Goal: Information Seeking & Learning: Find specific fact

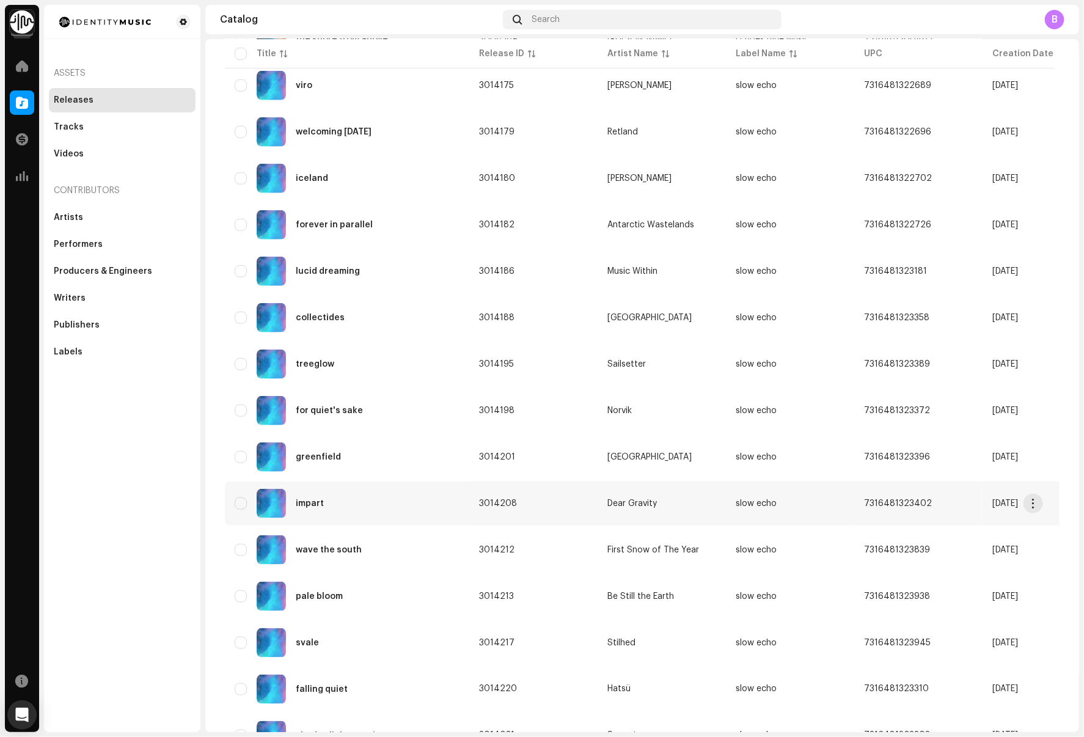
scroll to position [439, 0]
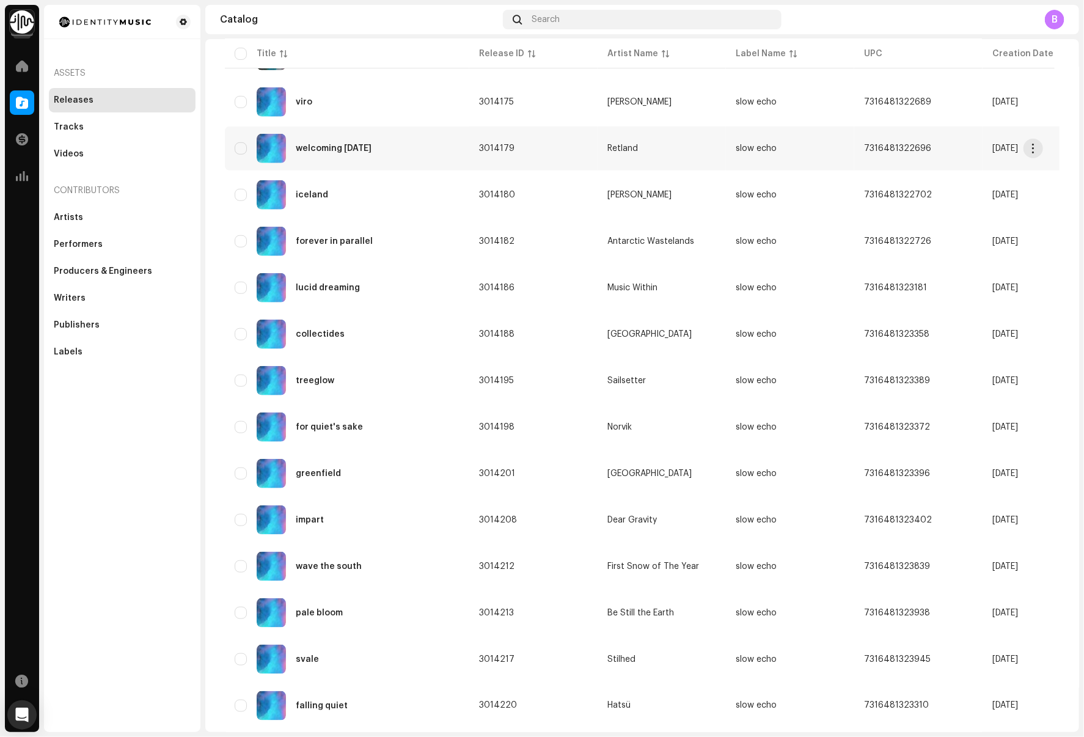
click at [430, 152] on div "welcoming [DATE]" at bounding box center [347, 148] width 225 height 29
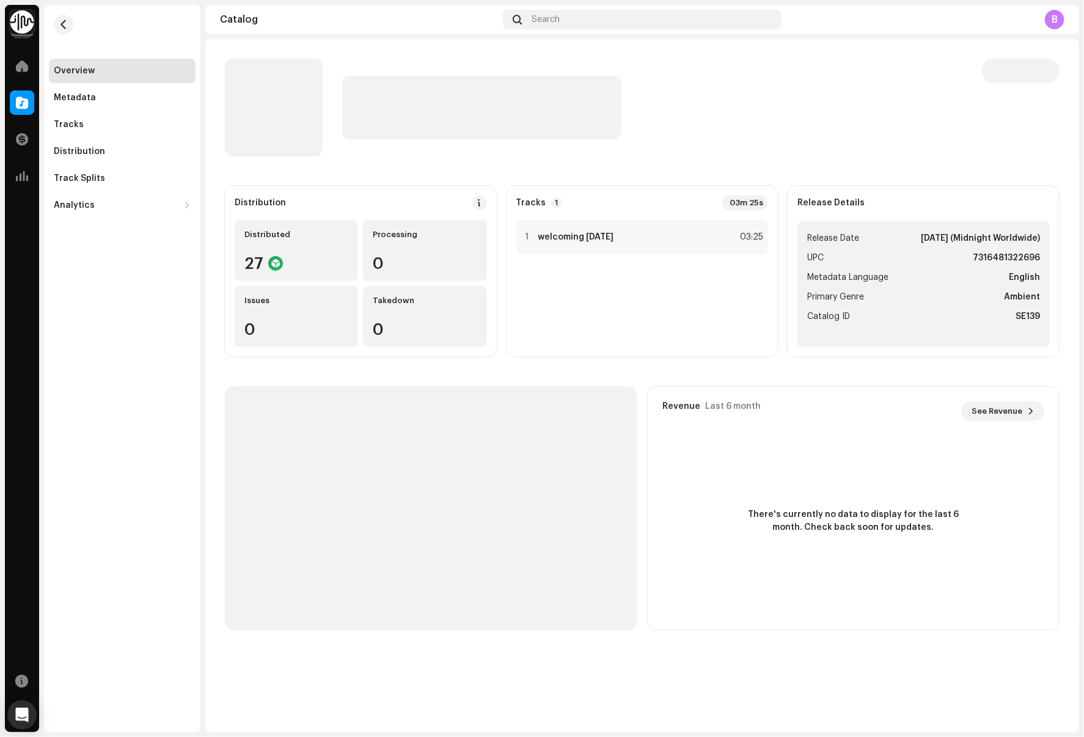
click at [1020, 263] on strong "7316481322696" at bounding box center [1006, 258] width 67 height 15
copy strong "7316481322696"
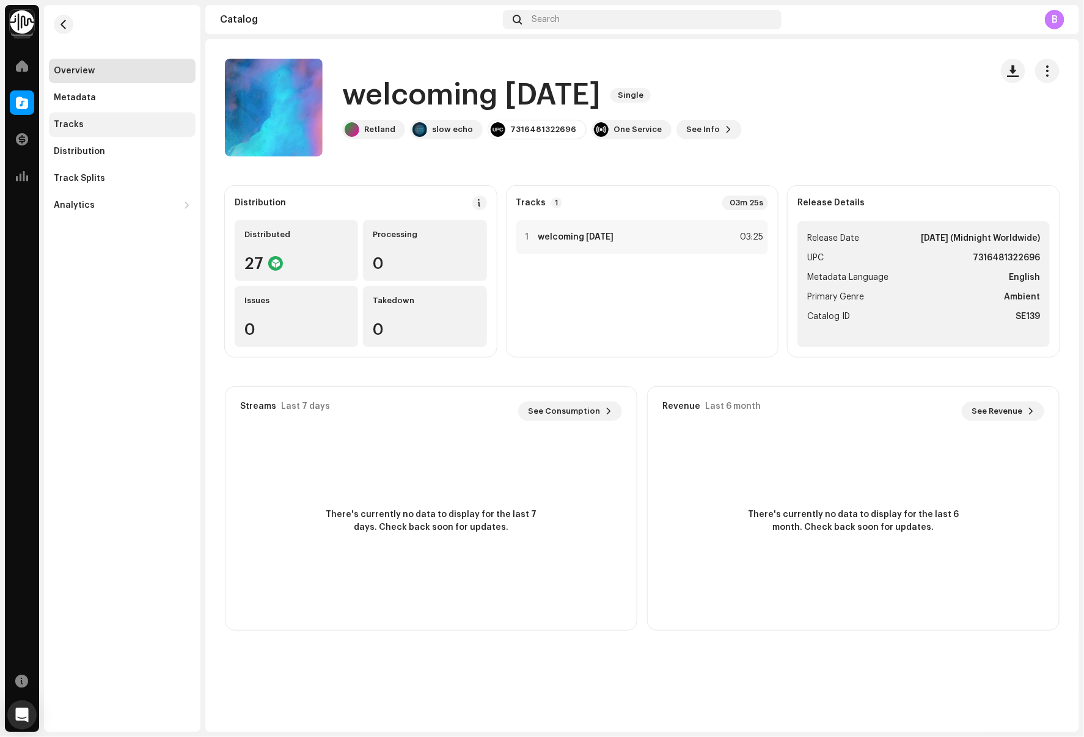
click at [152, 128] on div "Tracks" at bounding box center [122, 125] width 137 height 10
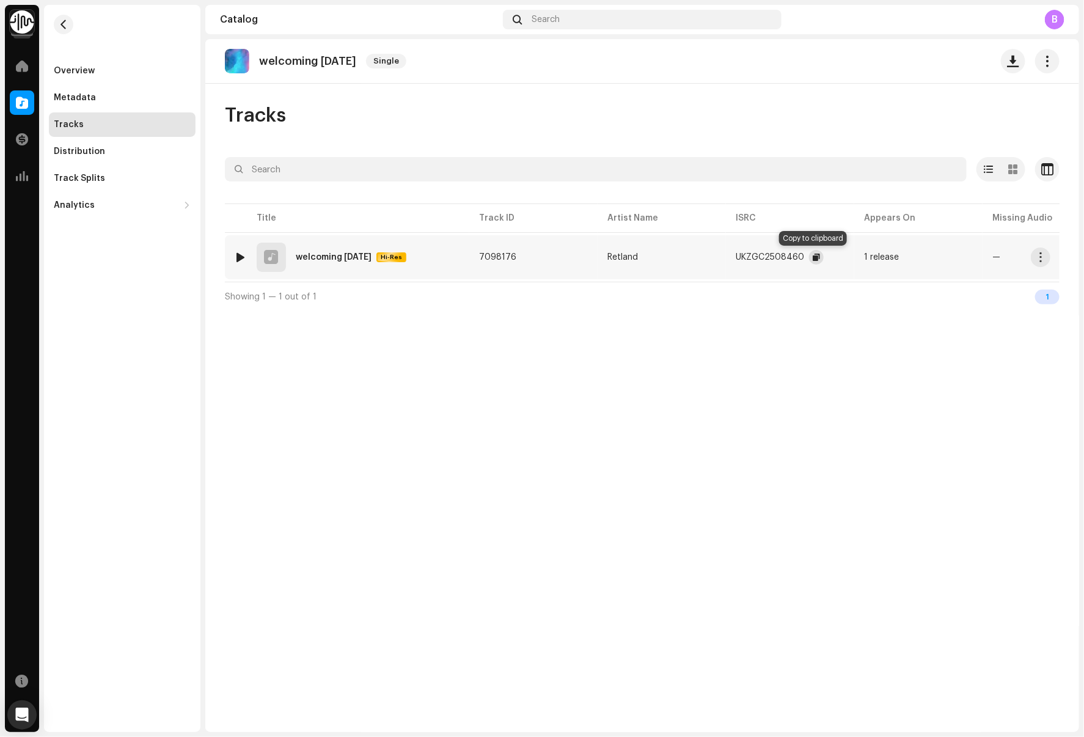
click at [816, 258] on span "button" at bounding box center [816, 257] width 7 height 10
click at [64, 25] on span "button" at bounding box center [63, 25] width 9 height 10
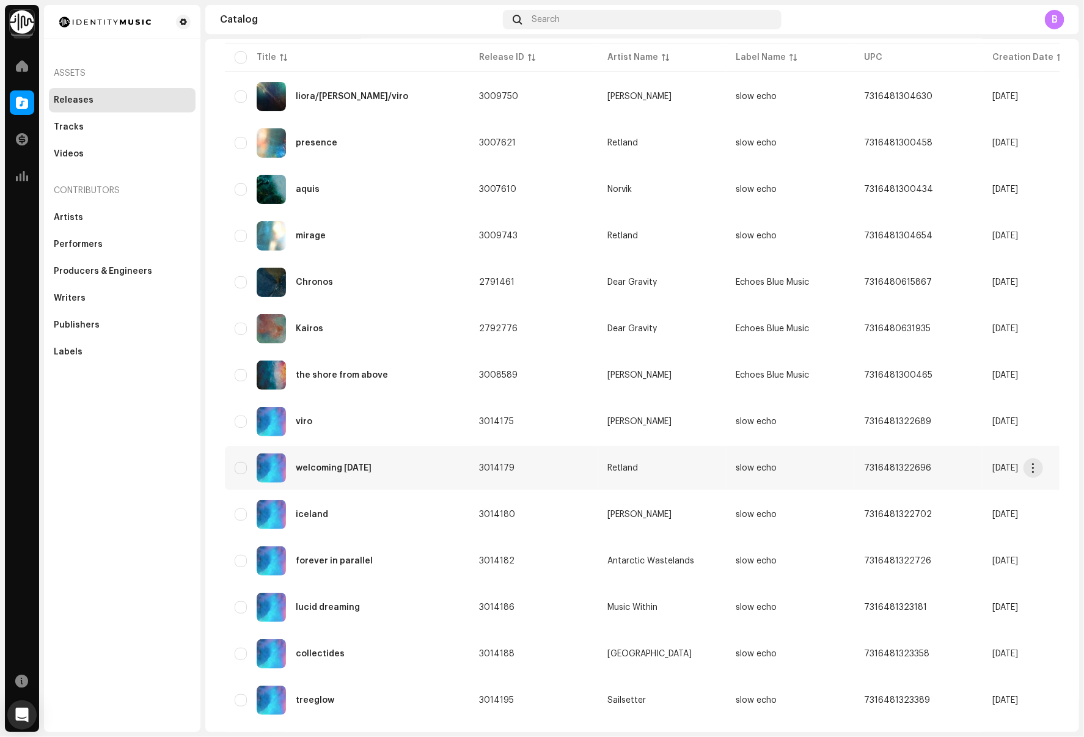
scroll to position [117, 0]
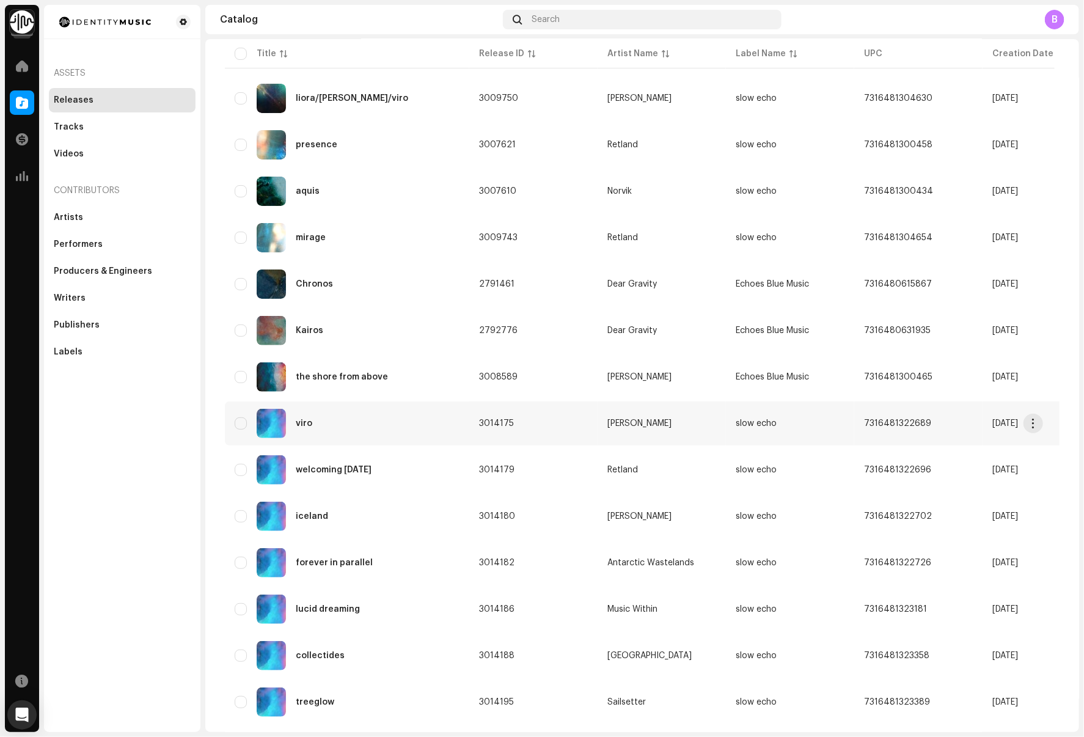
click at [414, 434] on div "viro" at bounding box center [347, 423] width 225 height 29
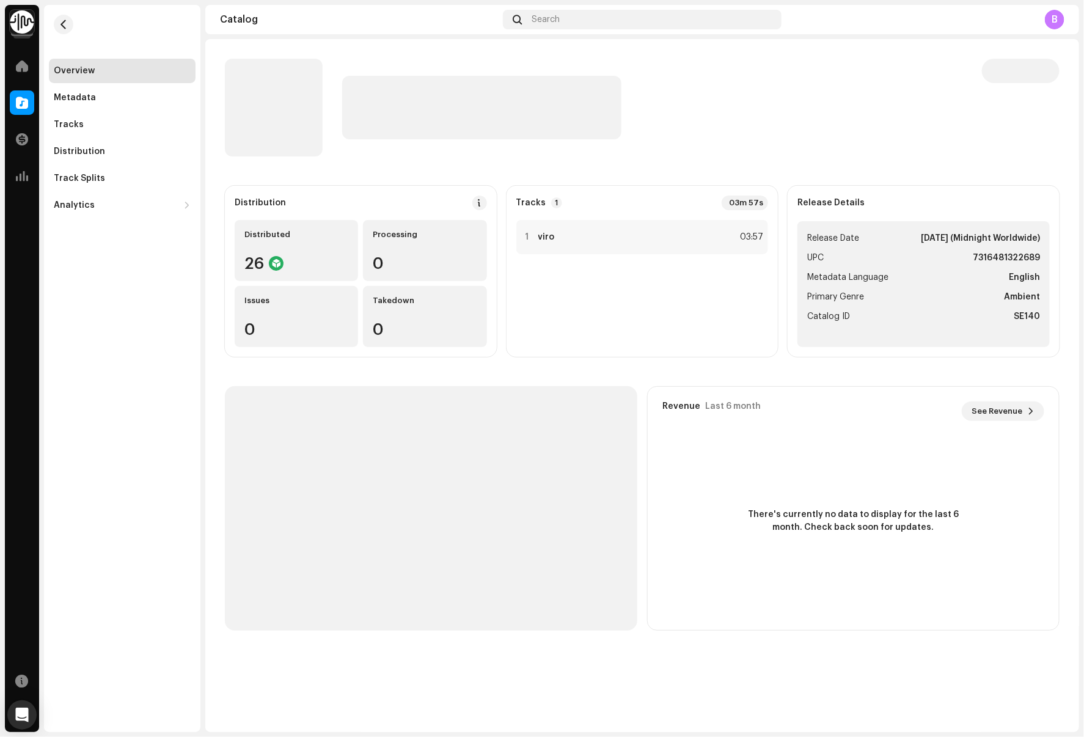
click at [1019, 255] on strong "7316481322689" at bounding box center [1006, 258] width 67 height 15
copy strong "7316481322689"
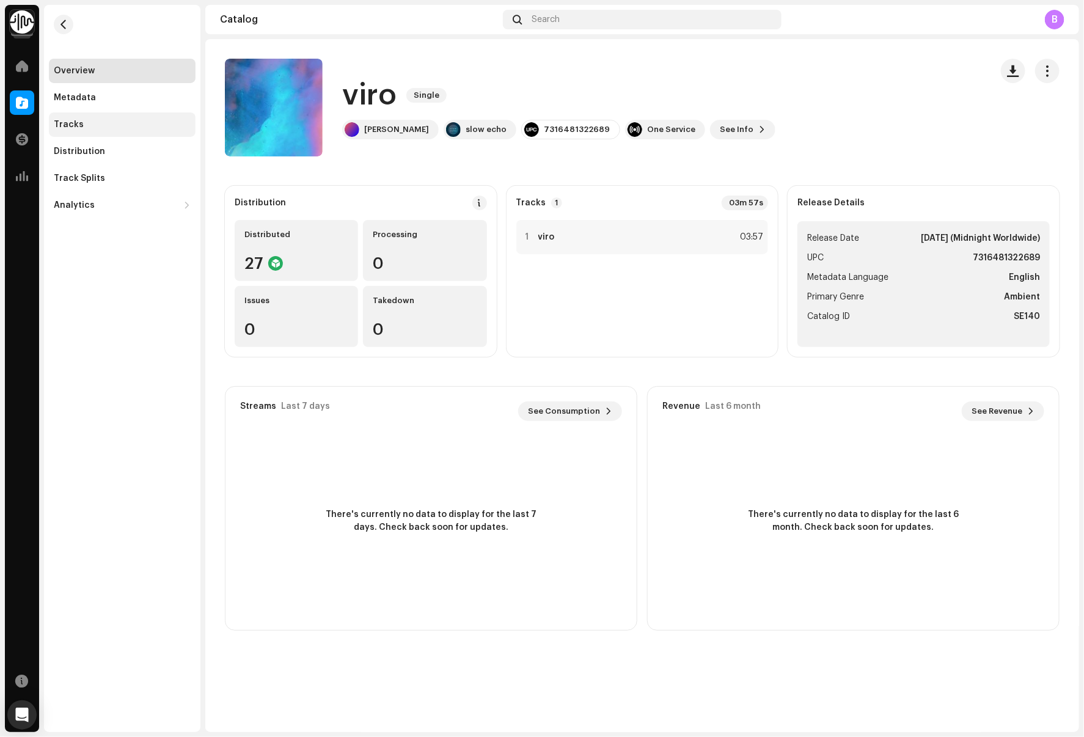
click at [128, 120] on div "Tracks" at bounding box center [122, 125] width 137 height 10
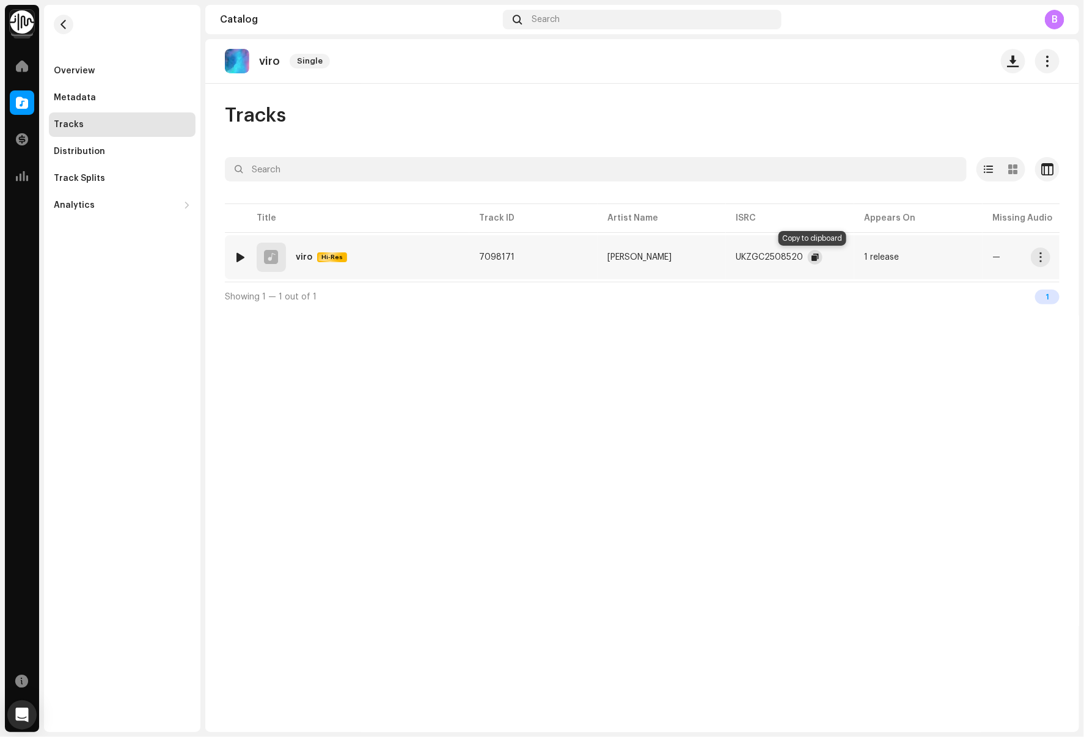
click at [811, 260] on span "button" at bounding box center [814, 257] width 7 height 10
click at [117, 96] on div "Metadata" at bounding box center [122, 98] width 137 height 10
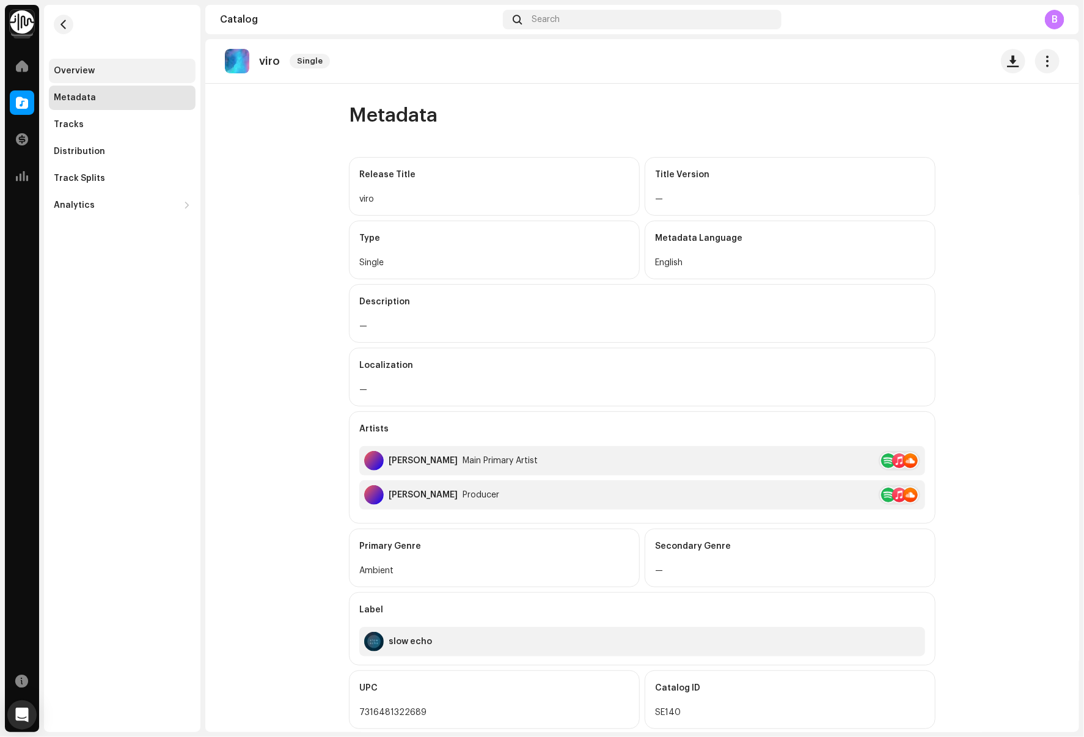
click at [102, 70] on div "Overview" at bounding box center [122, 71] width 137 height 10
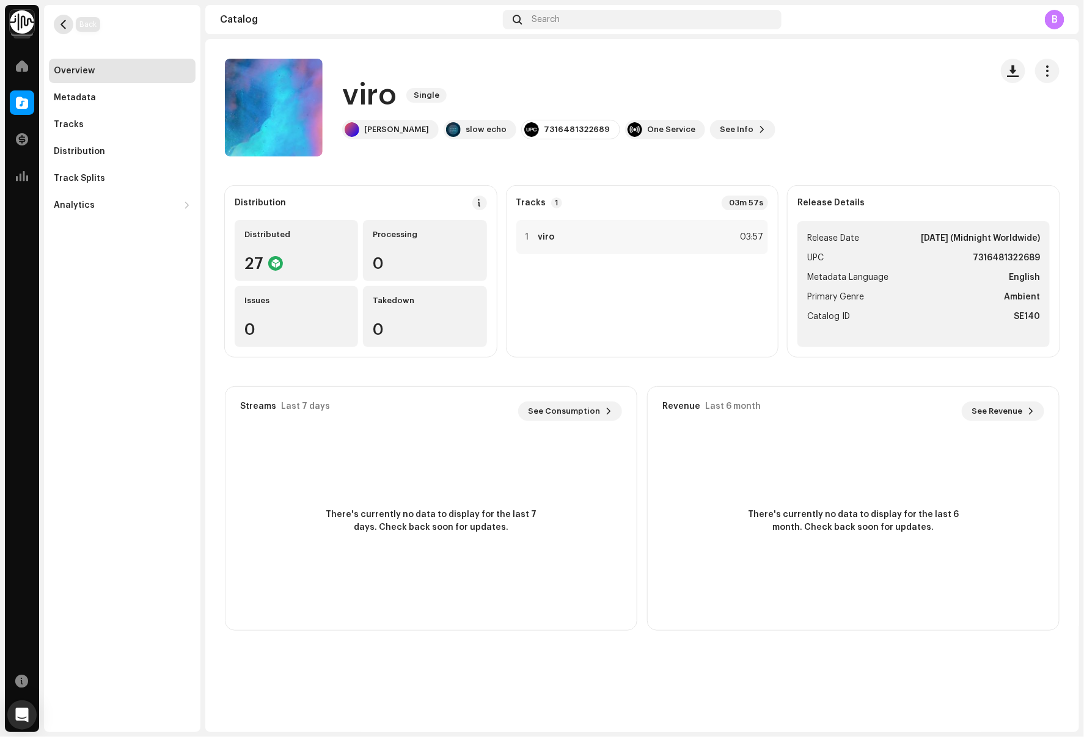
click at [64, 22] on span "button" at bounding box center [63, 25] width 9 height 10
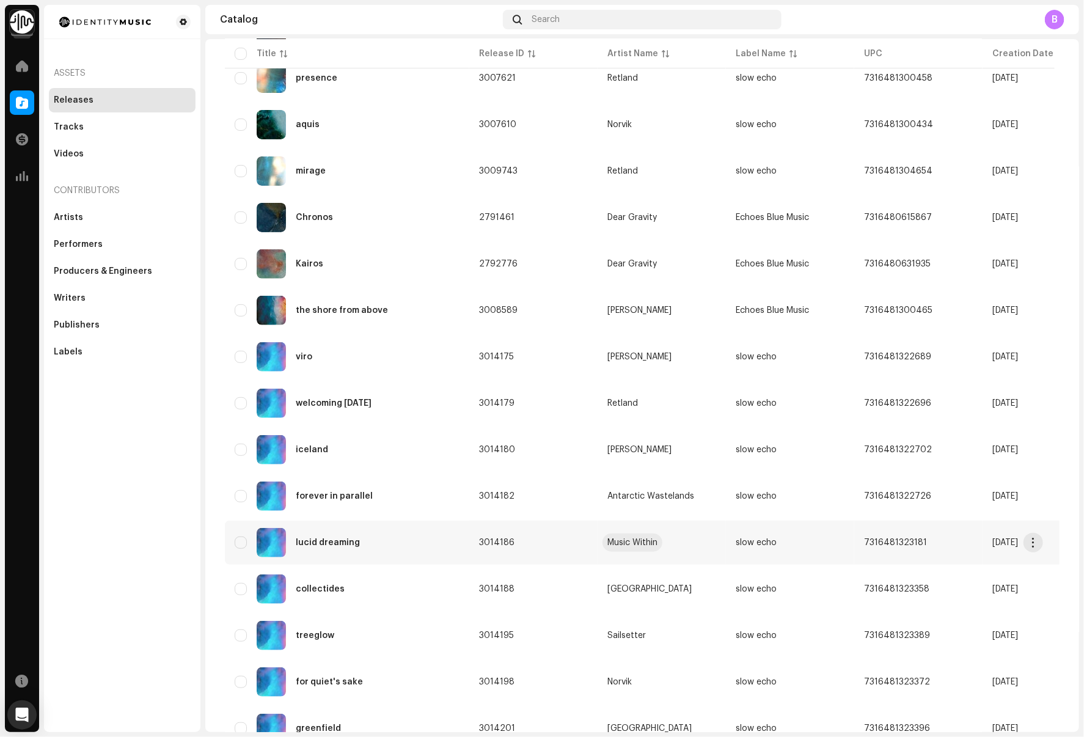
scroll to position [187, 0]
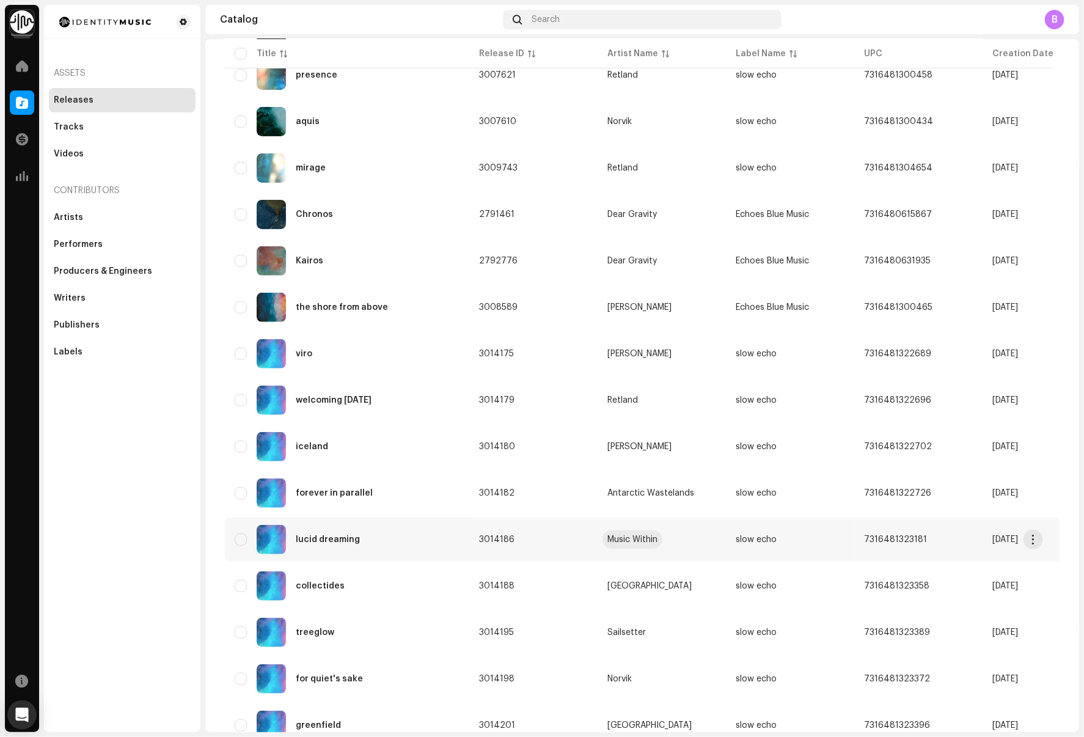
click at [647, 539] on div "Music Within" at bounding box center [632, 539] width 50 height 9
click at [539, 543] on td "3014186" at bounding box center [533, 539] width 128 height 44
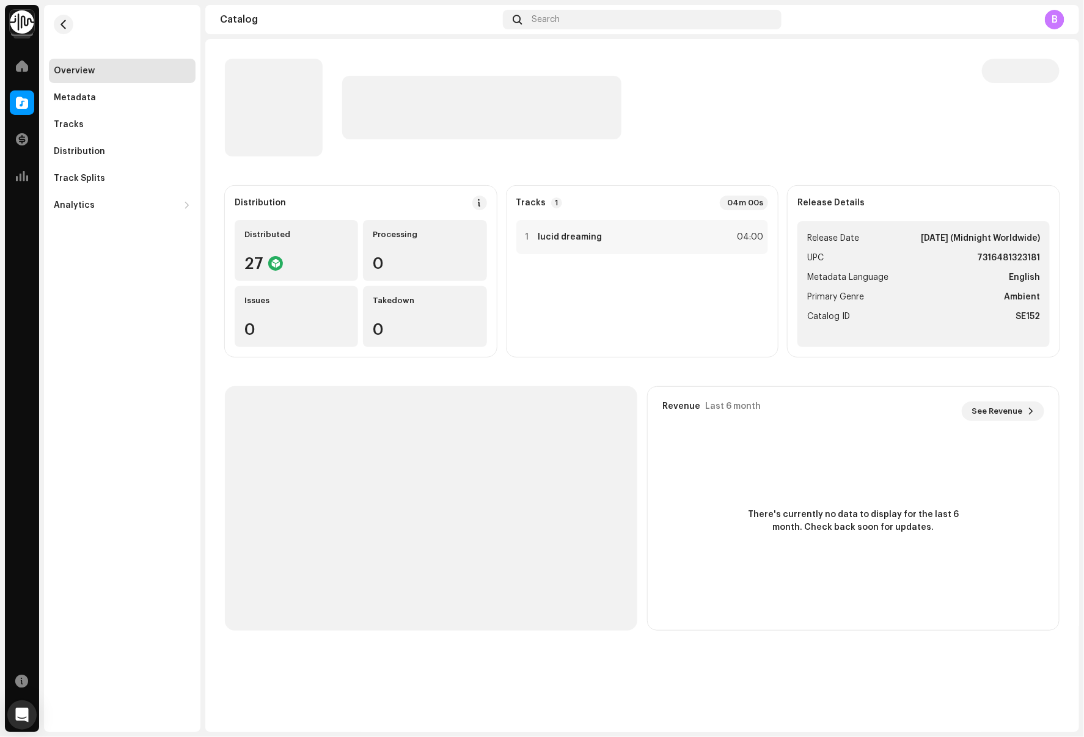
click at [1015, 260] on strong "7316481323181" at bounding box center [1008, 258] width 63 height 15
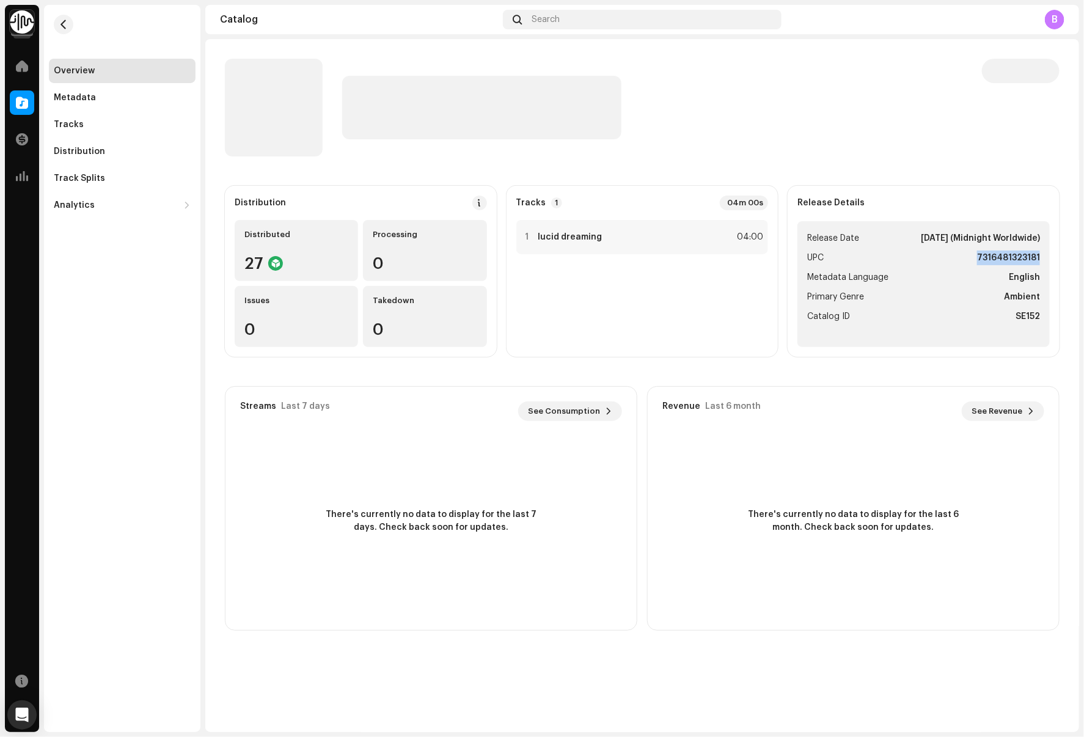
copy strong "7316481323181"
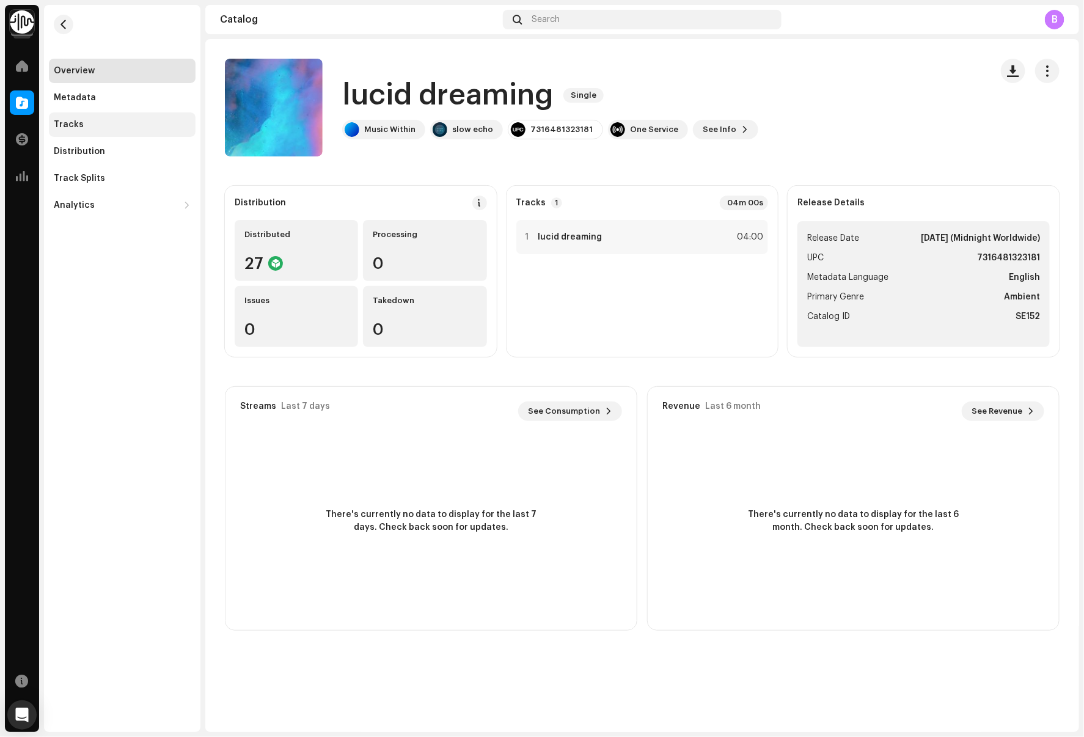
click at [125, 123] on div "Tracks" at bounding box center [122, 125] width 137 height 10
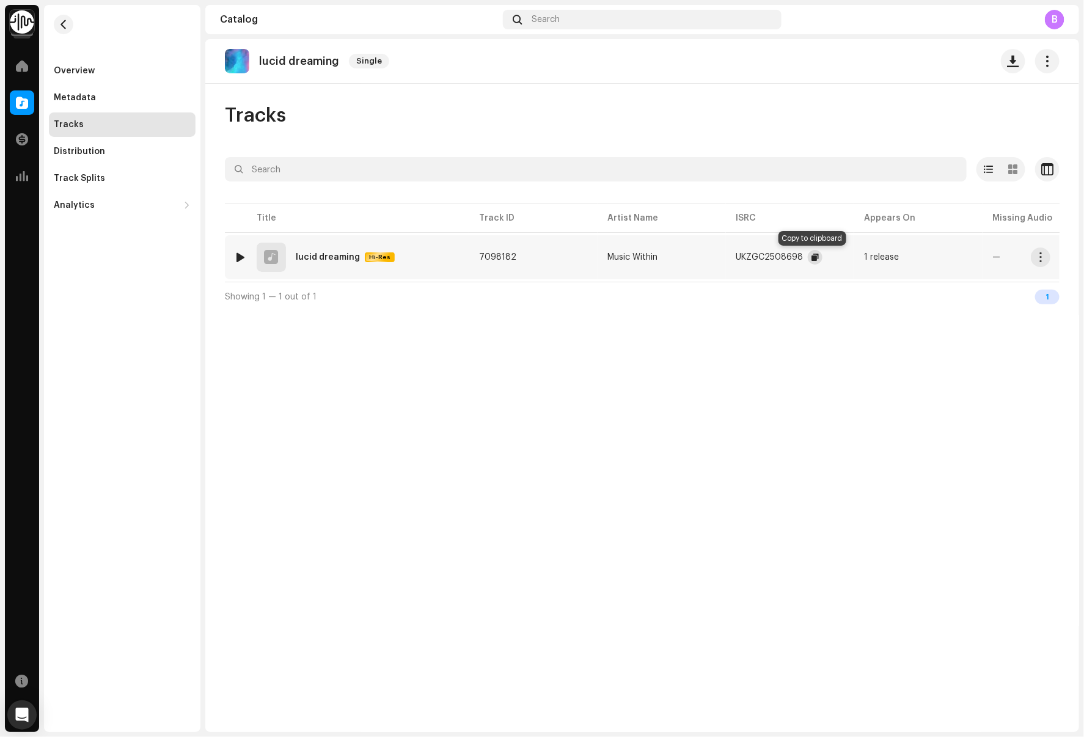
click at [812, 257] on span "button" at bounding box center [814, 257] width 7 height 10
click at [71, 16] on re-m-nav-back at bounding box center [63, 32] width 29 height 54
click at [68, 18] on button "button" at bounding box center [64, 25] width 20 height 20
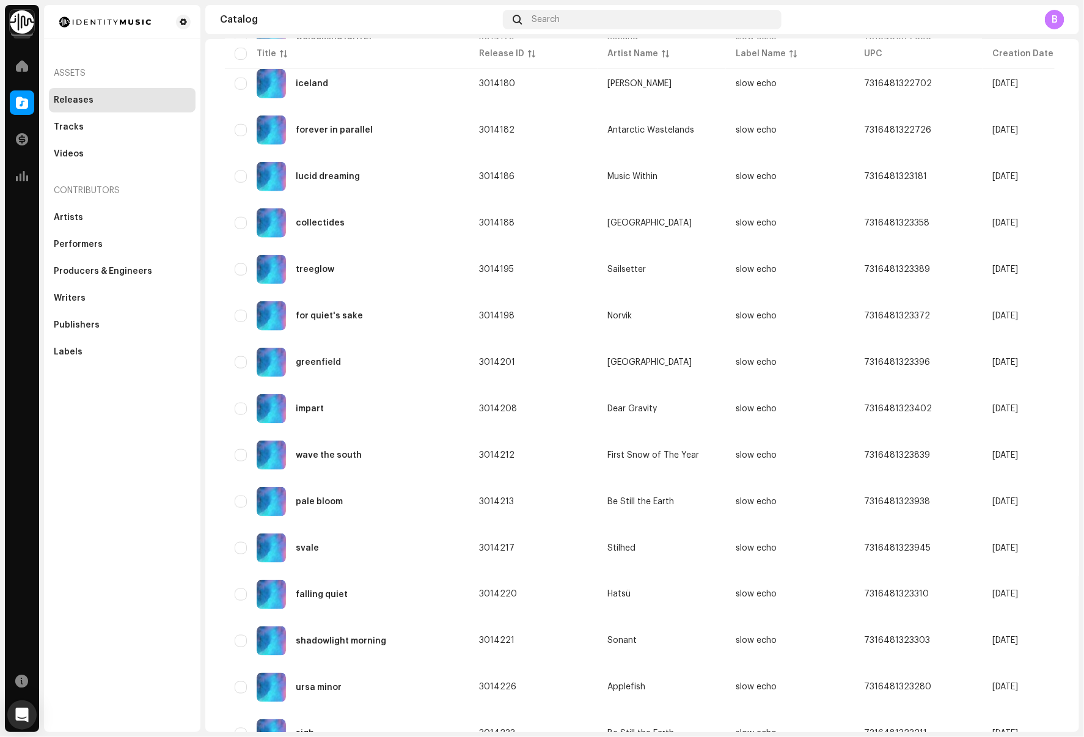
scroll to position [605, 0]
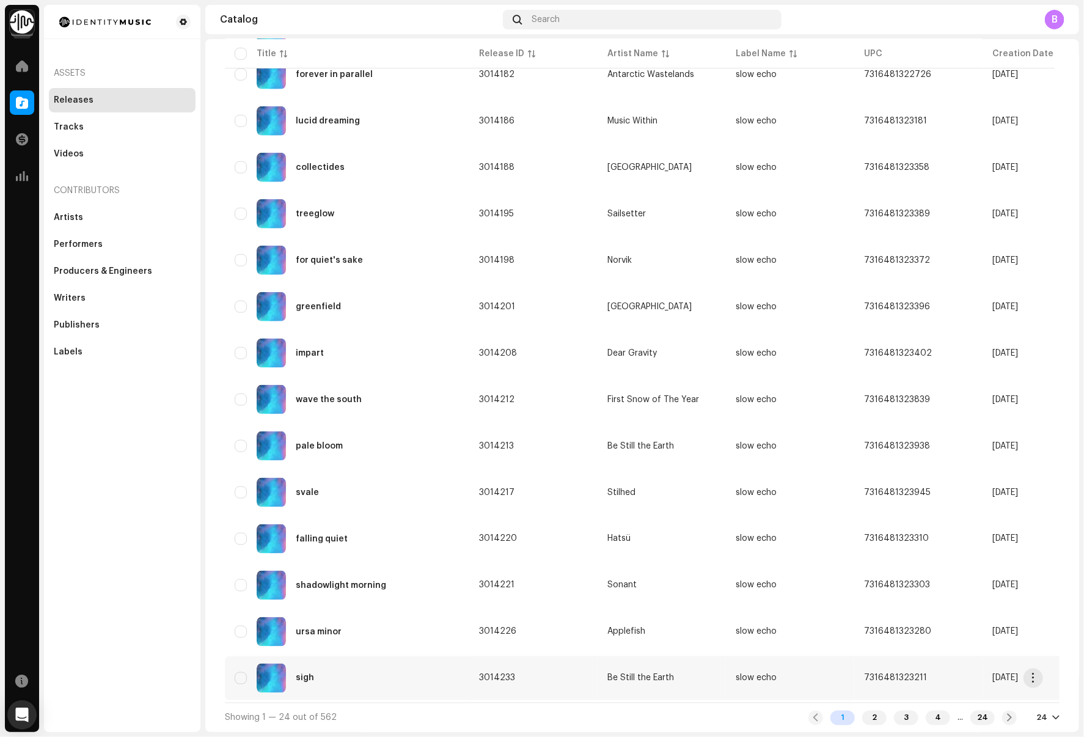
click at [386, 681] on div "sigh" at bounding box center [347, 678] width 225 height 29
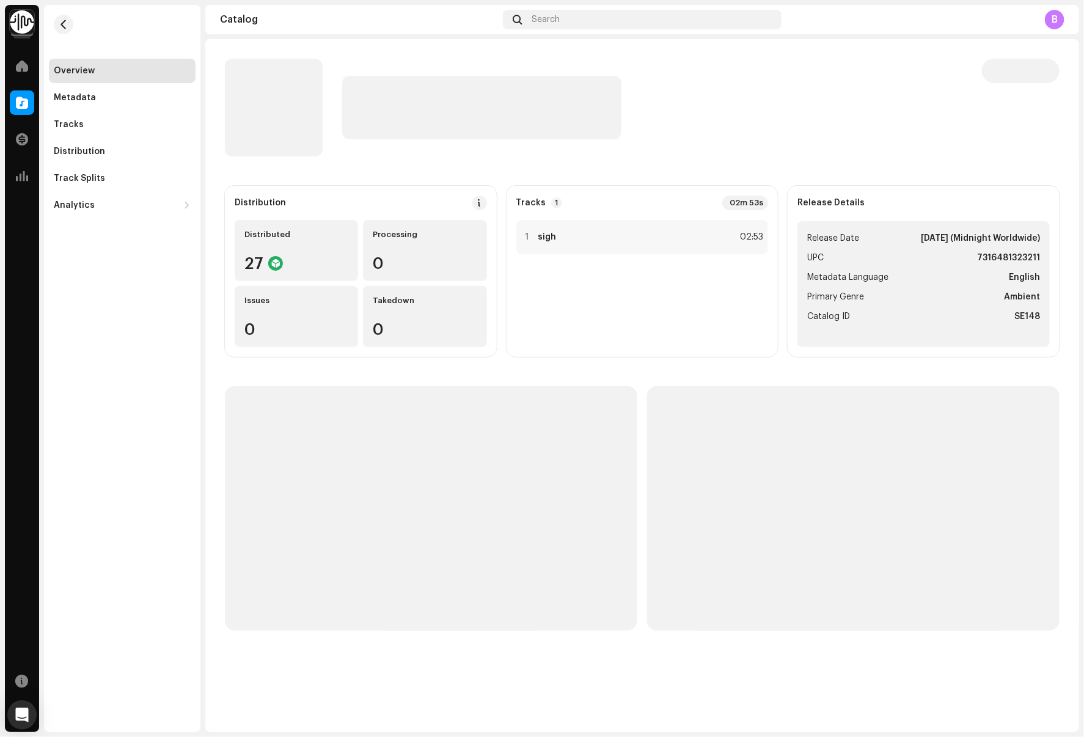
click at [1007, 266] on ul "Release Date [DATE] (Midnight Worldwide) UPC 7316481323211 Metadata Language En…" at bounding box center [923, 284] width 252 height 126
click at [1014, 261] on strong "7316481323211" at bounding box center [1008, 258] width 63 height 15
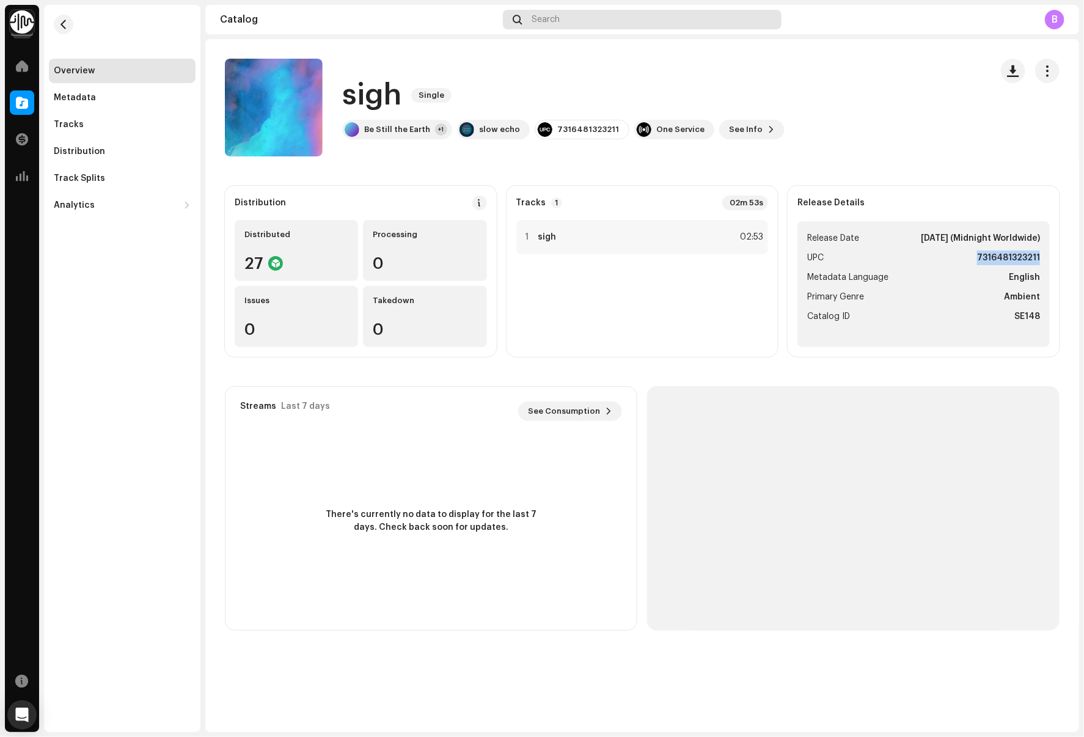
copy strong "7316481323211"
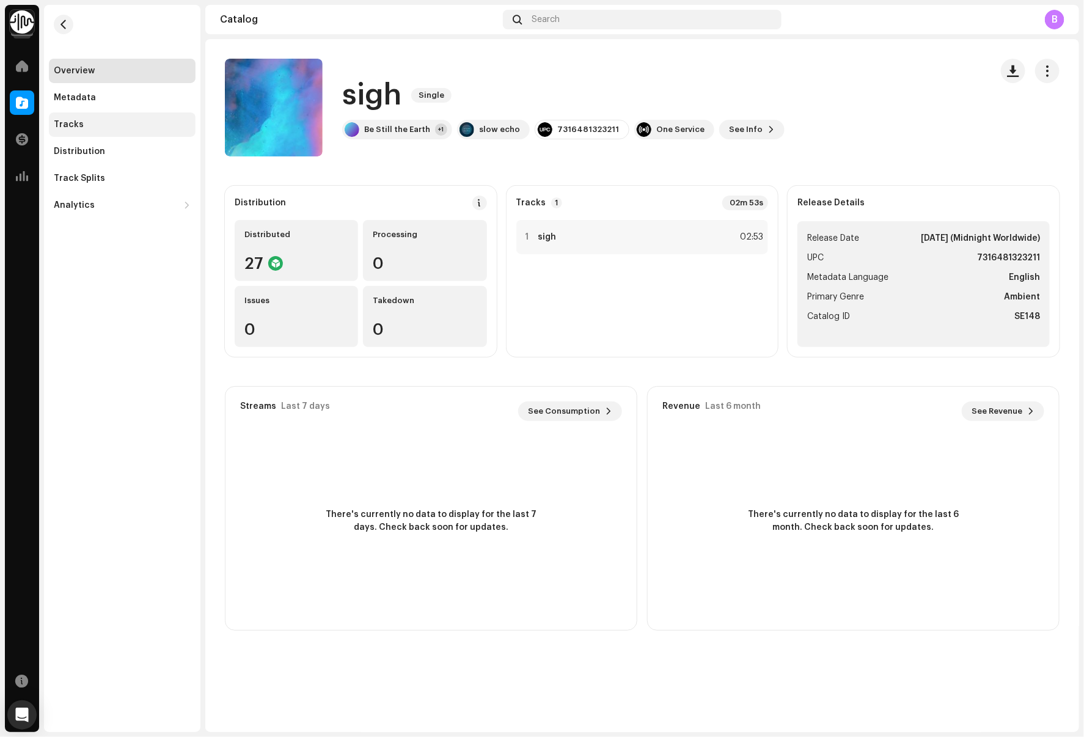
click at [107, 127] on div "Tracks" at bounding box center [122, 125] width 137 height 10
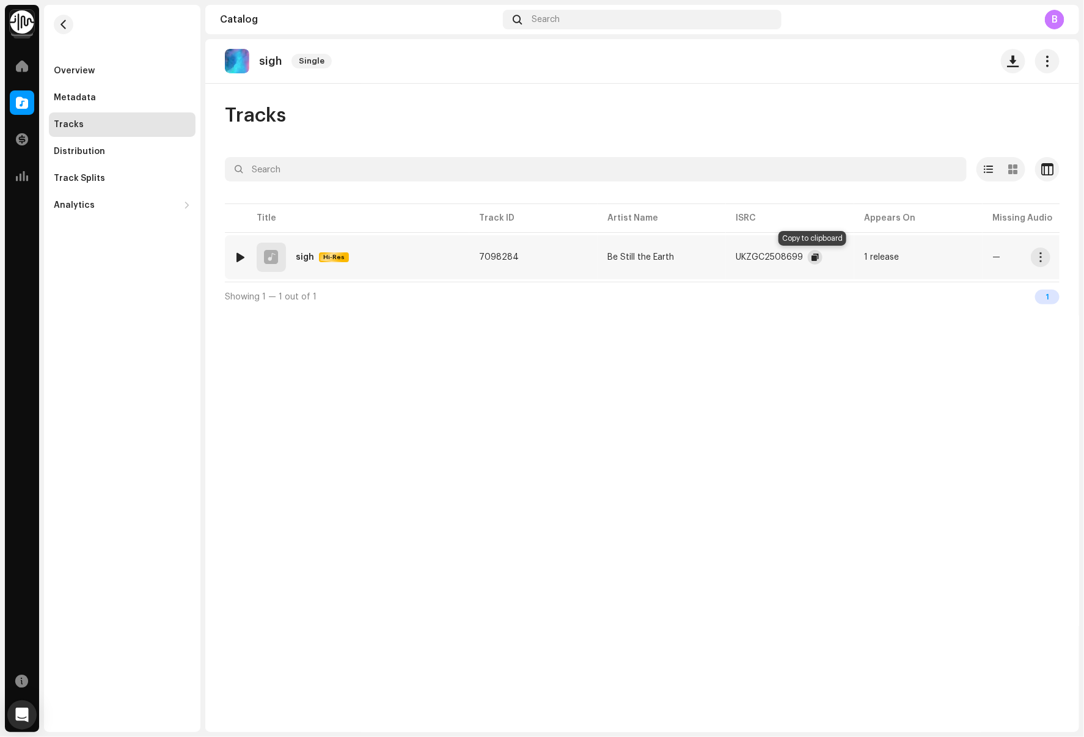
click at [811, 255] on span "button" at bounding box center [814, 257] width 7 height 10
click at [55, 18] on button "button" at bounding box center [64, 25] width 20 height 20
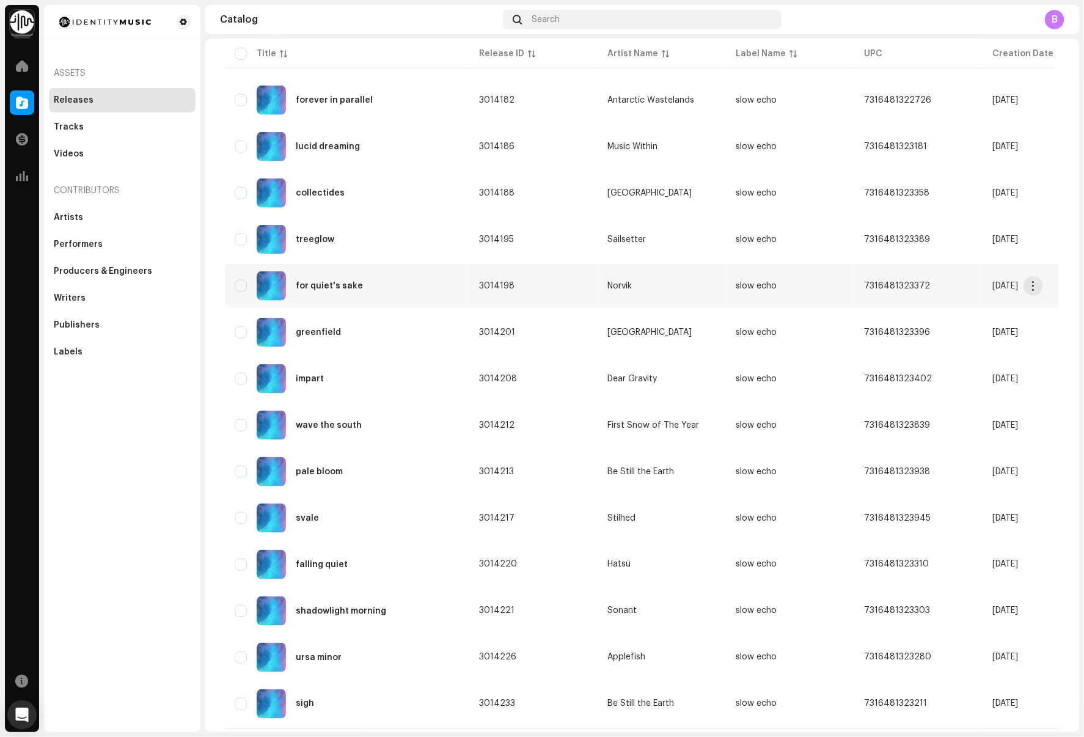
scroll to position [605, 0]
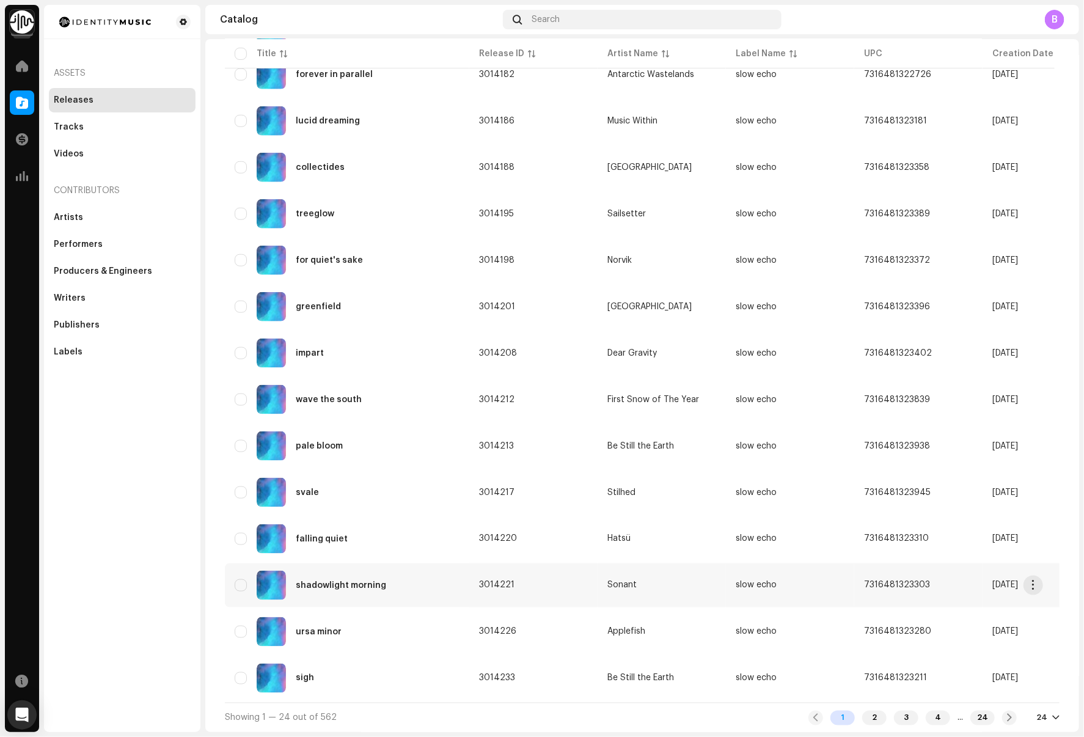
click at [392, 579] on div "shadowlight morning" at bounding box center [347, 585] width 225 height 29
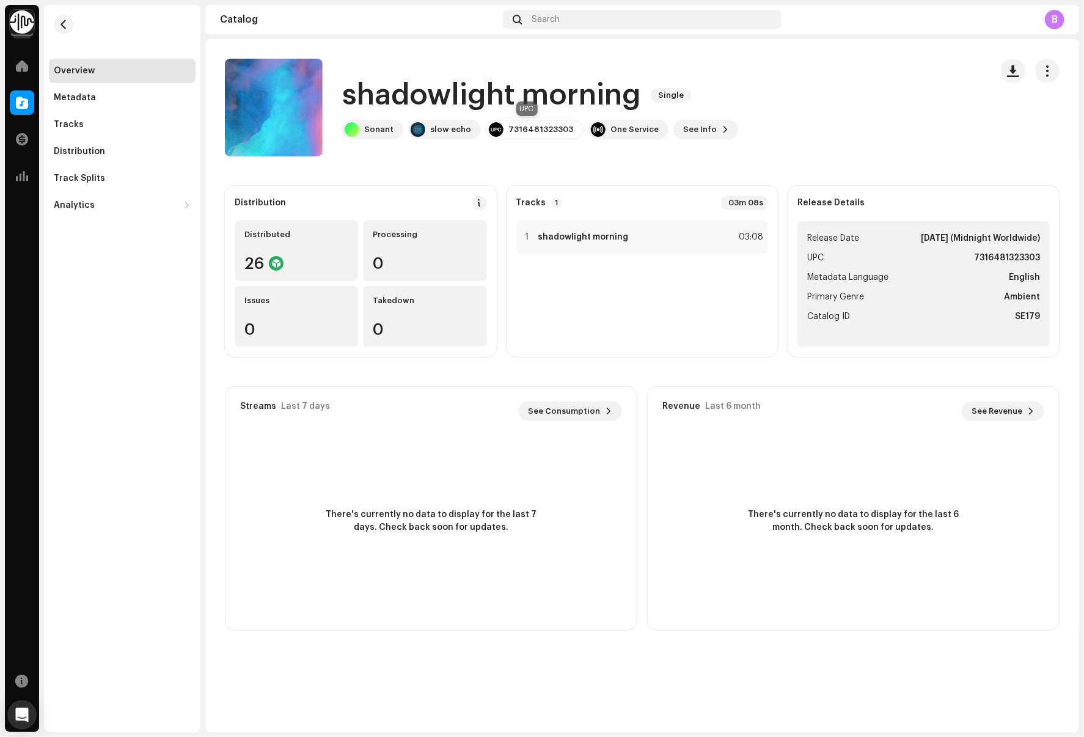
click at [515, 126] on div "7316481323303" at bounding box center [540, 130] width 65 height 10
copy div "7316481323303"
click at [145, 109] on div "Metadata" at bounding box center [122, 98] width 147 height 24
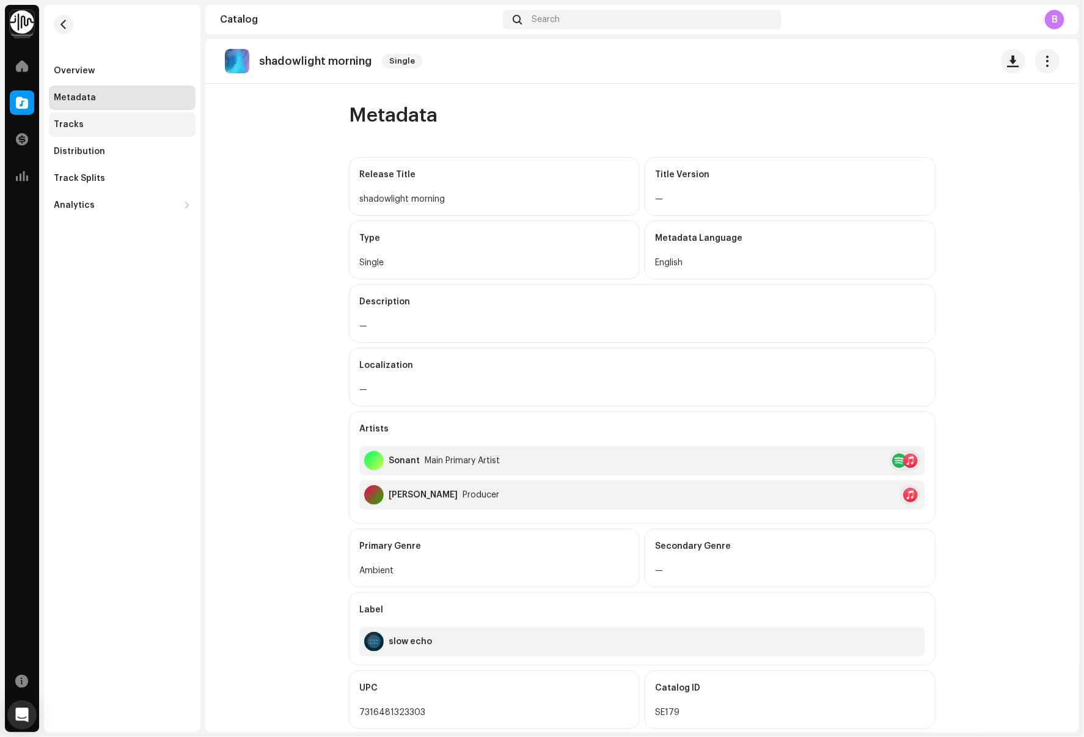
click at [141, 120] on div "Tracks" at bounding box center [122, 125] width 137 height 10
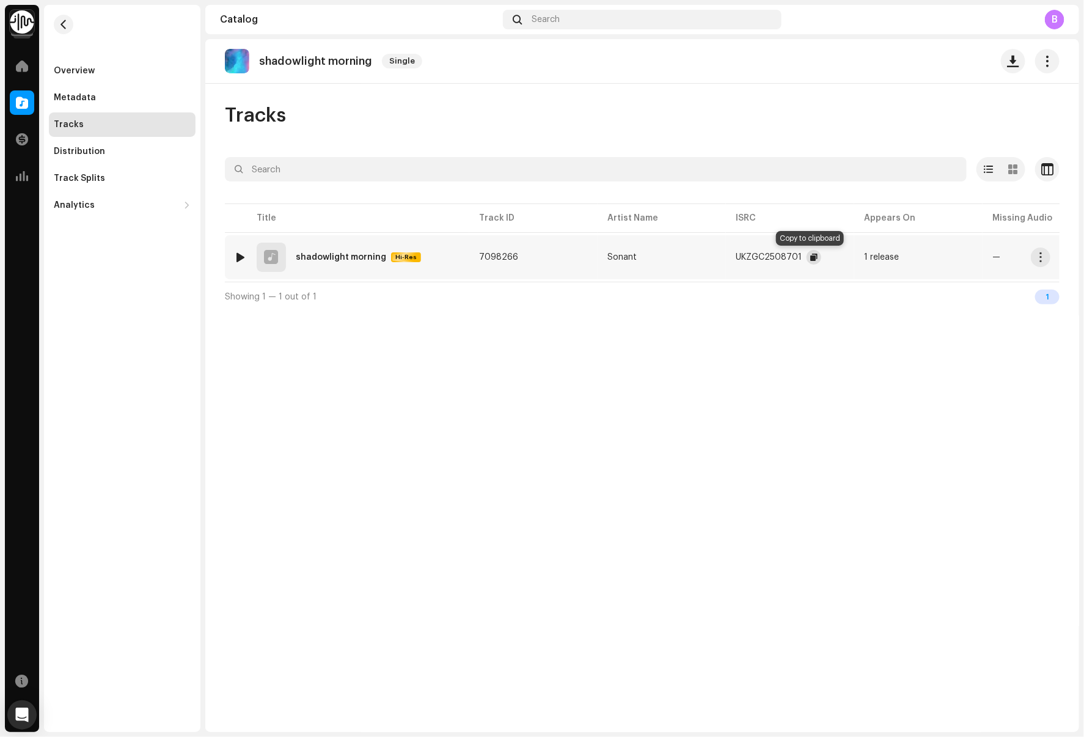
click at [810, 255] on span "button" at bounding box center [813, 257] width 7 height 10
click at [65, 26] on span "button" at bounding box center [63, 25] width 9 height 10
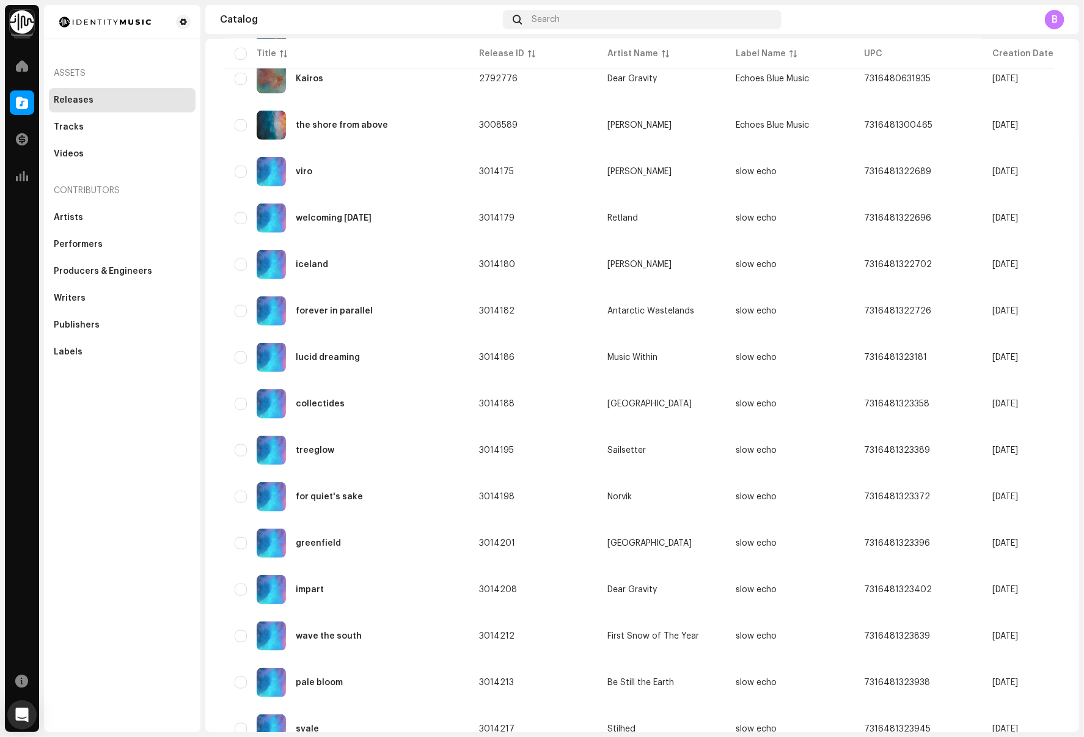
scroll to position [605, 0]
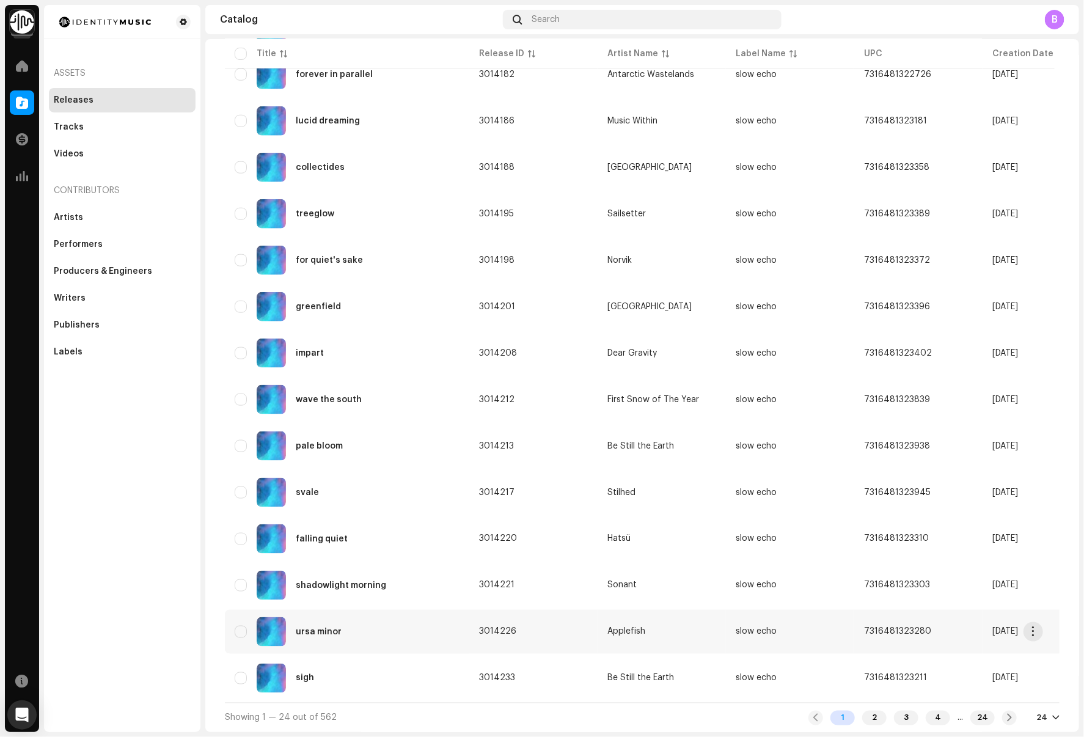
click at [417, 612] on td "ursa minor" at bounding box center [347, 632] width 244 height 44
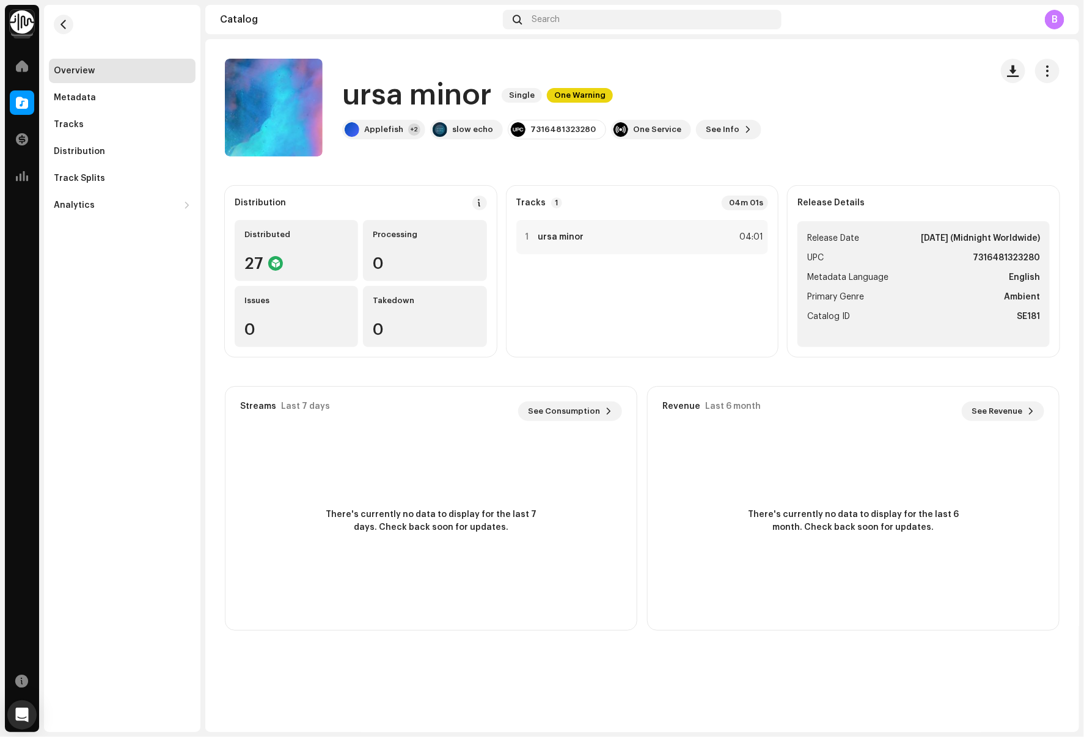
click at [1014, 254] on strong "7316481323280" at bounding box center [1006, 258] width 67 height 15
copy strong "7316481323280"
click at [146, 130] on div "Tracks" at bounding box center [122, 124] width 147 height 24
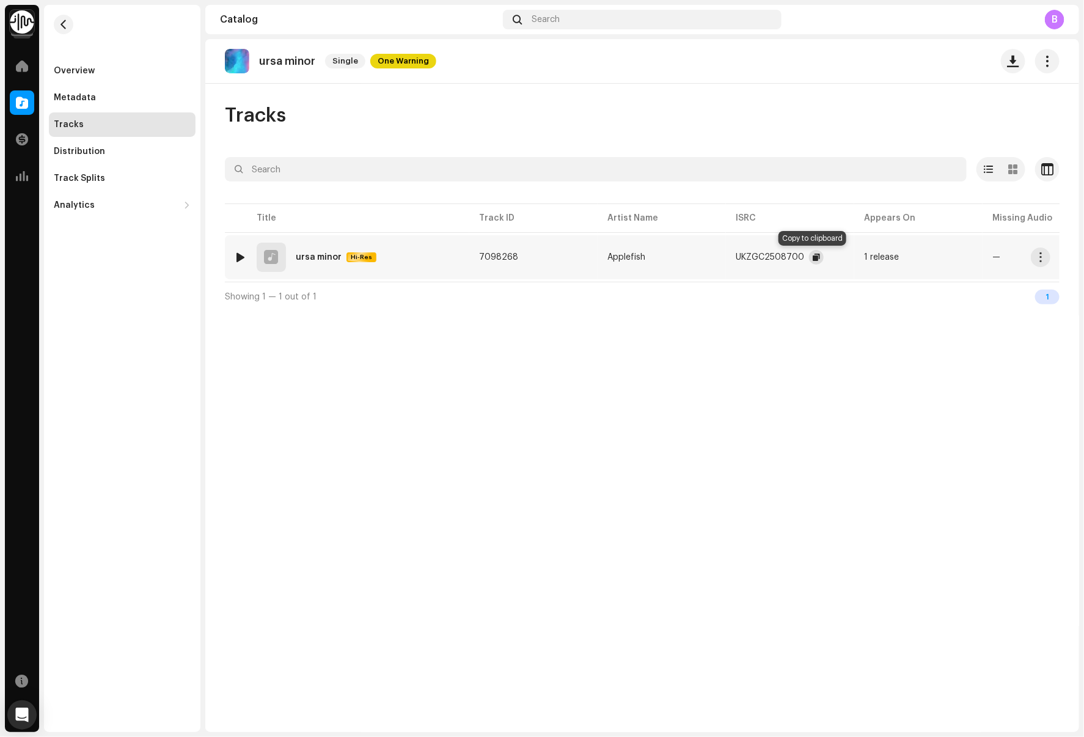
click at [813, 259] on span "button" at bounding box center [816, 257] width 7 height 10
click at [65, 29] on button "button" at bounding box center [64, 25] width 20 height 20
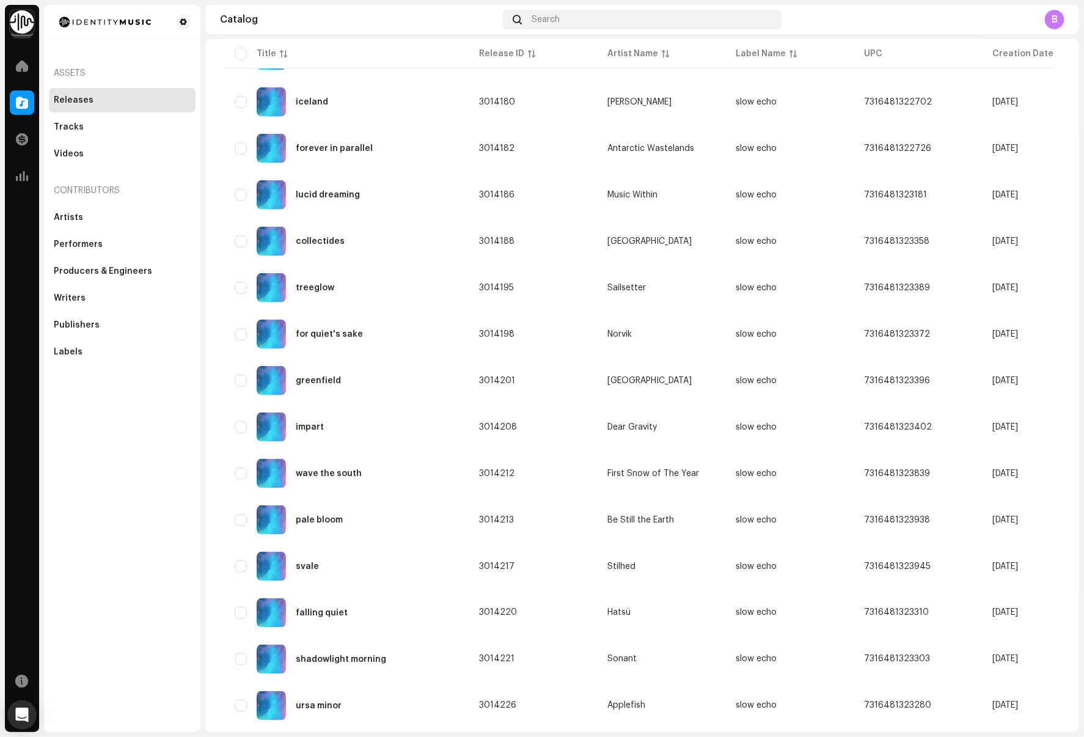
scroll to position [565, 0]
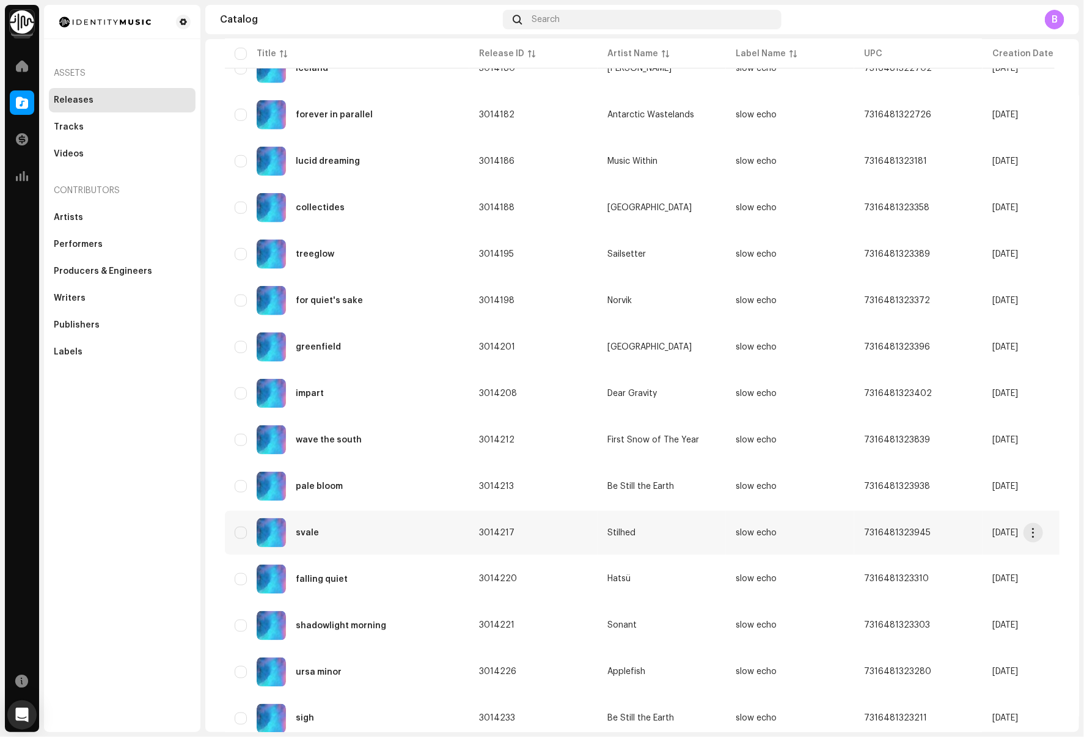
click at [388, 522] on div "svale" at bounding box center [347, 532] width 225 height 29
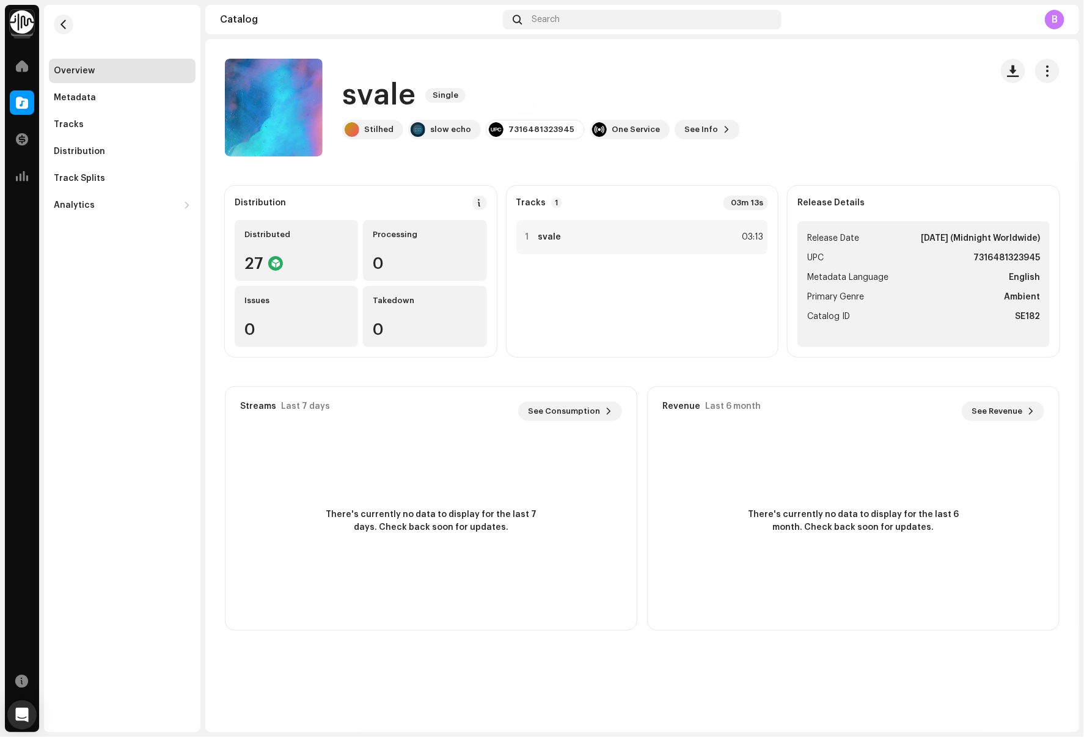
click at [531, 119] on div "svale Single Stilhed slow echo 7316481323945 One Service See Info" at bounding box center [541, 108] width 398 height 64
copy div "7316481323945"
click at [120, 126] on div "Tracks" at bounding box center [122, 125] width 137 height 10
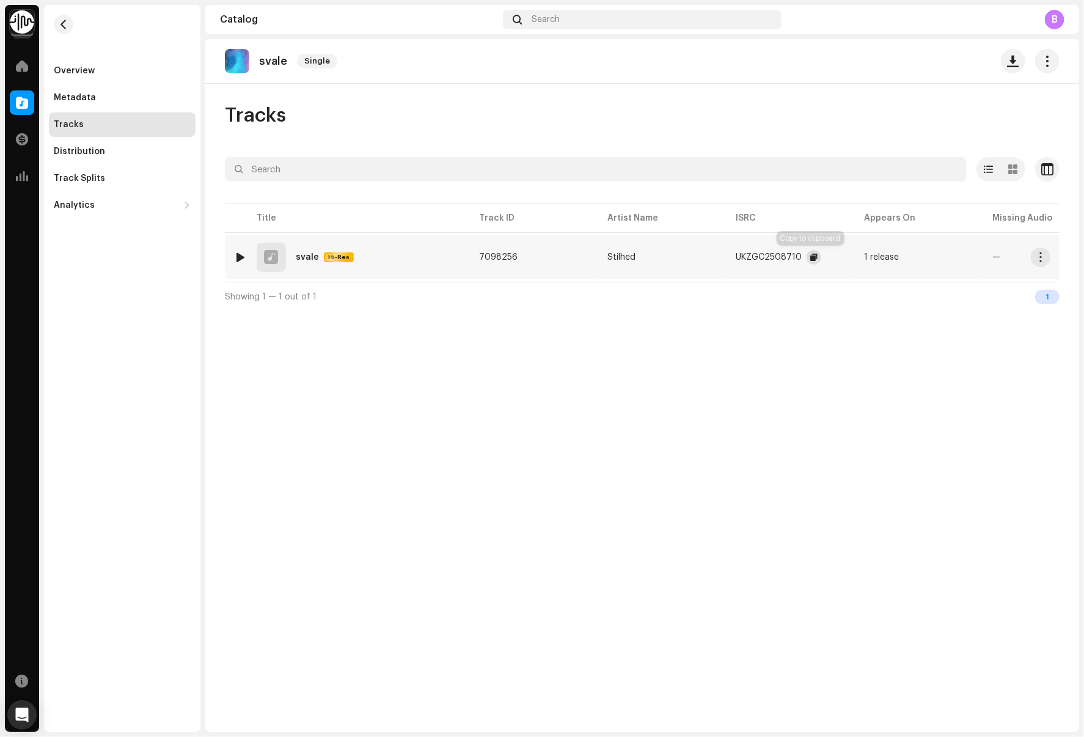
click at [816, 258] on button "button" at bounding box center [813, 257] width 15 height 15
click at [67, 27] on span "button" at bounding box center [63, 25] width 9 height 10
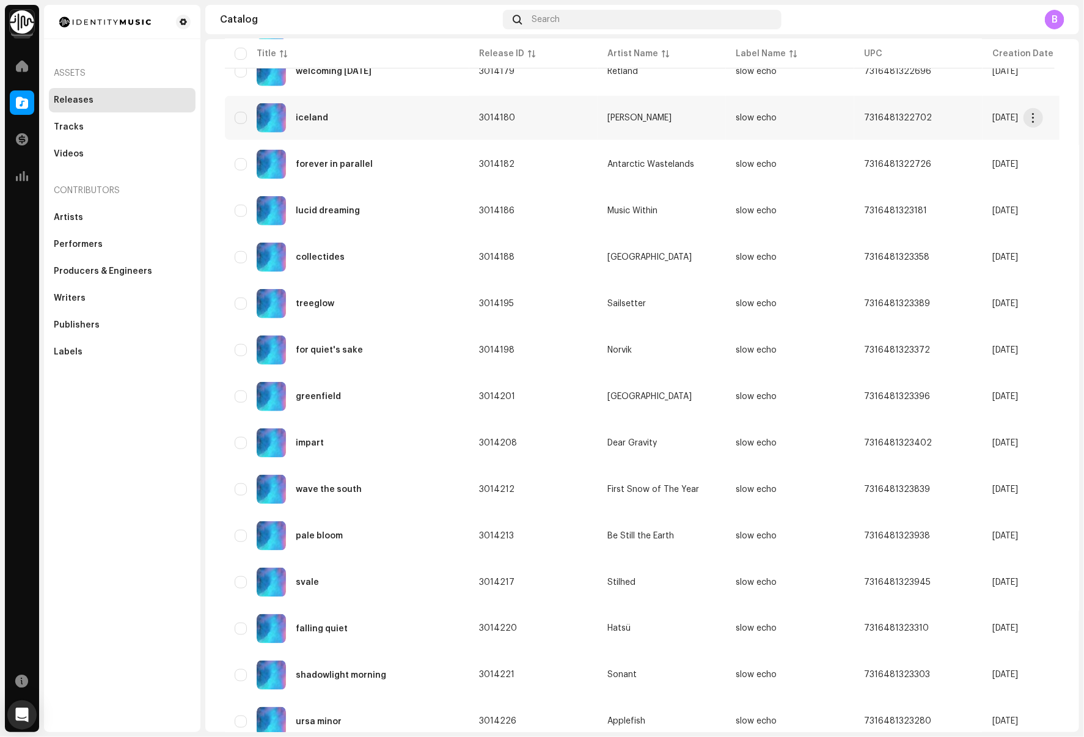
scroll to position [605, 0]
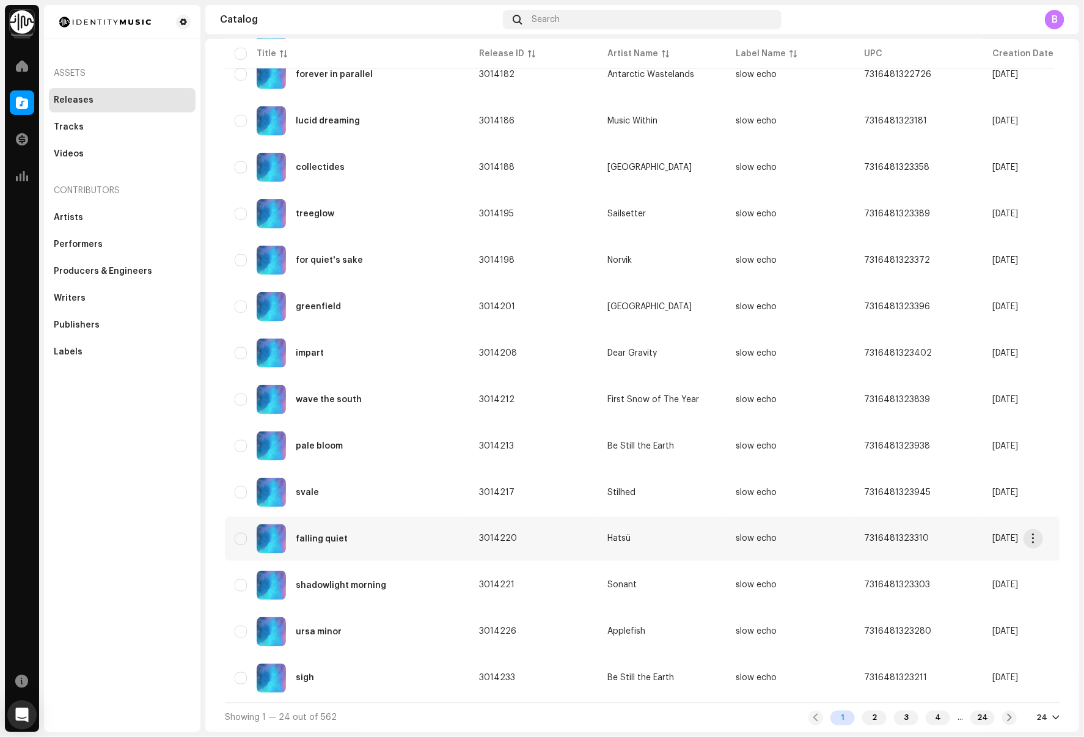
click at [402, 536] on div "falling quiet" at bounding box center [347, 538] width 225 height 29
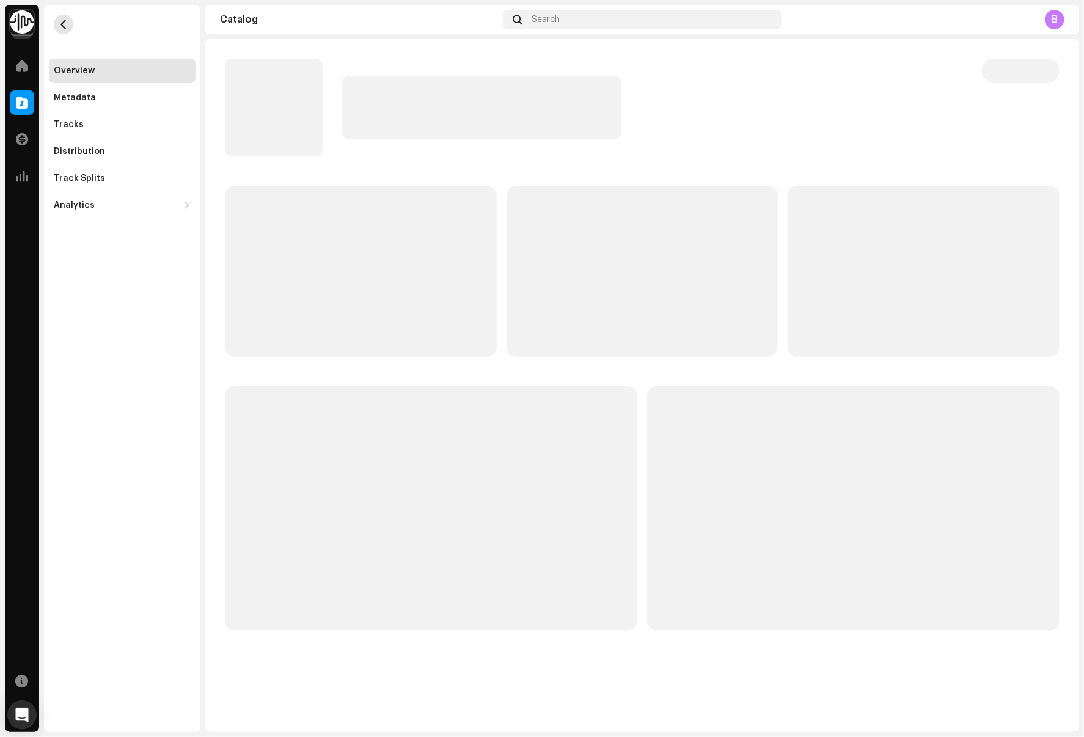
click at [63, 26] on span "button" at bounding box center [63, 25] width 9 height 10
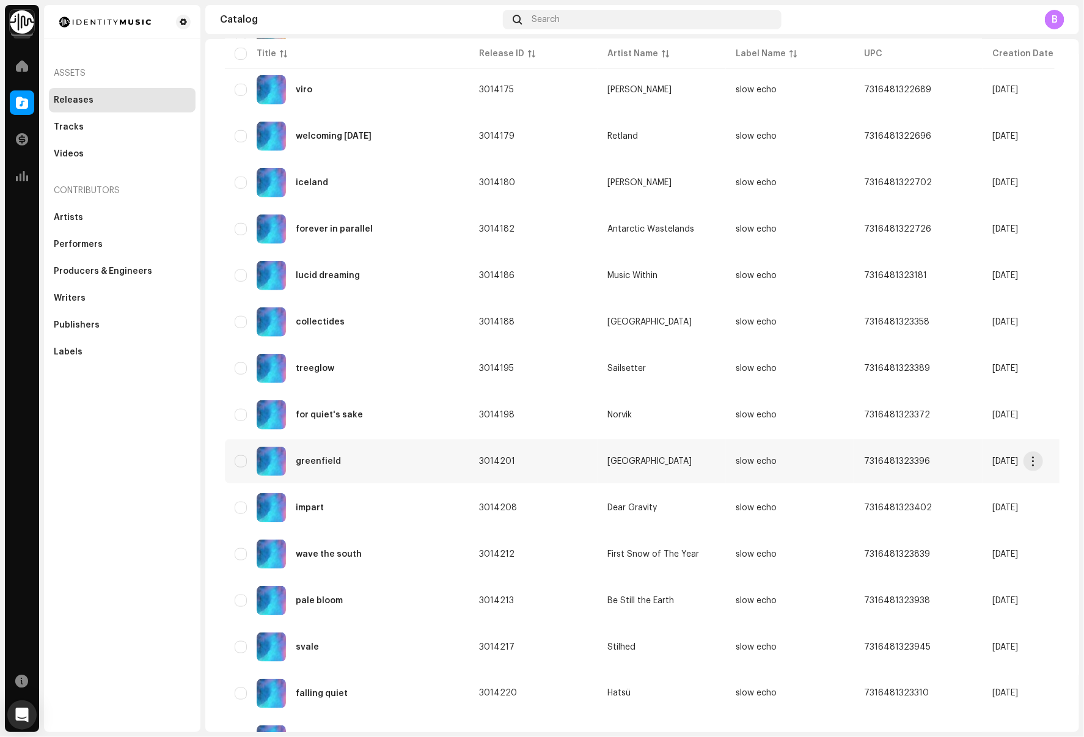
scroll to position [605, 0]
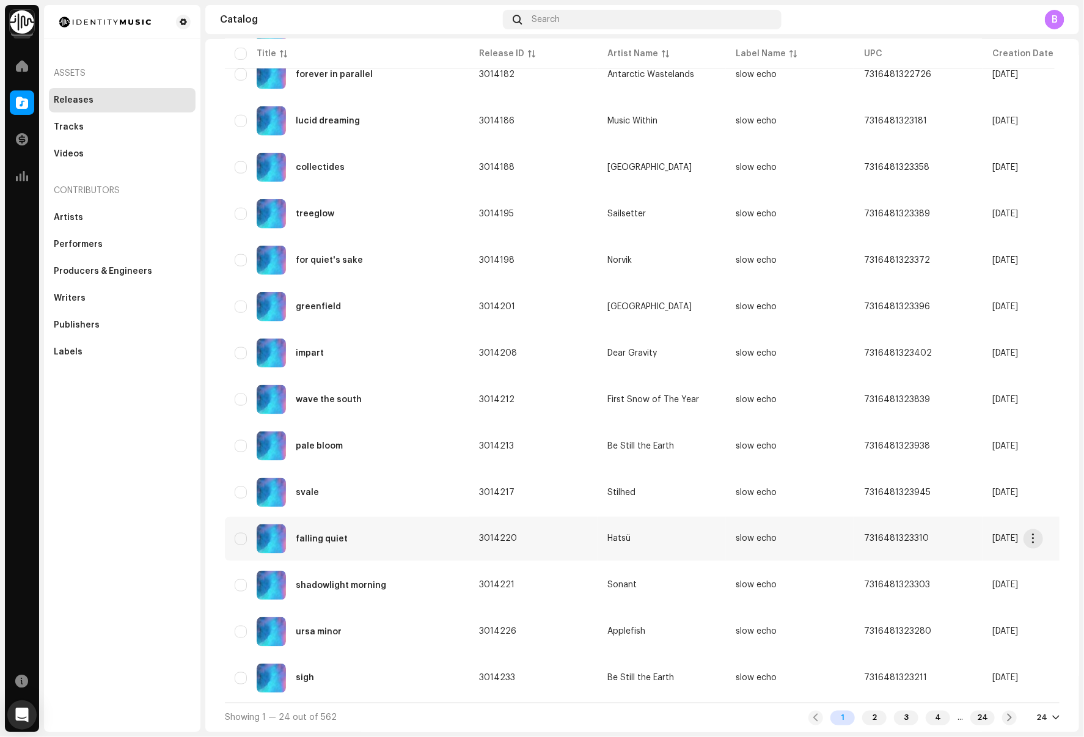
click at [395, 540] on div "falling quiet" at bounding box center [347, 538] width 225 height 29
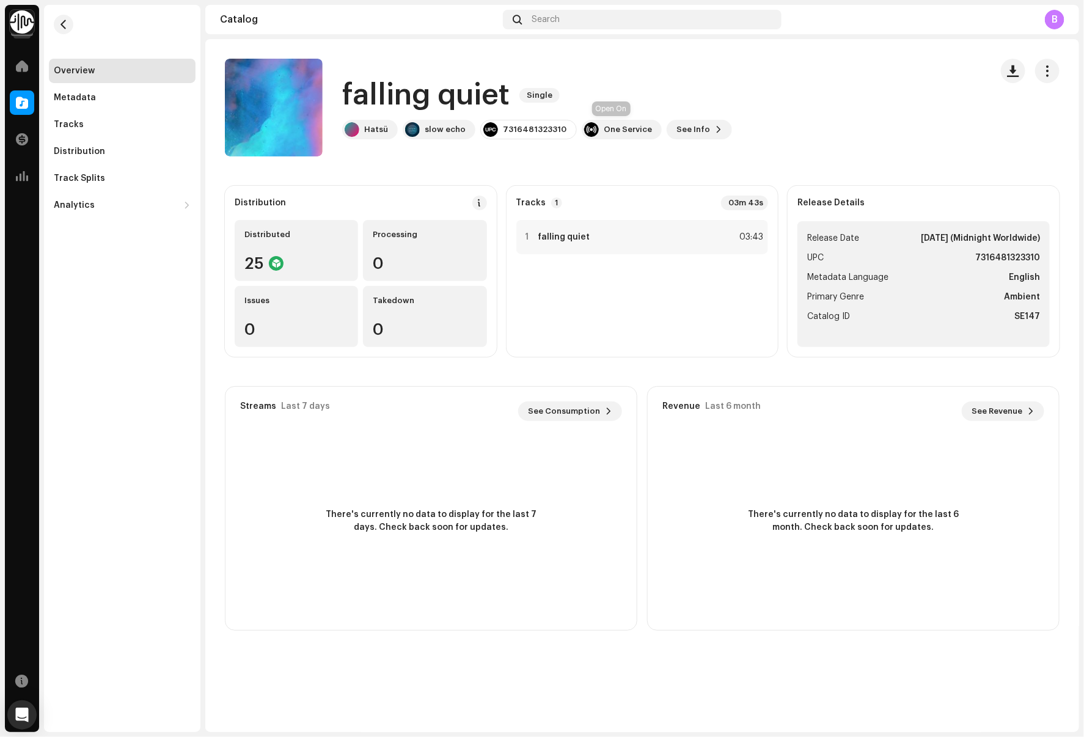
click at [539, 123] on div "7316481323310" at bounding box center [528, 130] width 97 height 20
copy div "7316481323310"
click at [124, 131] on div "Tracks" at bounding box center [122, 124] width 147 height 24
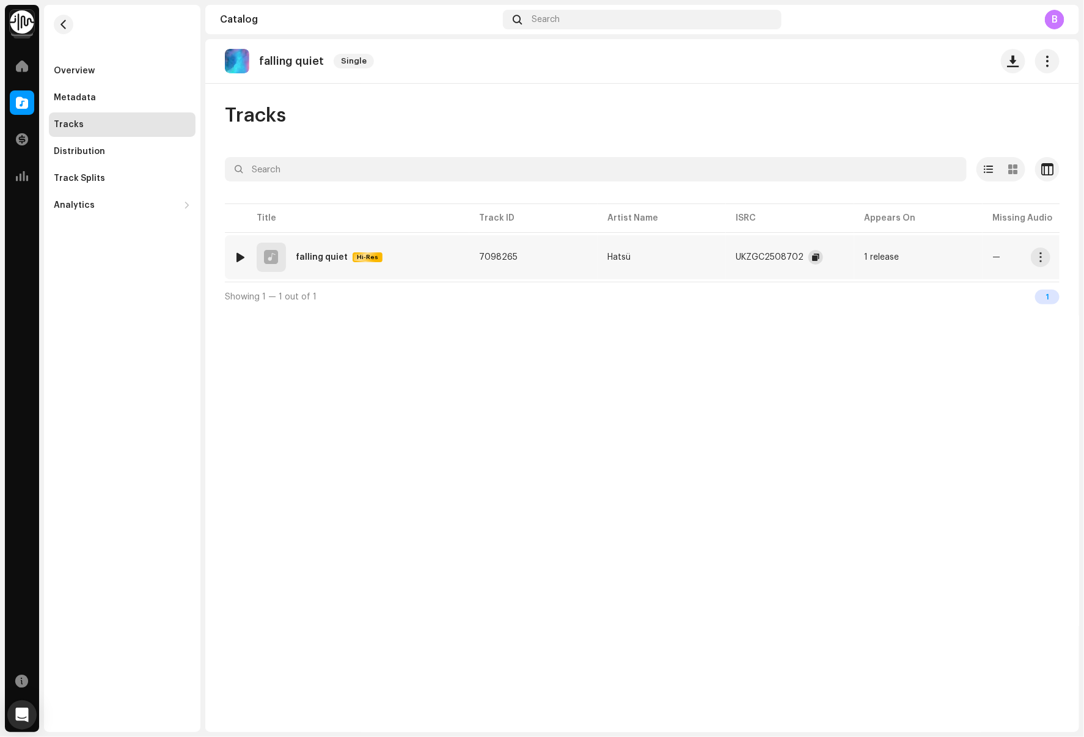
click at [813, 255] on span "button" at bounding box center [815, 257] width 7 height 10
click at [60, 34] on re-m-nav-back at bounding box center [63, 32] width 29 height 54
click at [60, 25] on span "button" at bounding box center [63, 25] width 9 height 10
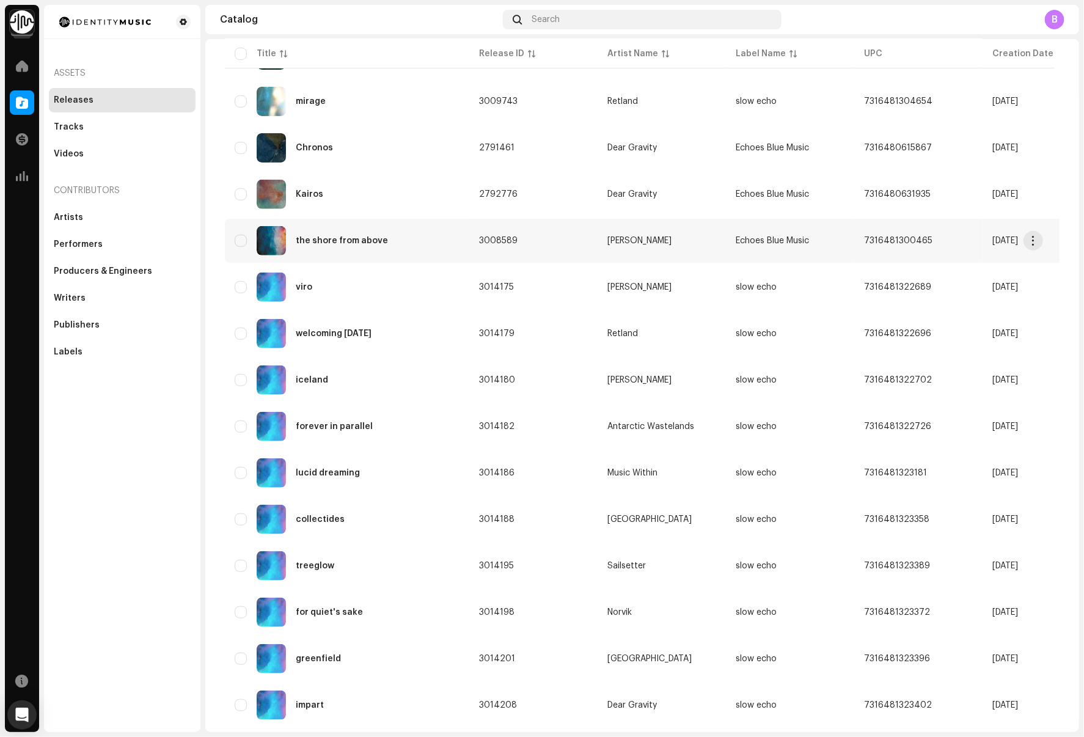
scroll to position [254, 0]
click at [425, 388] on div "iceland" at bounding box center [347, 379] width 225 height 29
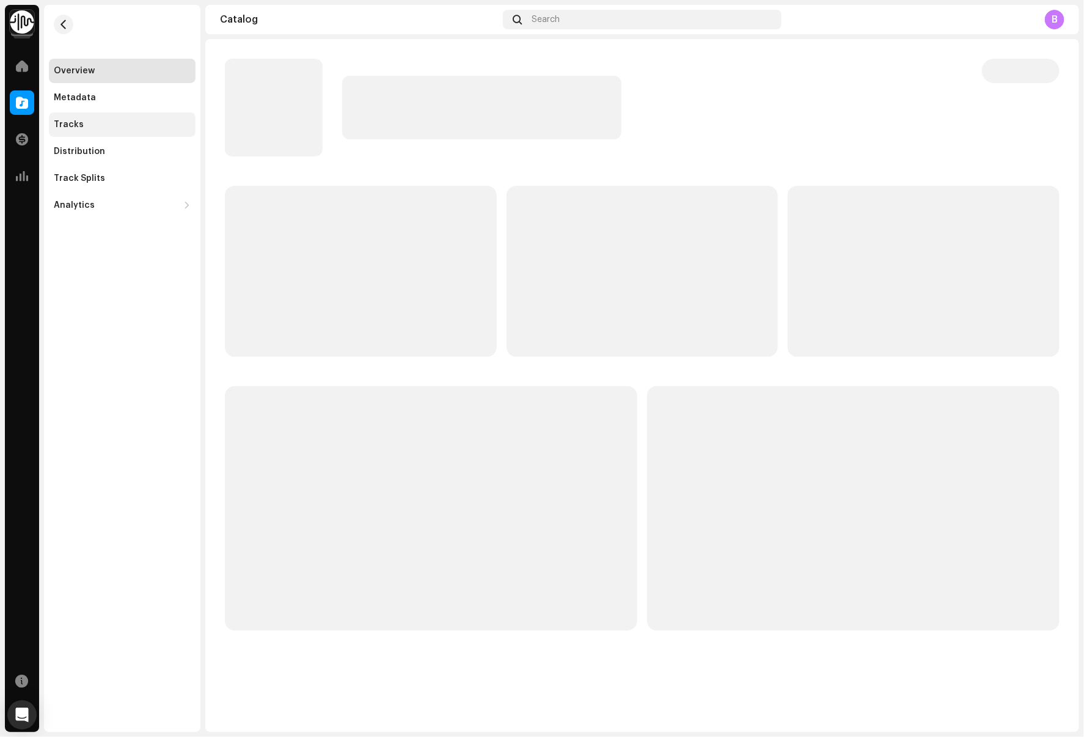
click at [120, 123] on div "Tracks" at bounding box center [122, 125] width 137 height 10
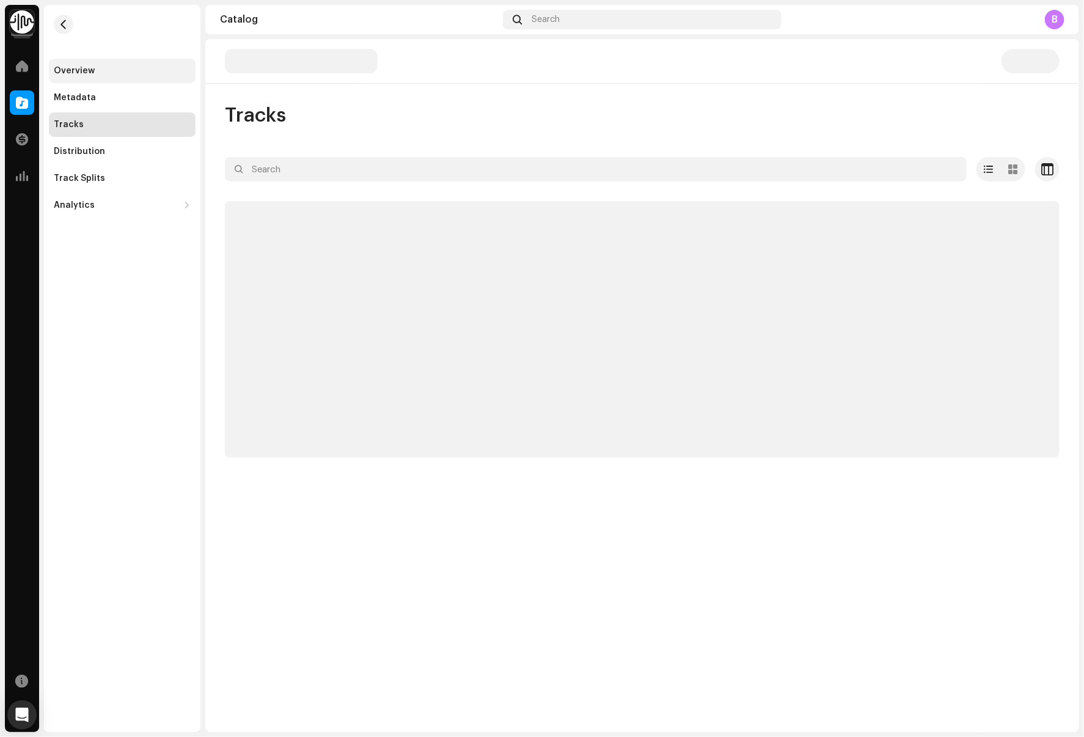
click at [140, 67] on div "Overview" at bounding box center [122, 71] width 137 height 10
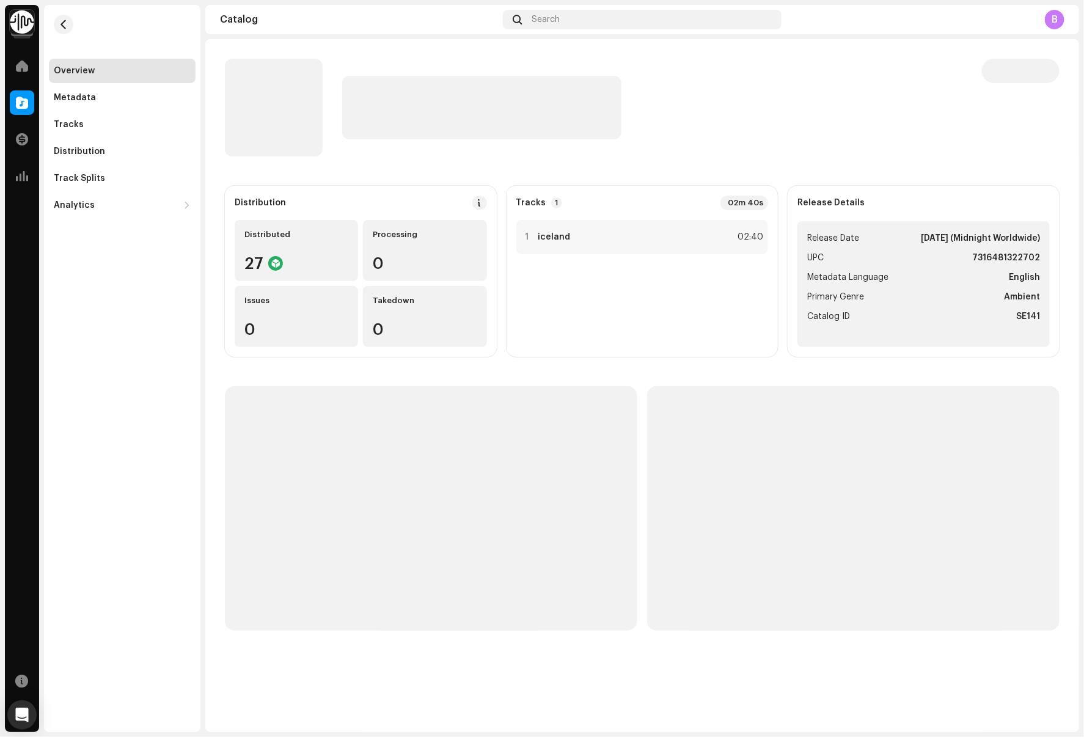
click at [1019, 258] on strong "7316481322702" at bounding box center [1006, 258] width 68 height 15
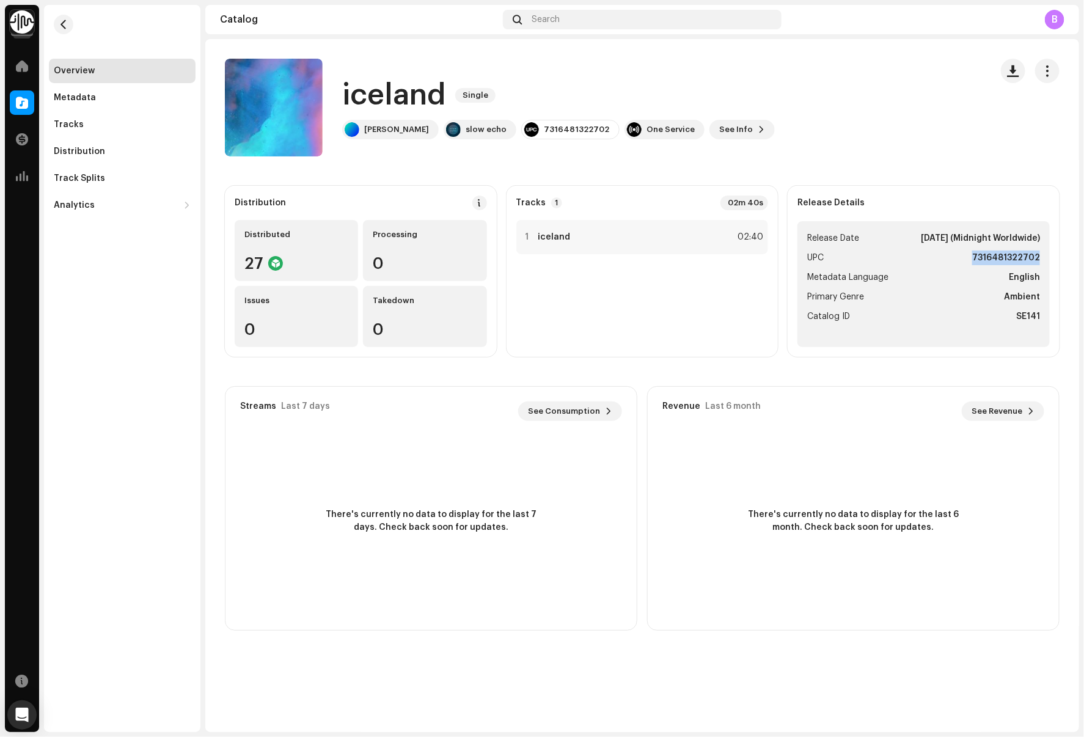
copy strong "7316481322702"
click at [159, 129] on div "Tracks" at bounding box center [122, 125] width 137 height 10
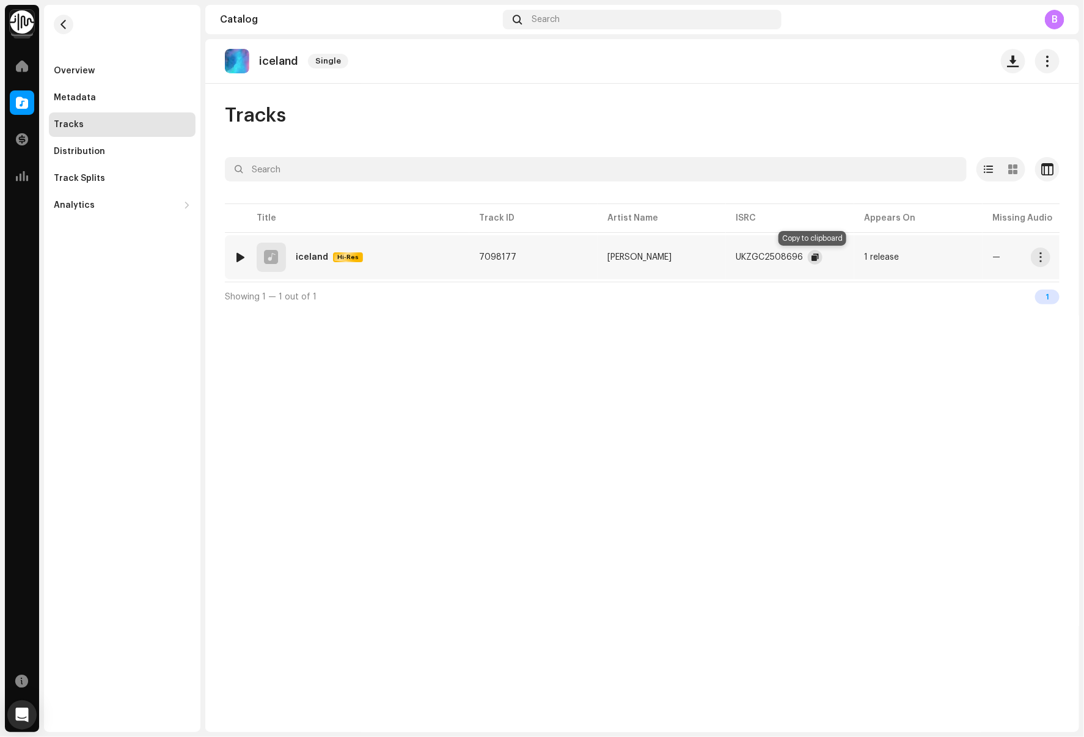
click at [814, 260] on span "button" at bounding box center [814, 257] width 7 height 10
click at [53, 24] on re-m-nav-back at bounding box center [63, 32] width 29 height 54
click at [68, 25] on button "button" at bounding box center [64, 25] width 20 height 20
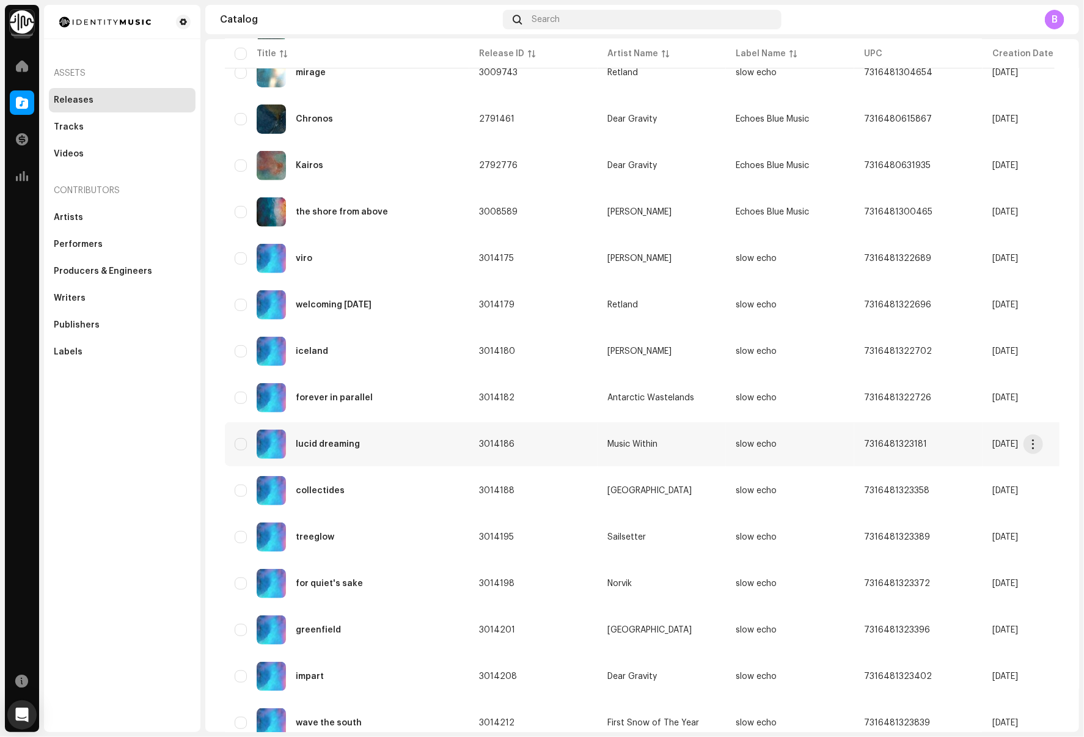
scroll to position [387, 0]
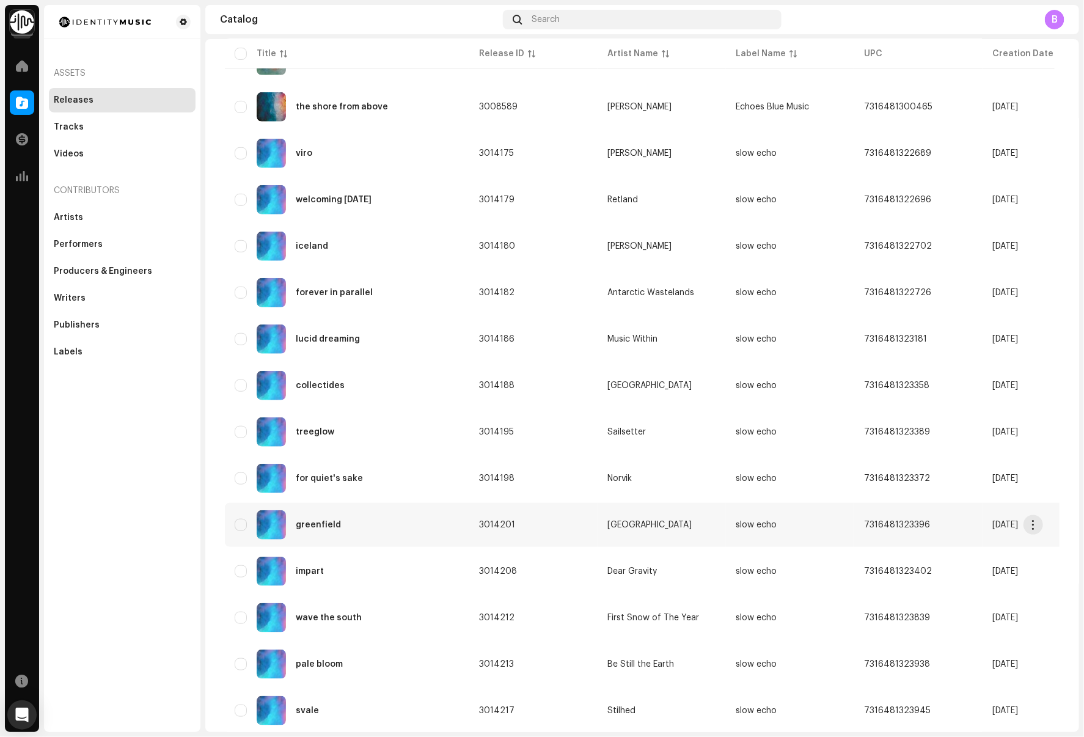
click at [449, 532] on div "greenfield" at bounding box center [347, 524] width 225 height 29
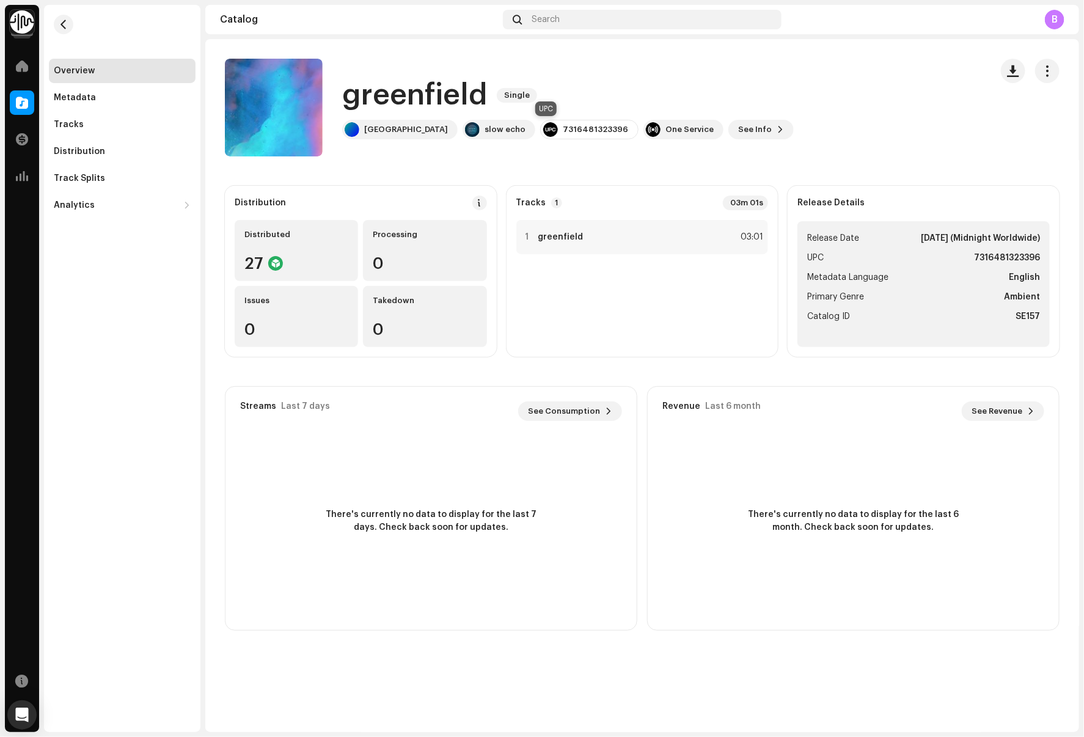
click at [554, 136] on div "7316481323396" at bounding box center [589, 130] width 98 height 20
click at [560, 116] on div "greenfield Single Broken Peak slow echo 7316481323396 One Service See Info" at bounding box center [568, 108] width 452 height 64
click at [574, 123] on div "7316481323396" at bounding box center [589, 130] width 98 height 20
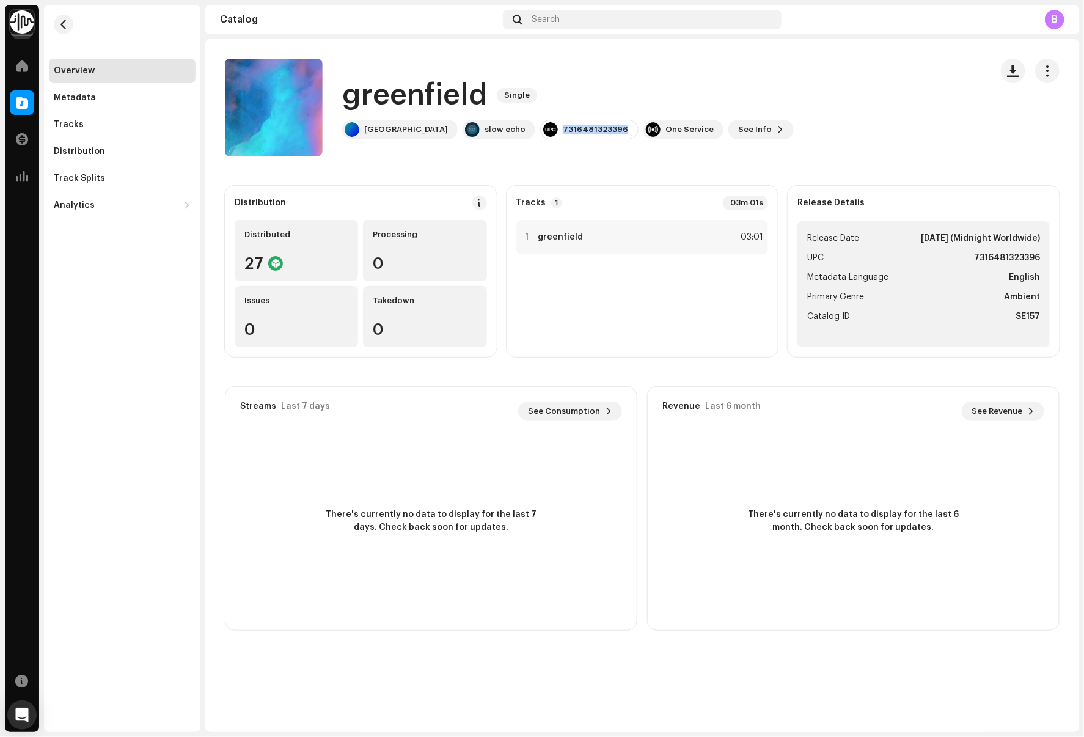
click at [574, 123] on div "7316481323396" at bounding box center [589, 130] width 98 height 20
copy div "7316481323396"
click at [90, 132] on div "Tracks" at bounding box center [122, 124] width 147 height 24
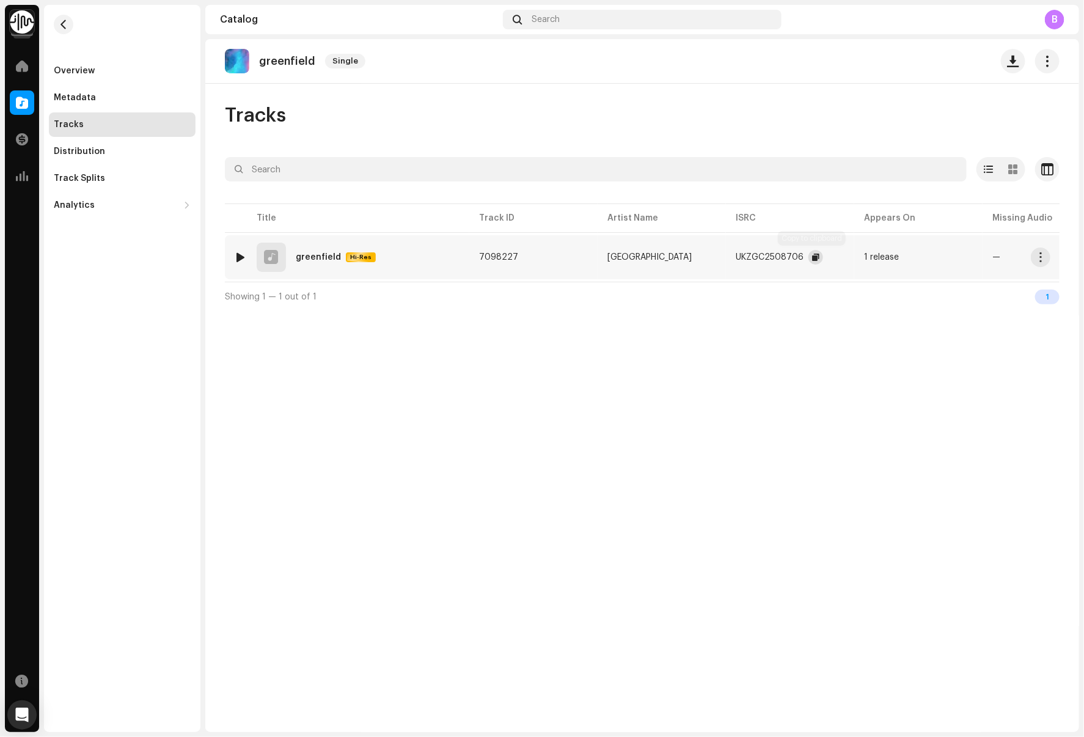
click at [814, 258] on span "button" at bounding box center [815, 257] width 7 height 10
click at [65, 31] on button "button" at bounding box center [64, 25] width 20 height 20
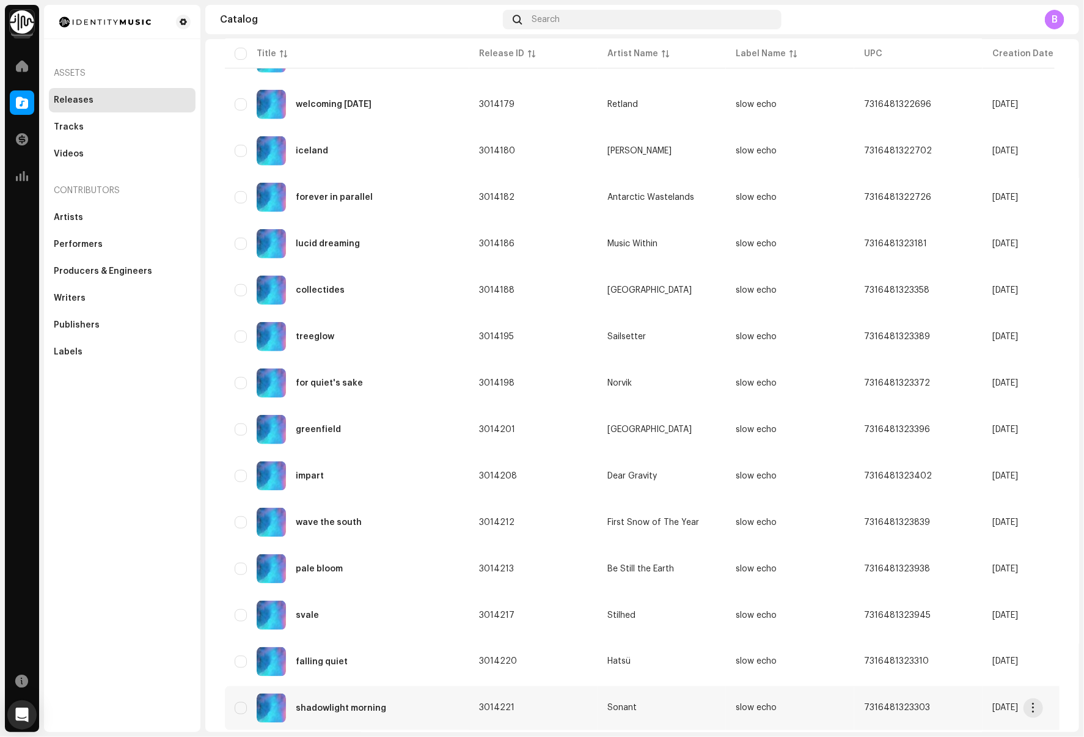
scroll to position [447, 0]
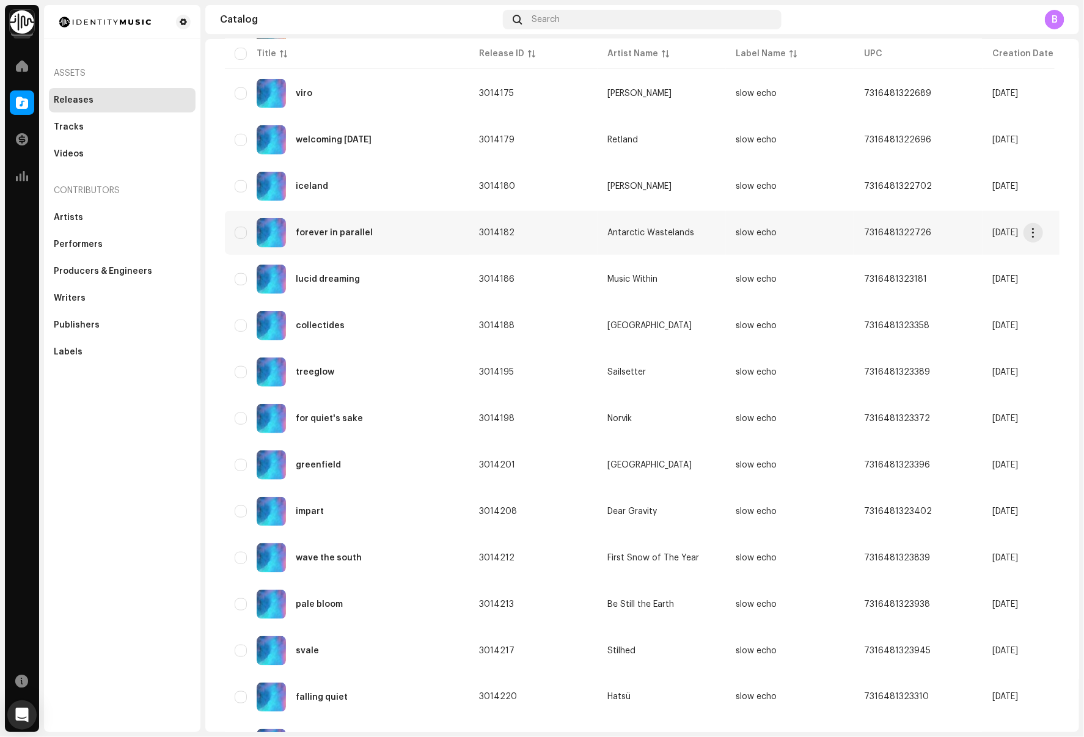
click at [434, 226] on div "forever in parallel" at bounding box center [347, 232] width 225 height 29
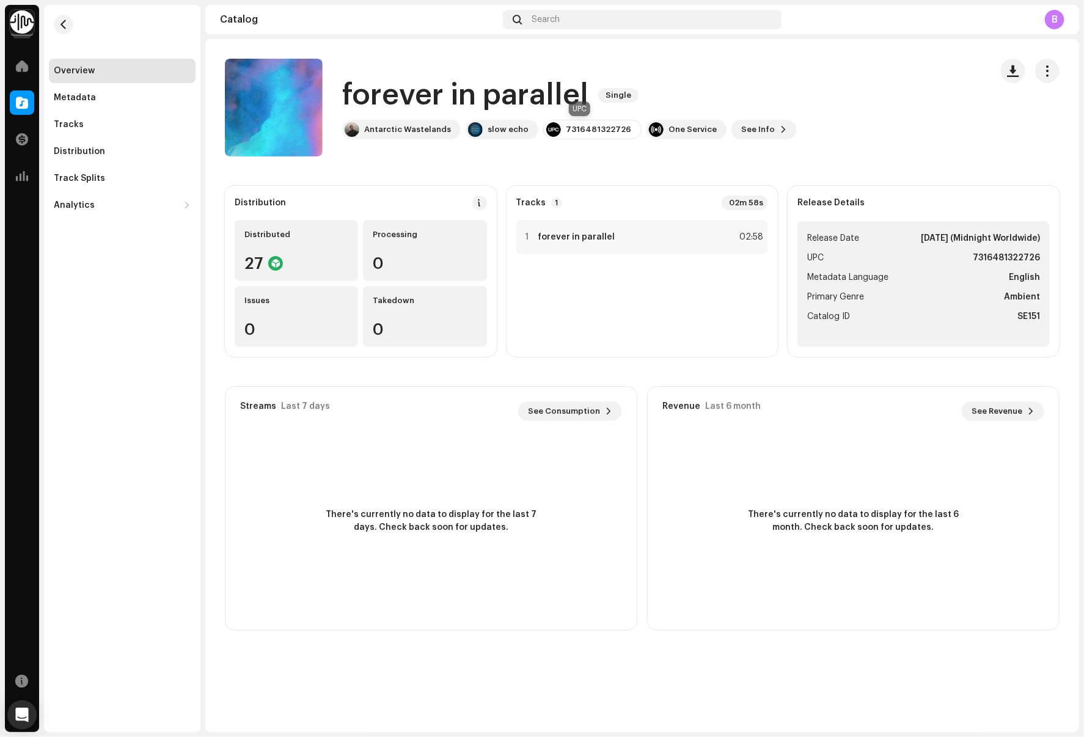
click at [594, 125] on div "7316481322726" at bounding box center [598, 130] width 65 height 10
copy div "7316481322726"
click at [119, 131] on div "Tracks" at bounding box center [122, 124] width 147 height 24
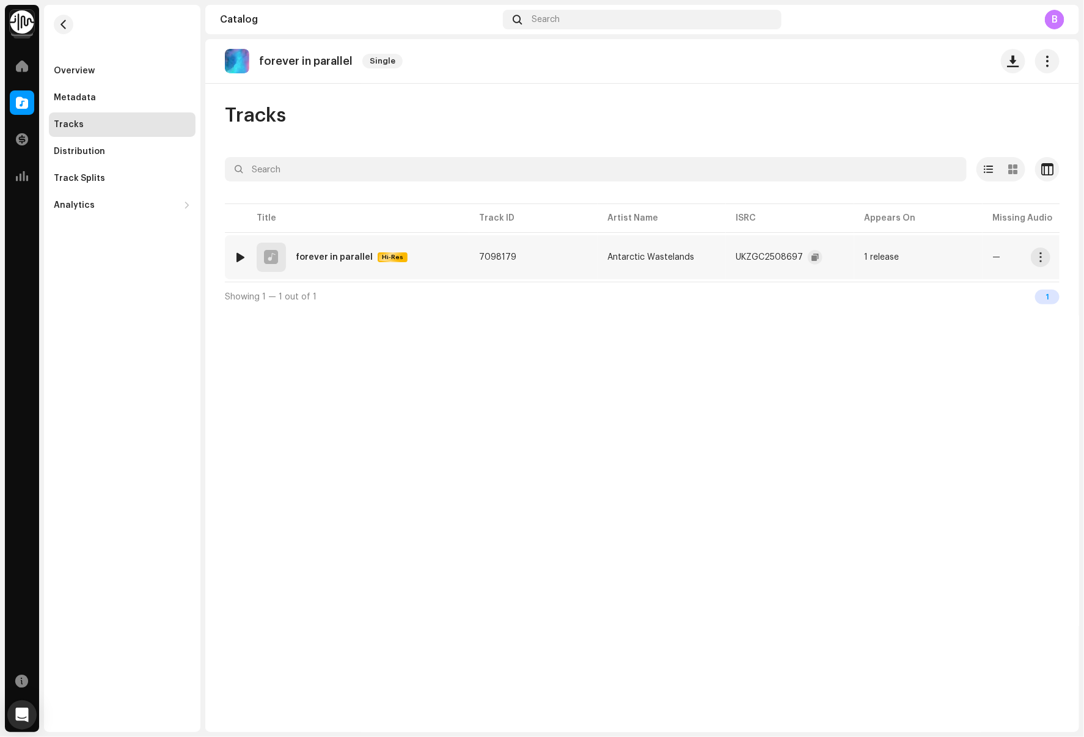
click at [817, 261] on re-a-clipboard-btn at bounding box center [815, 257] width 15 height 15
click at [811, 252] on span "button" at bounding box center [814, 257] width 7 height 10
click at [61, 23] on span "button" at bounding box center [63, 25] width 9 height 10
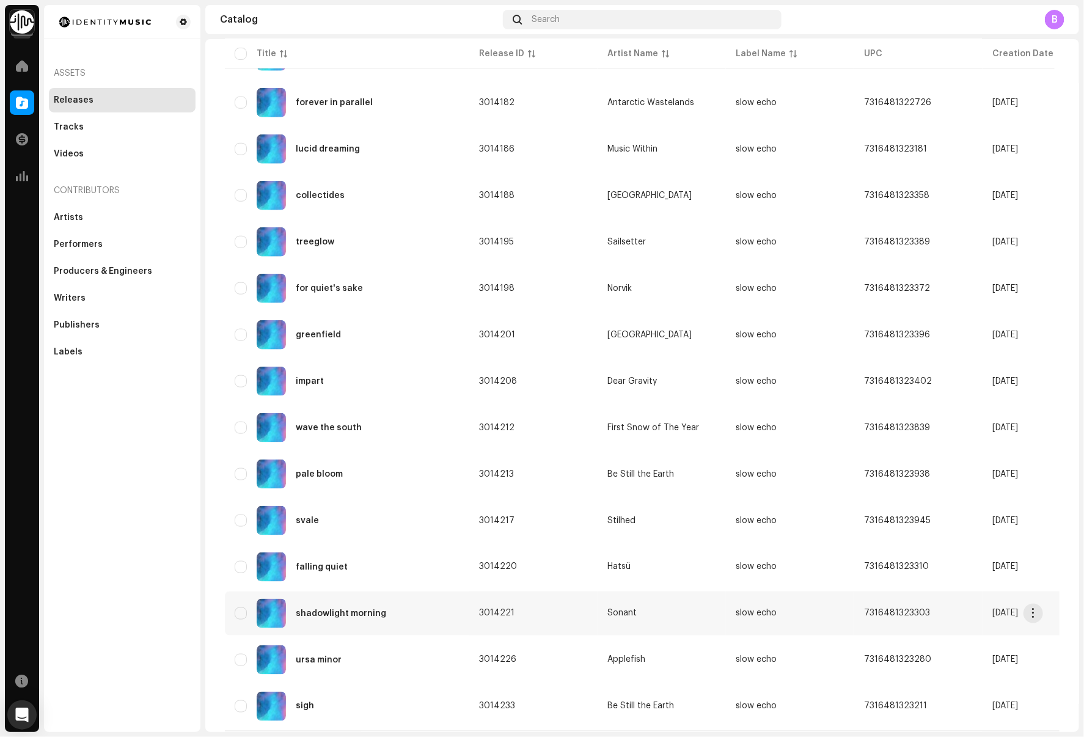
scroll to position [605, 0]
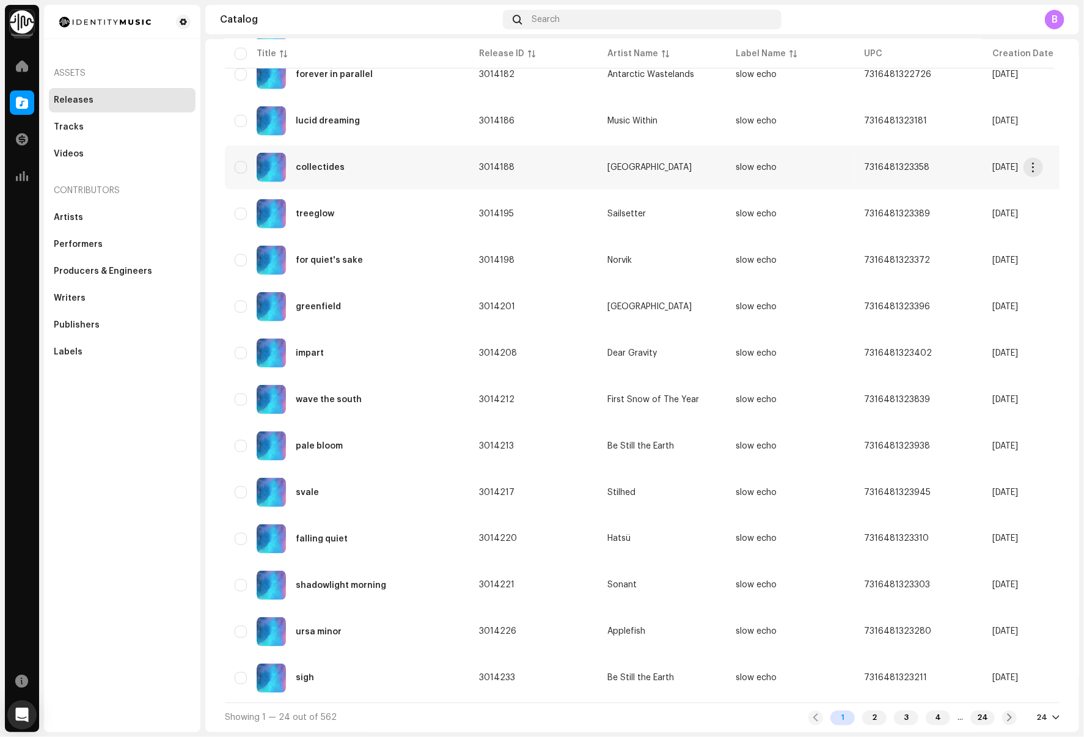
click at [356, 174] on div "collectides" at bounding box center [347, 167] width 225 height 29
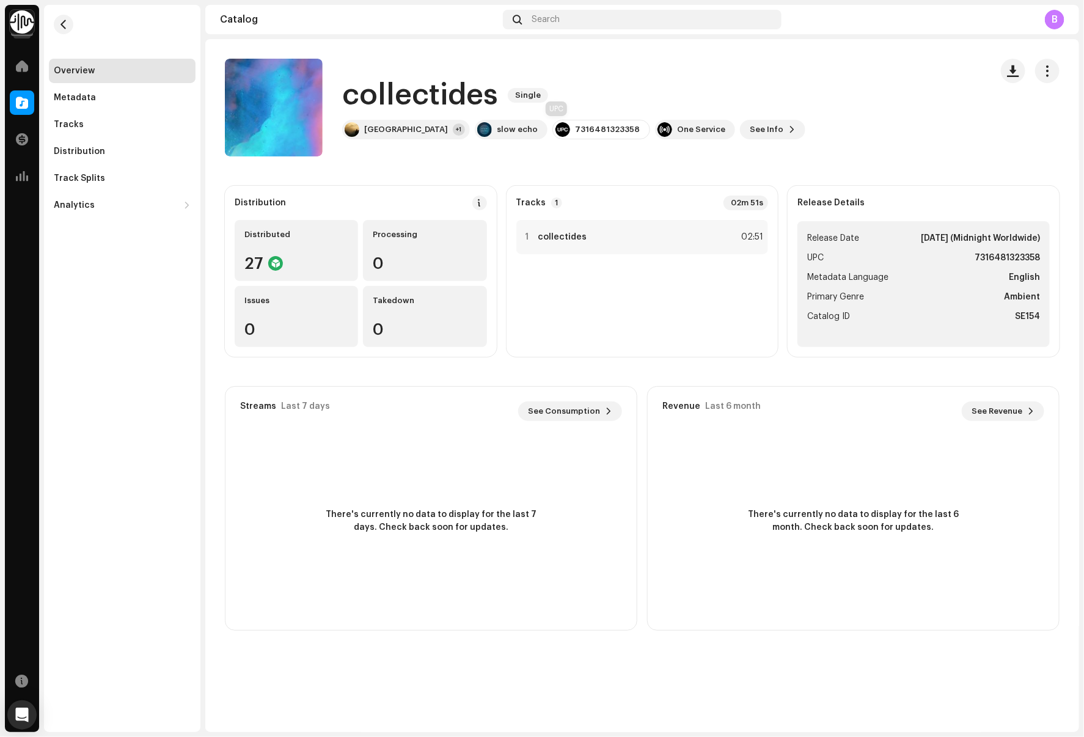
click at [575, 131] on div "7316481323358" at bounding box center [607, 130] width 65 height 10
copy div "7316481323358"
click at [116, 117] on div "Tracks" at bounding box center [122, 124] width 147 height 24
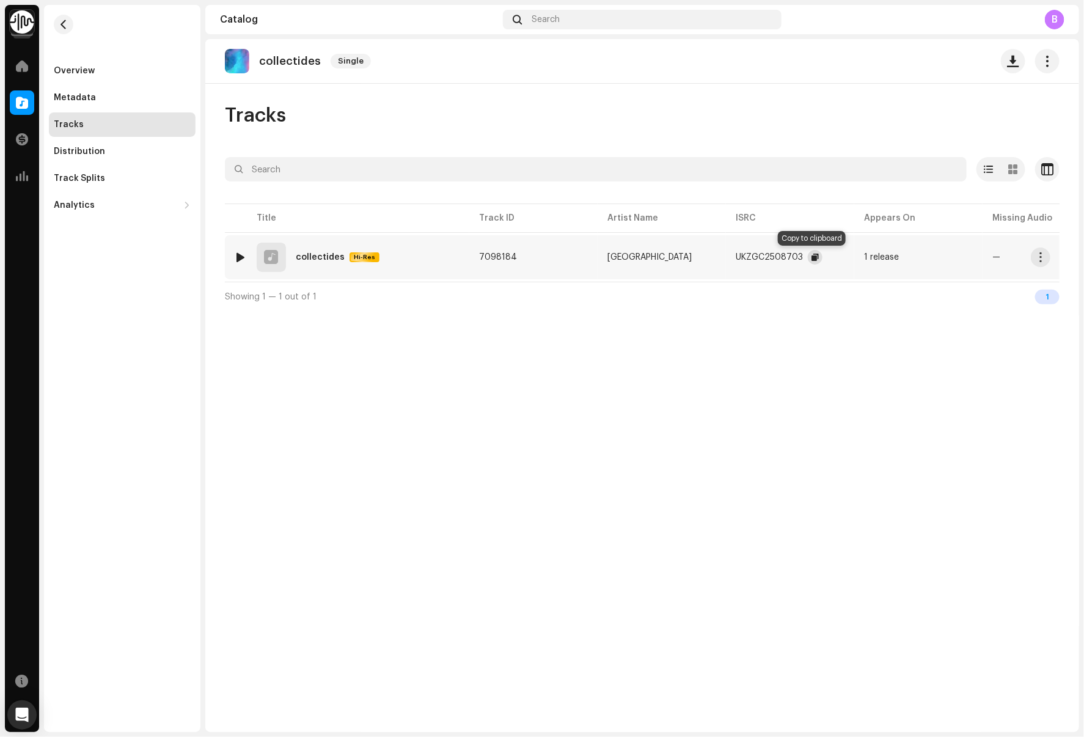
click at [811, 258] on span "button" at bounding box center [814, 257] width 7 height 10
click at [64, 22] on span "button" at bounding box center [63, 25] width 9 height 10
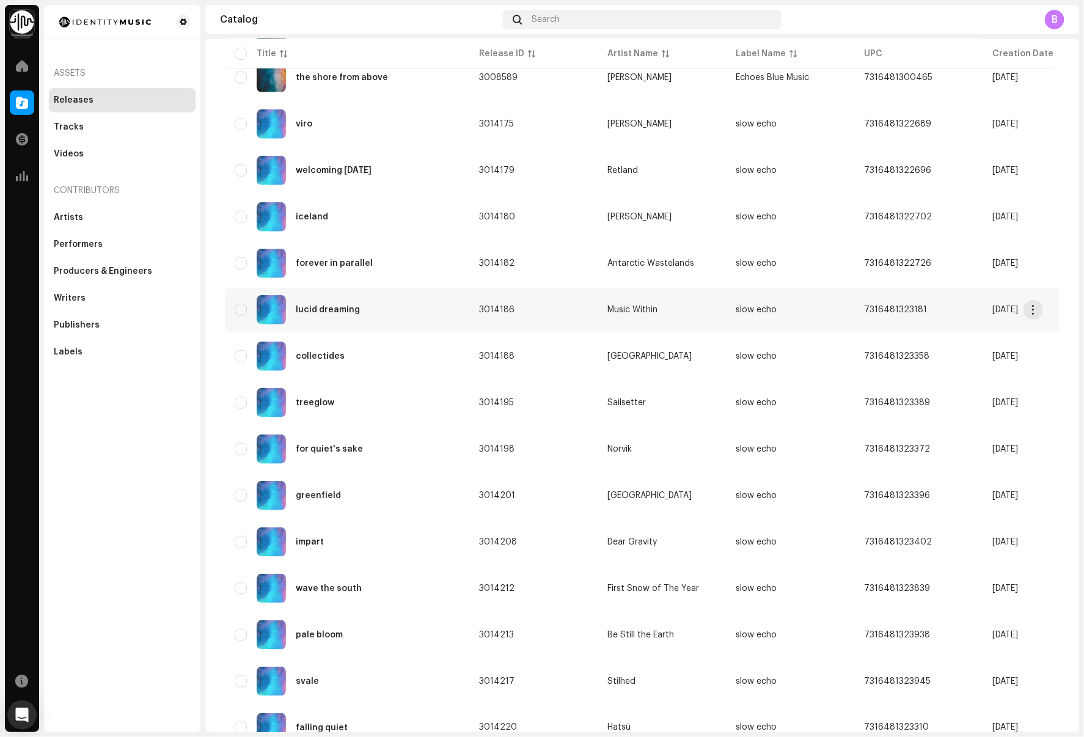
scroll to position [445, 0]
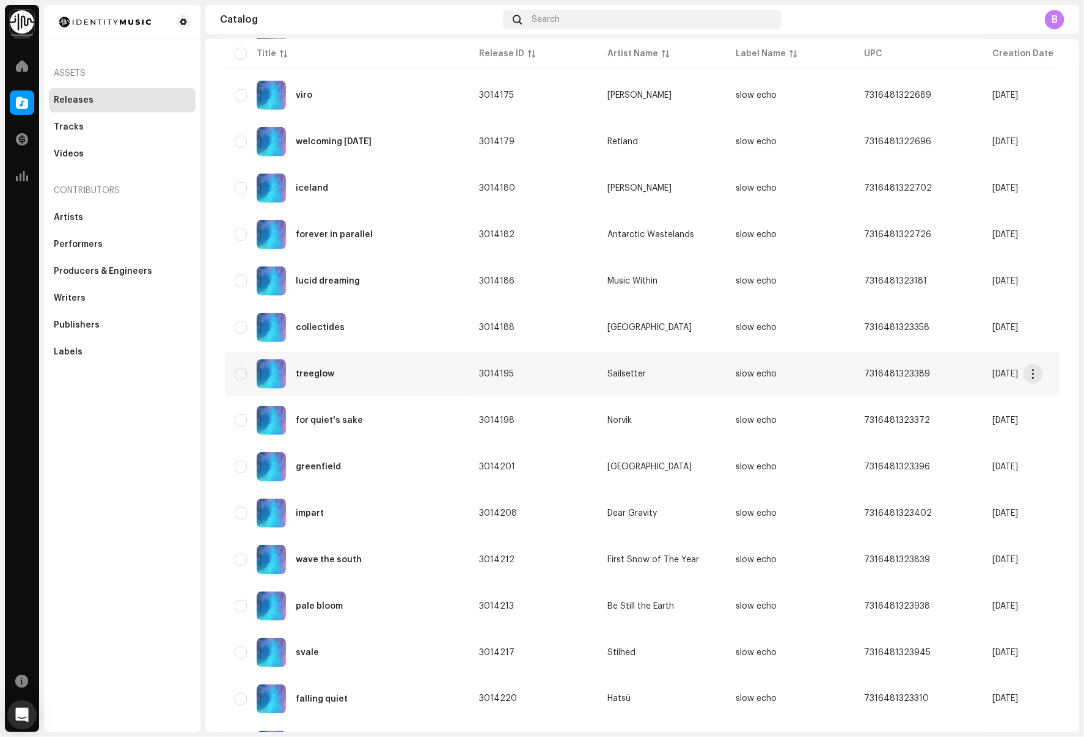
click at [390, 367] on div "treeglow" at bounding box center [347, 373] width 225 height 29
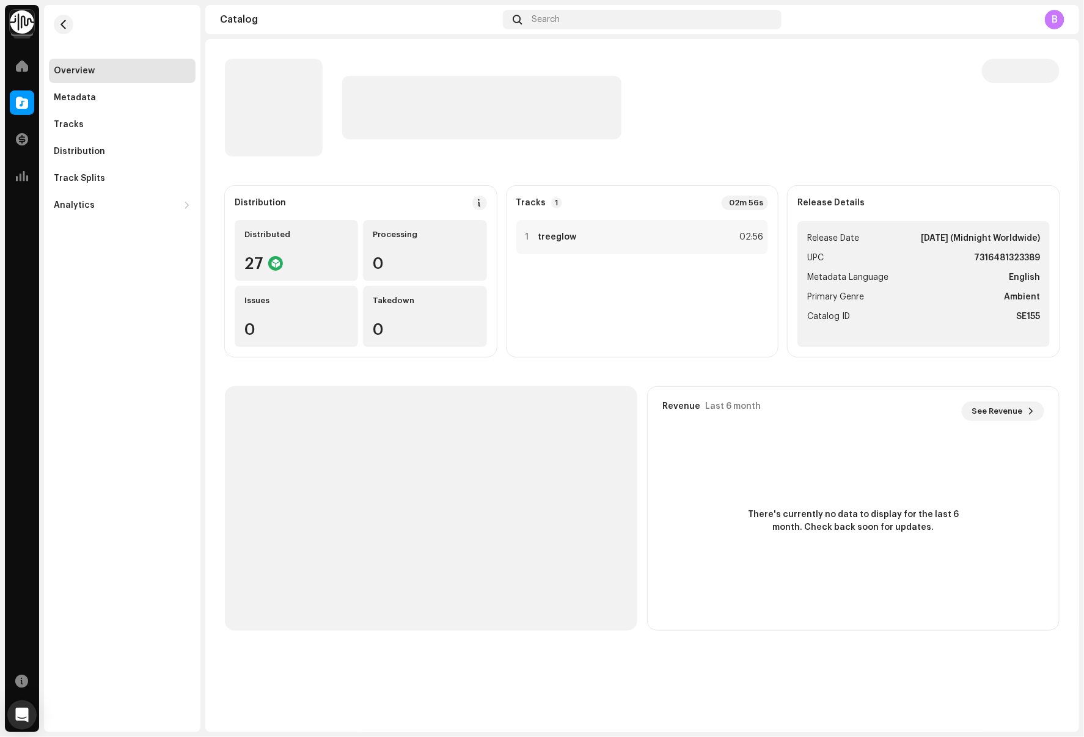
click at [1001, 242] on strong "[DATE] (Midnight Worldwide)" at bounding box center [980, 238] width 119 height 15
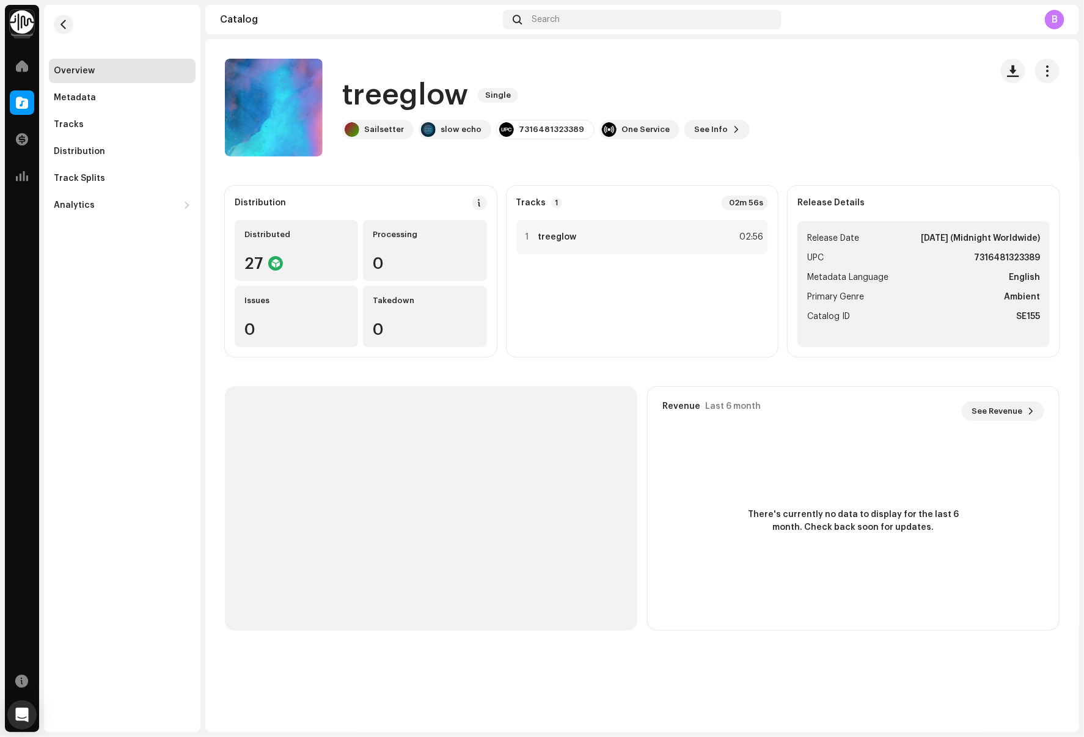
click at [997, 249] on ul "Release Date Dec 12, 2025 (Midnight Worldwide) UPC 7316481323389 Metadata Langu…" at bounding box center [923, 284] width 252 height 126
copy strong "7316481323389"
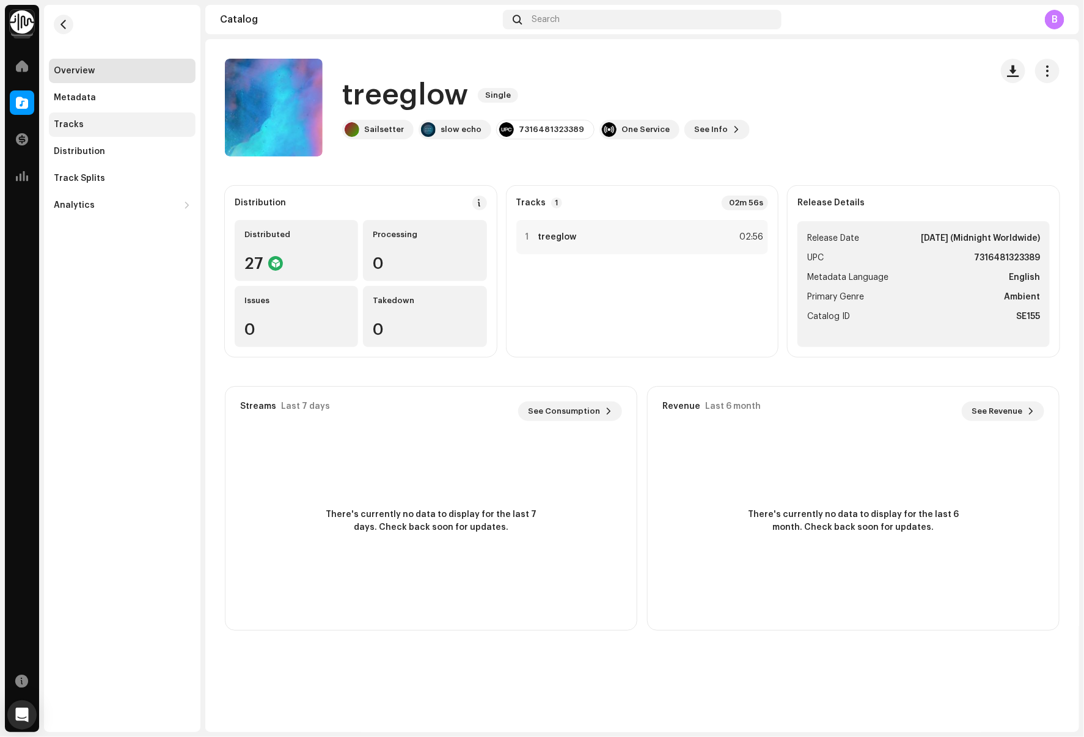
click at [132, 125] on div "Tracks" at bounding box center [122, 125] width 137 height 10
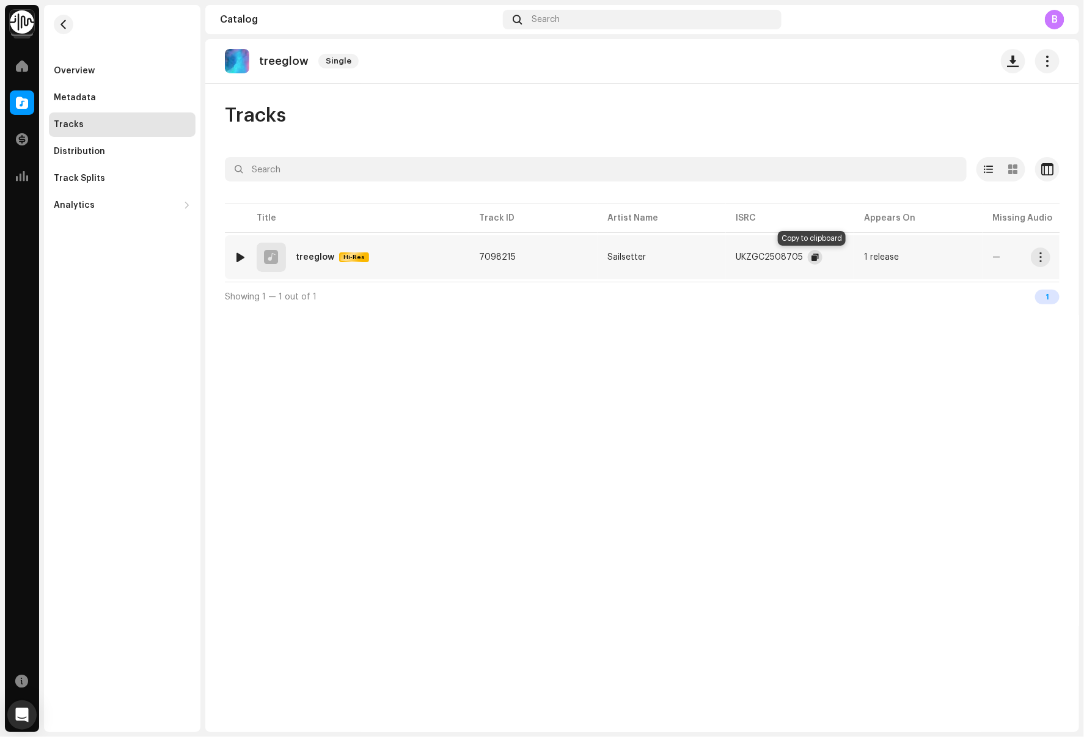
click at [814, 258] on span "button" at bounding box center [814, 257] width 7 height 10
click at [65, 20] on span "button" at bounding box center [63, 25] width 9 height 10
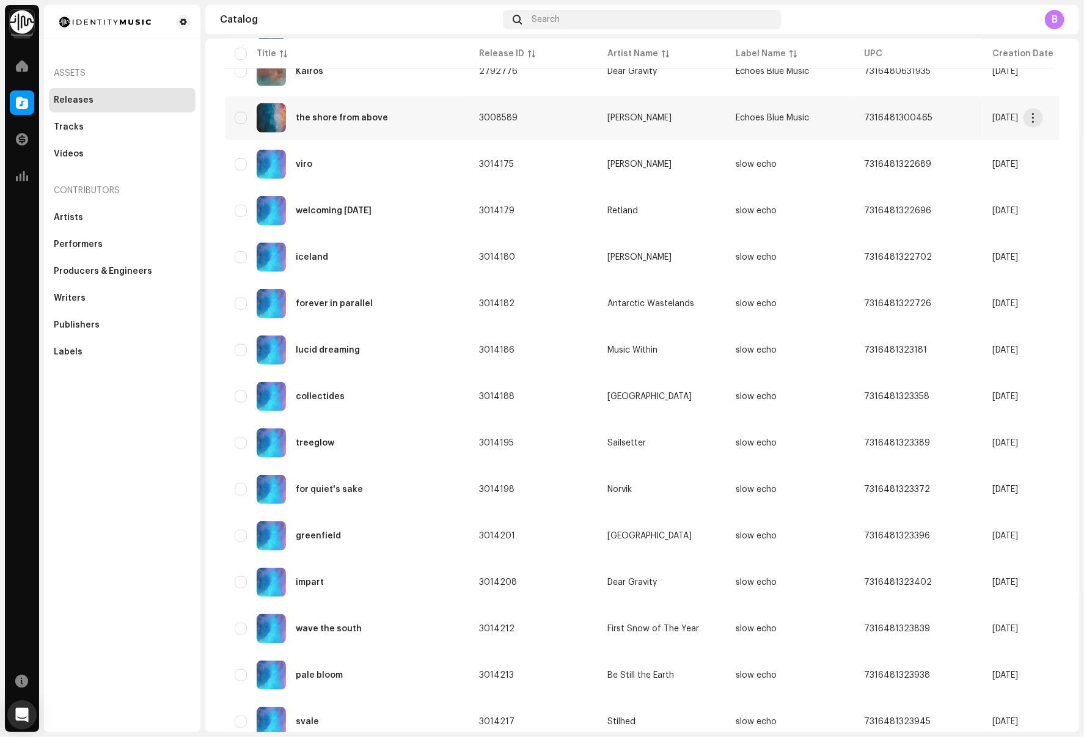
scroll to position [378, 0]
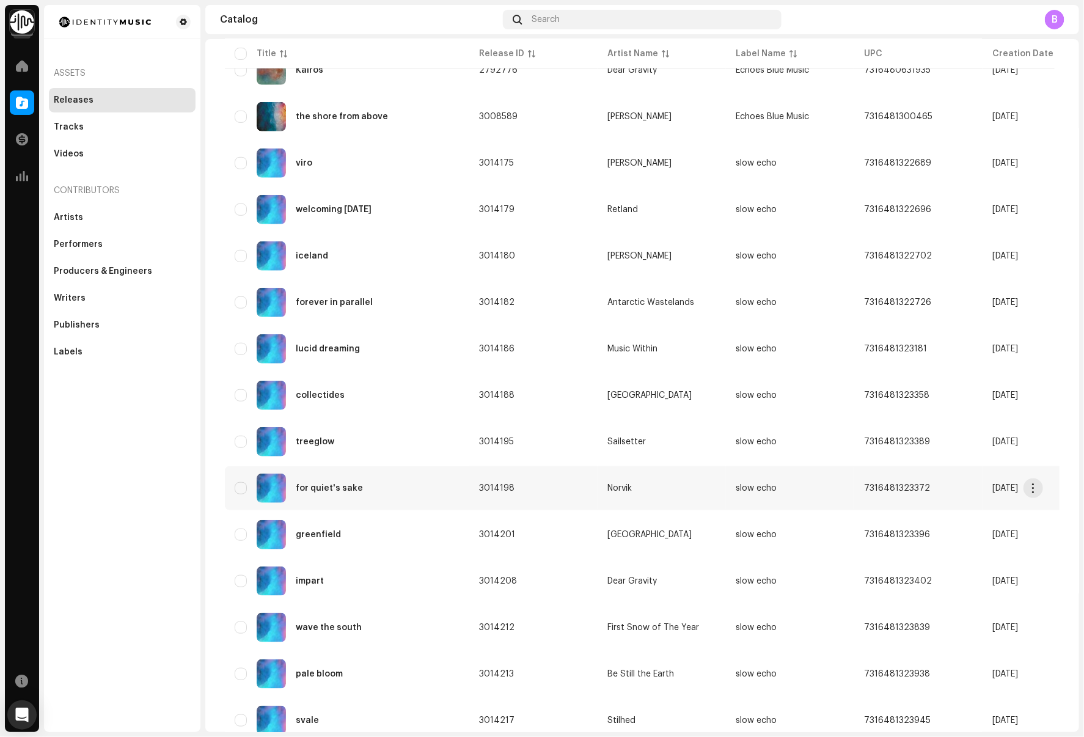
click at [393, 487] on div "for quiet's sake" at bounding box center [347, 488] width 225 height 29
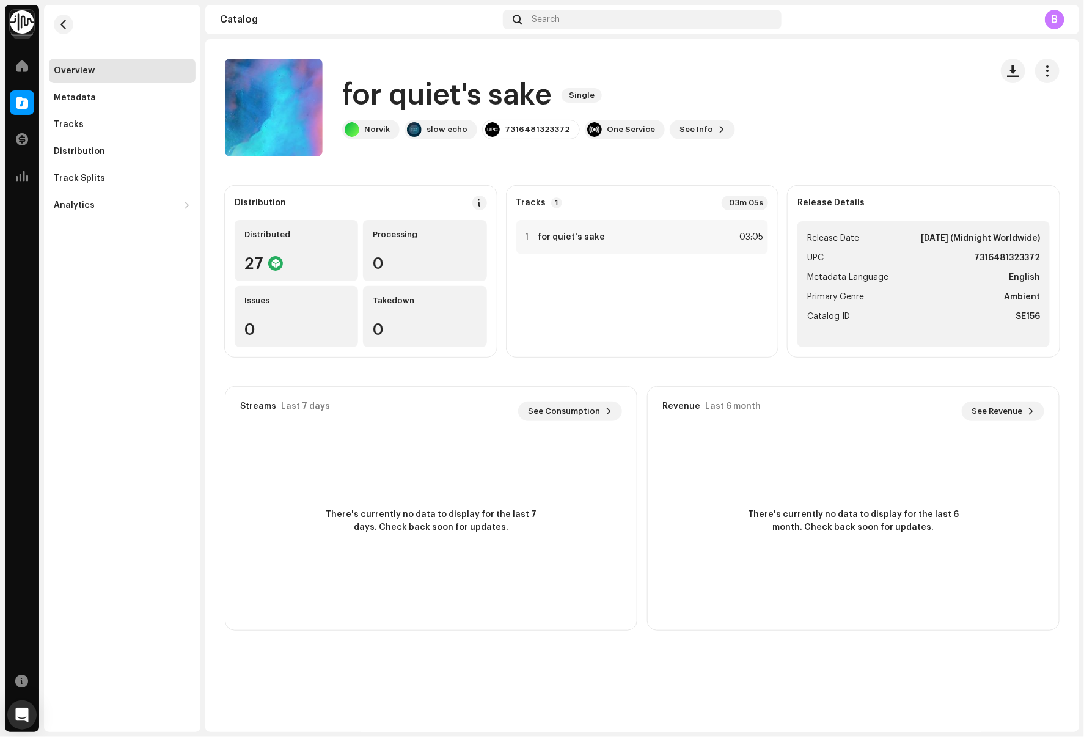
click at [535, 130] on div "7316481323372" at bounding box center [537, 130] width 65 height 10
copy div "7316481323372"
click at [114, 122] on div "Tracks" at bounding box center [122, 125] width 137 height 10
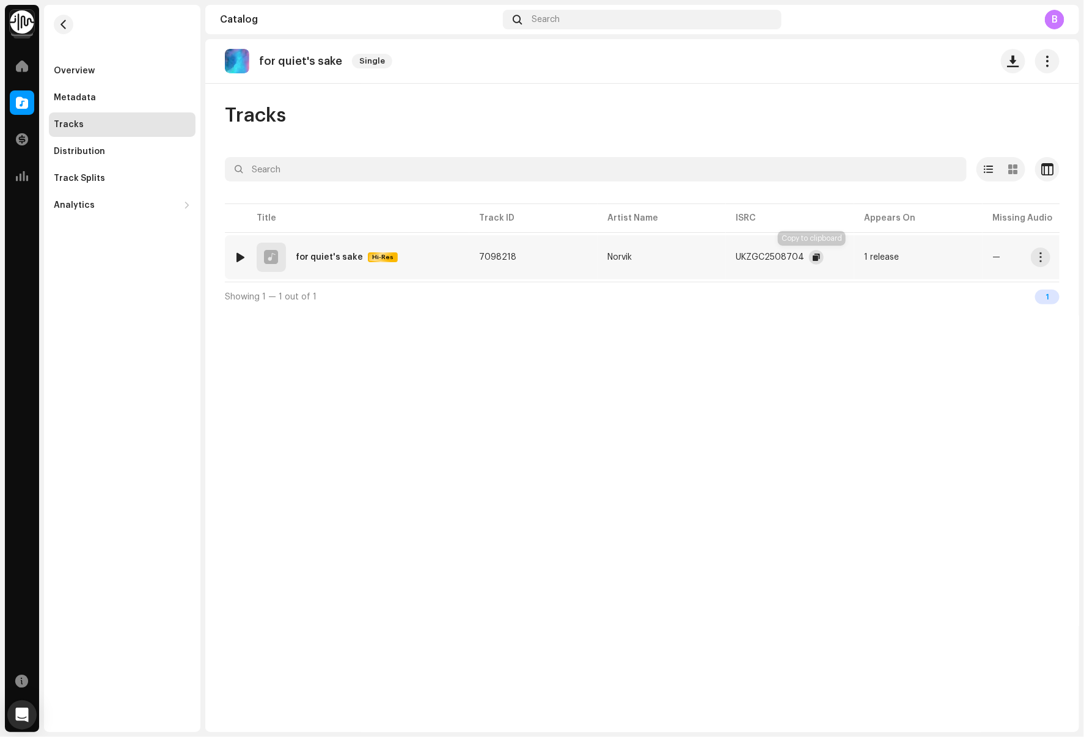
click at [817, 257] on button "button" at bounding box center [816, 257] width 15 height 15
click at [73, 20] on re-m-nav-back at bounding box center [63, 32] width 29 height 54
click at [65, 23] on span "button" at bounding box center [63, 25] width 9 height 10
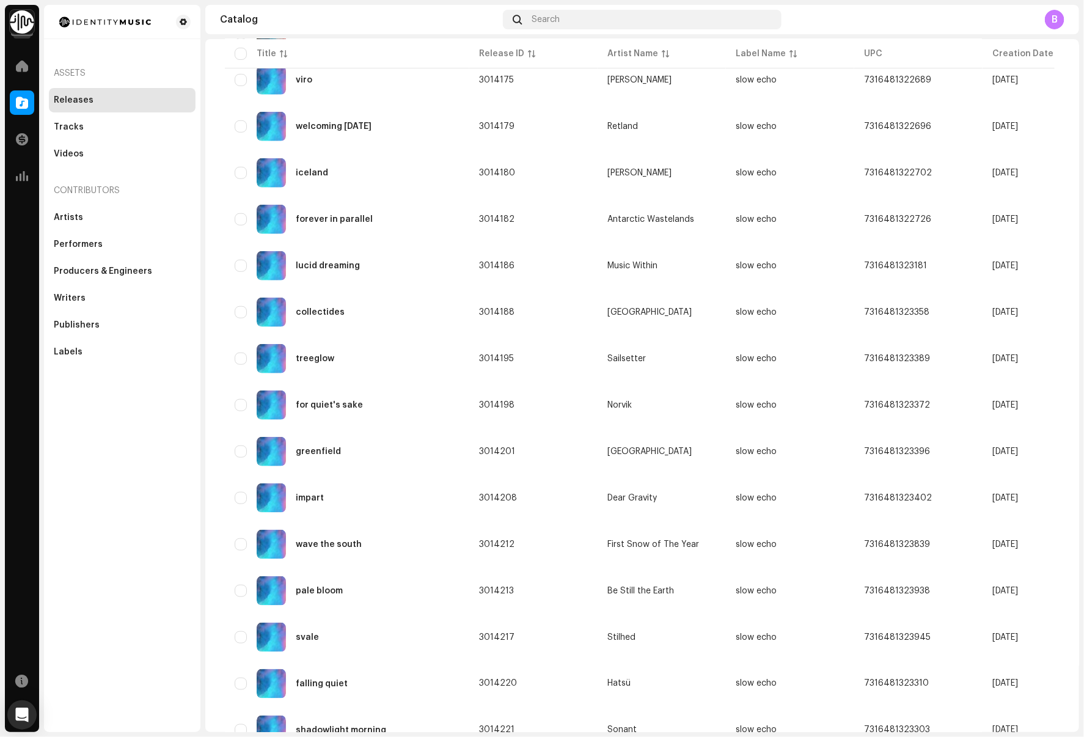
scroll to position [455, 0]
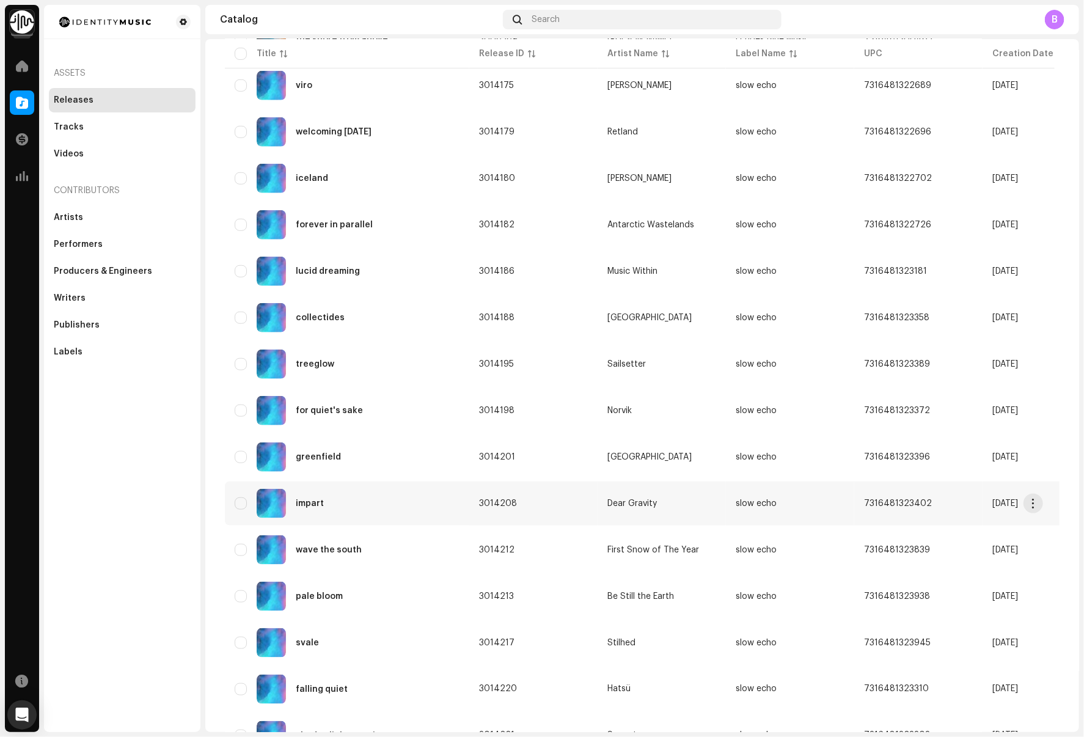
click at [436, 500] on div "impart" at bounding box center [347, 503] width 225 height 29
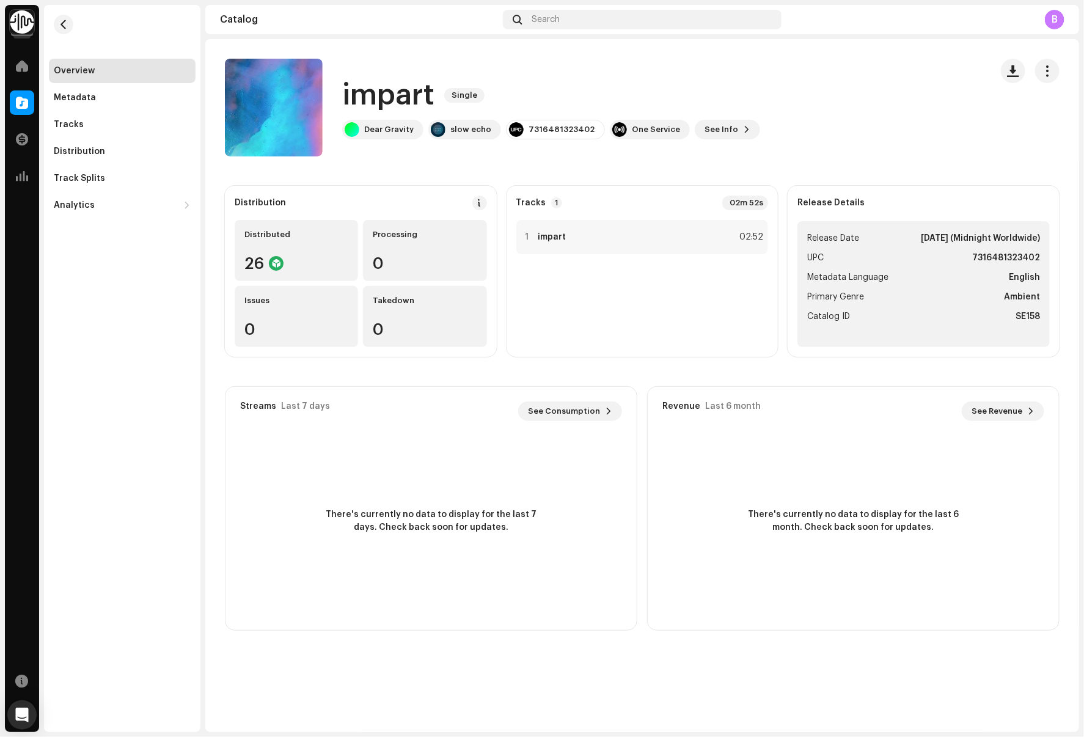
click at [542, 128] on div "7316481323402" at bounding box center [561, 130] width 66 height 10
copy div "7316481323402"
click at [93, 132] on div "Tracks" at bounding box center [122, 124] width 147 height 24
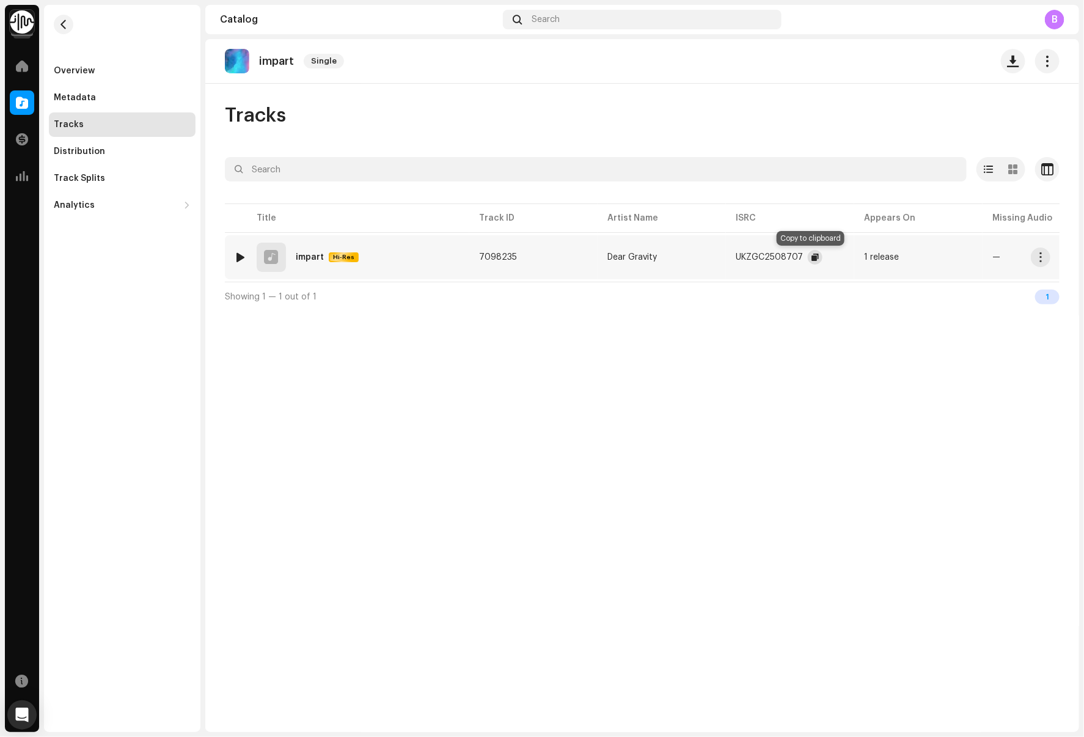
click at [811, 256] on span "button" at bounding box center [814, 257] width 7 height 10
click at [55, 26] on button "button" at bounding box center [64, 25] width 20 height 20
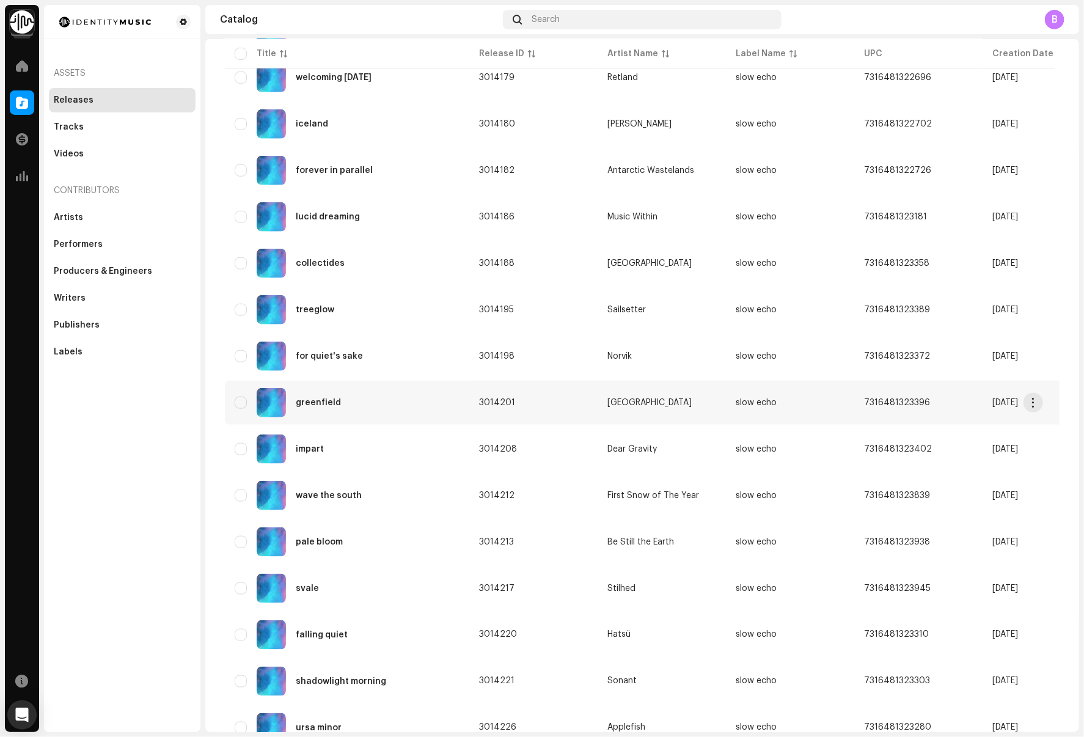
scroll to position [605, 0]
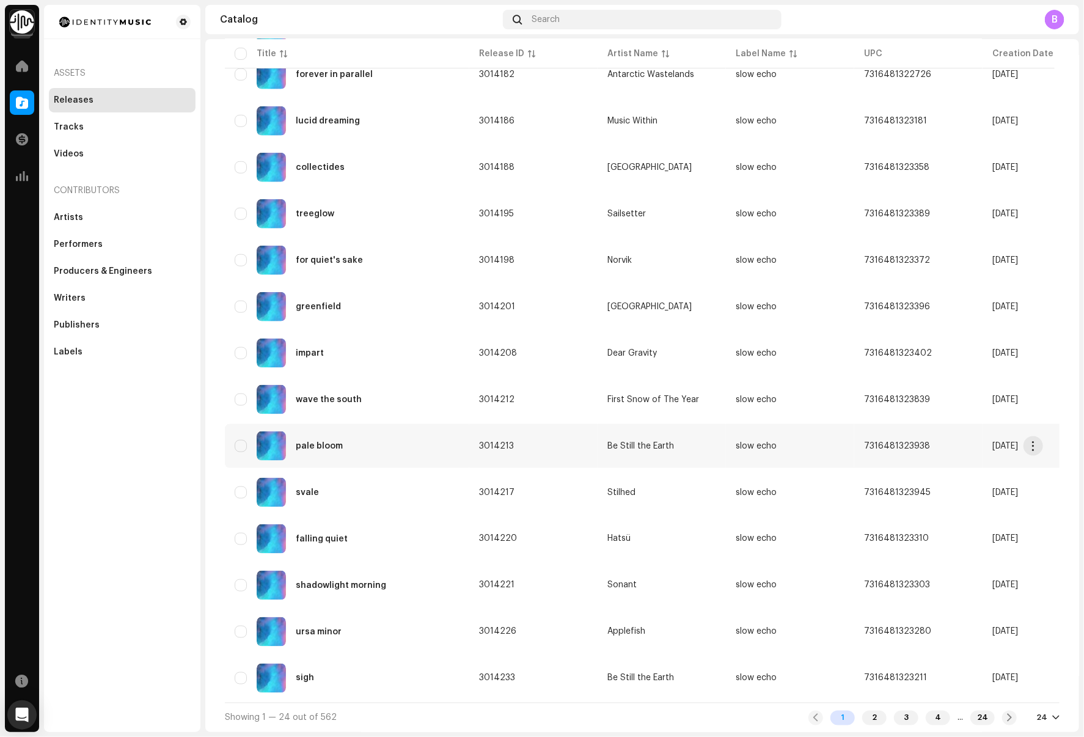
click at [397, 448] on div "pale bloom" at bounding box center [347, 445] width 225 height 29
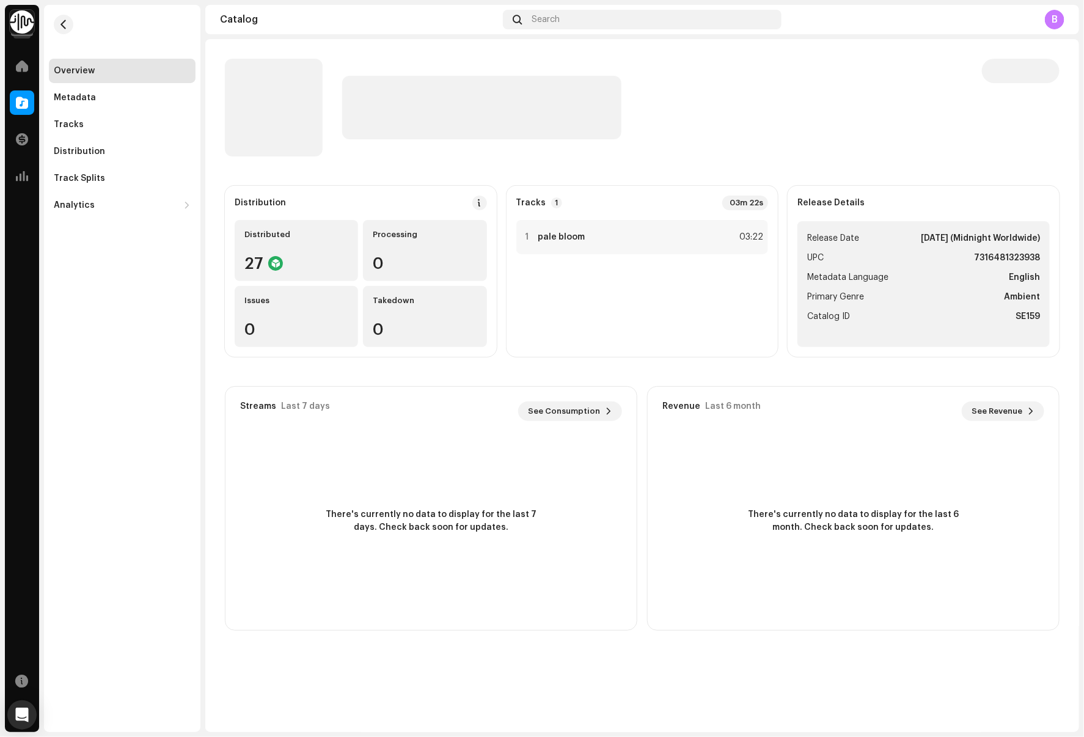
click at [1008, 263] on strong "7316481323938" at bounding box center [1007, 258] width 66 height 15
copy strong "7316481323938"
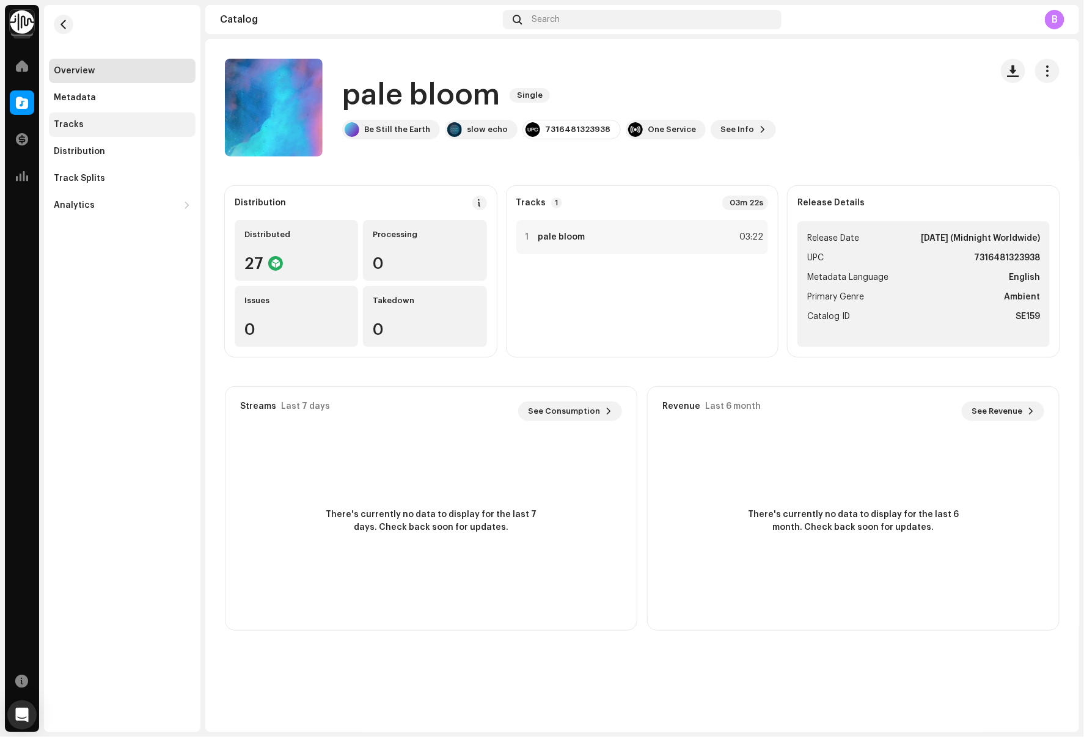
click at [131, 120] on div "Tracks" at bounding box center [122, 125] width 137 height 10
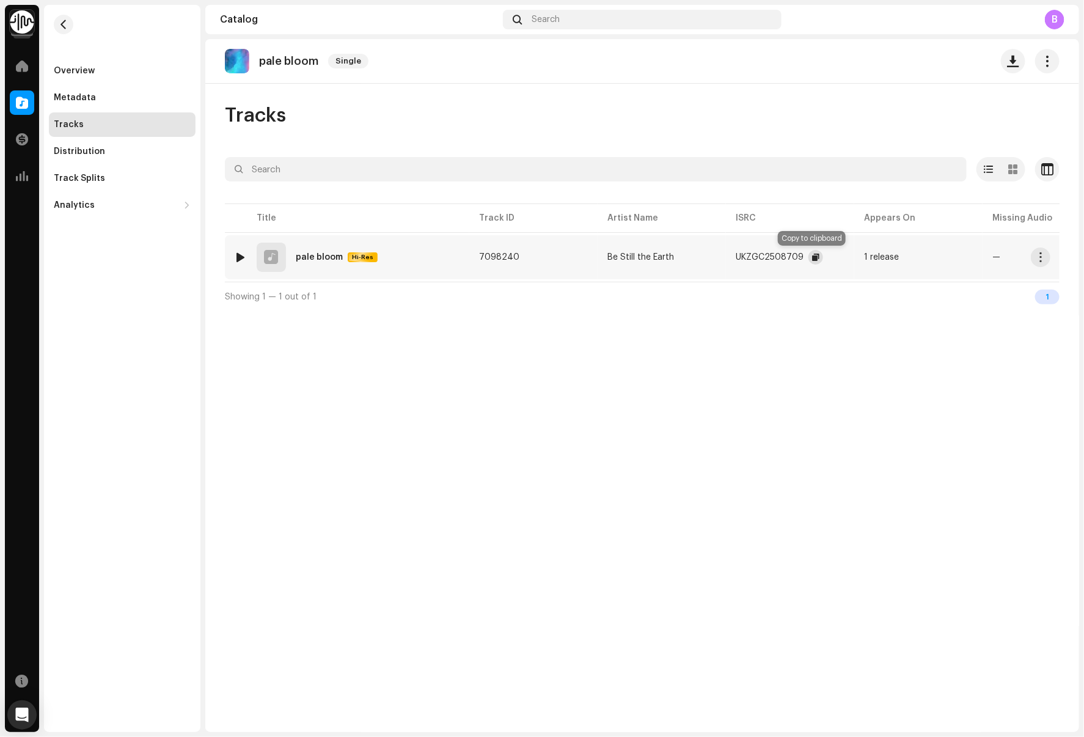
click at [813, 252] on span "button" at bounding box center [815, 257] width 7 height 10
click at [59, 29] on span "button" at bounding box center [63, 25] width 9 height 10
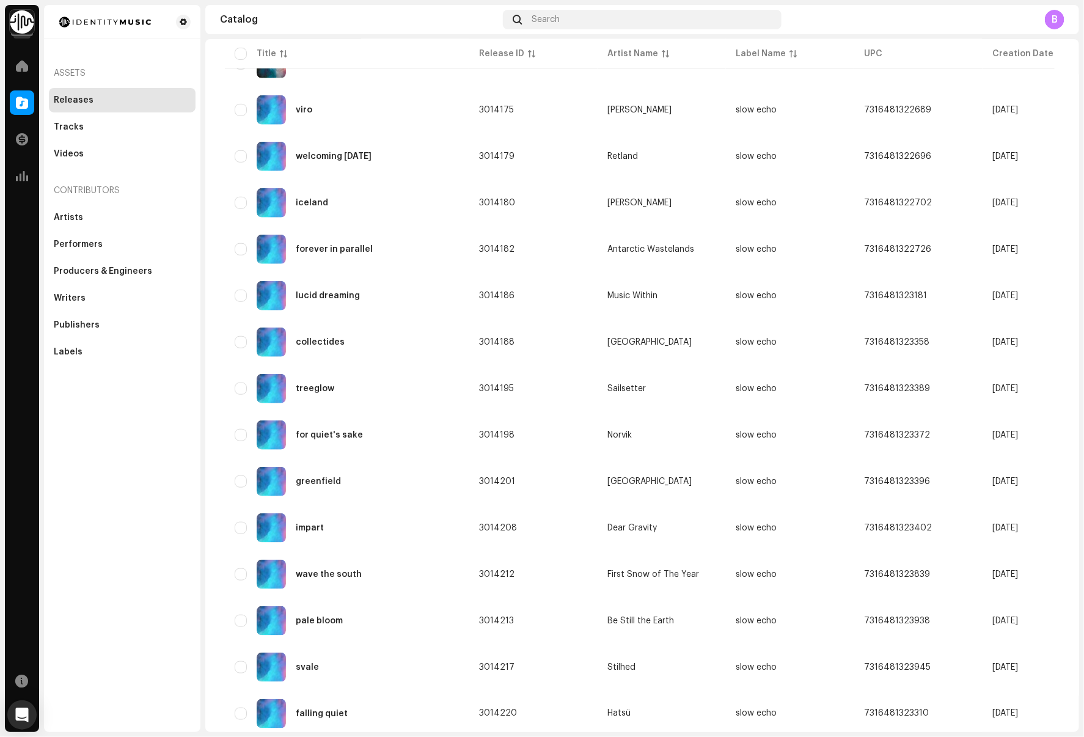
scroll to position [548, 0]
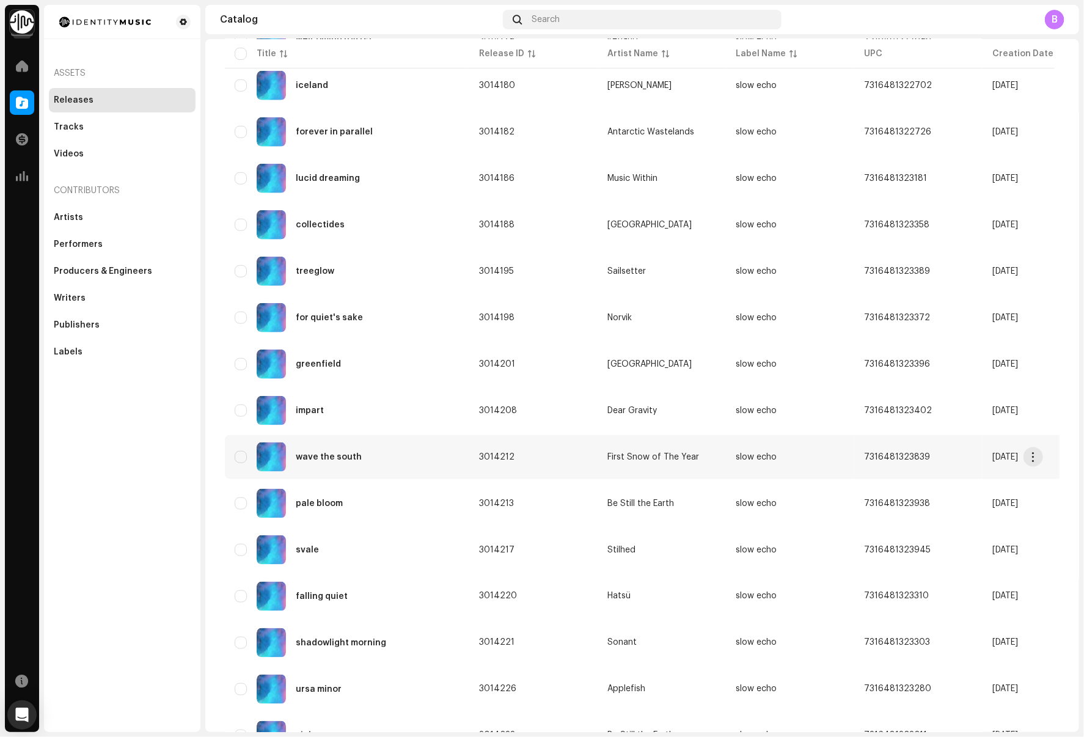
click at [423, 452] on div "wave the south" at bounding box center [347, 456] width 225 height 29
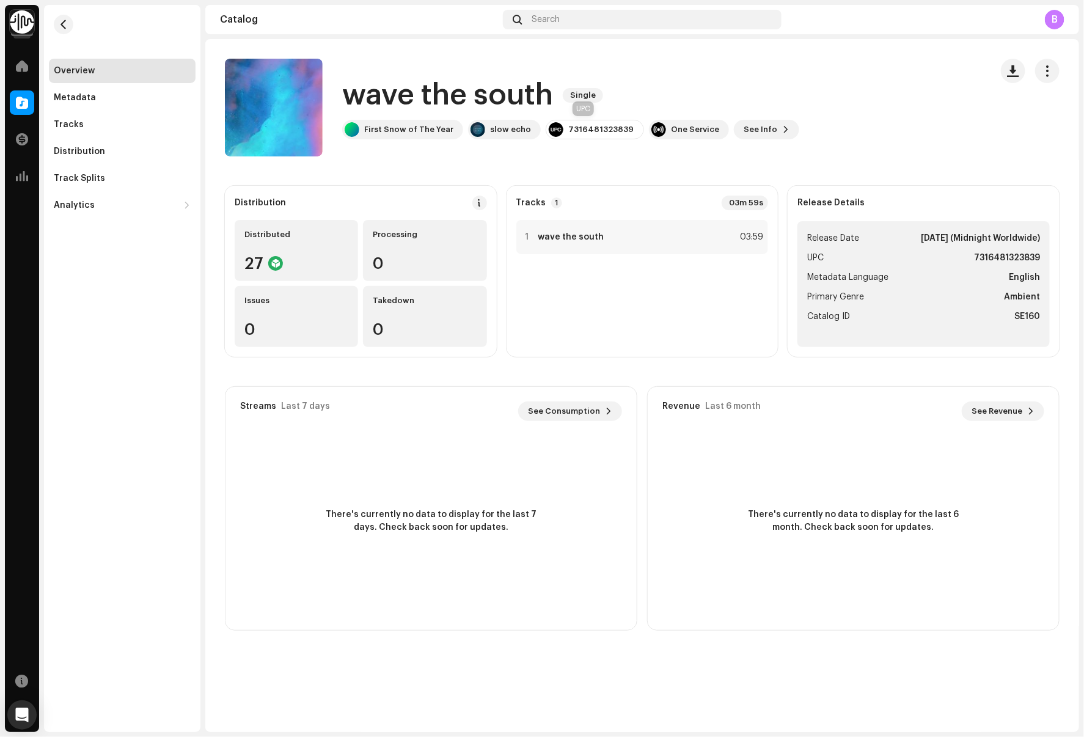
click at [585, 136] on div "7316481323839" at bounding box center [595, 130] width 98 height 20
click at [593, 137] on div "7316481323839" at bounding box center [595, 130] width 98 height 20
click at [598, 126] on div "7316481323839" at bounding box center [600, 130] width 65 height 10
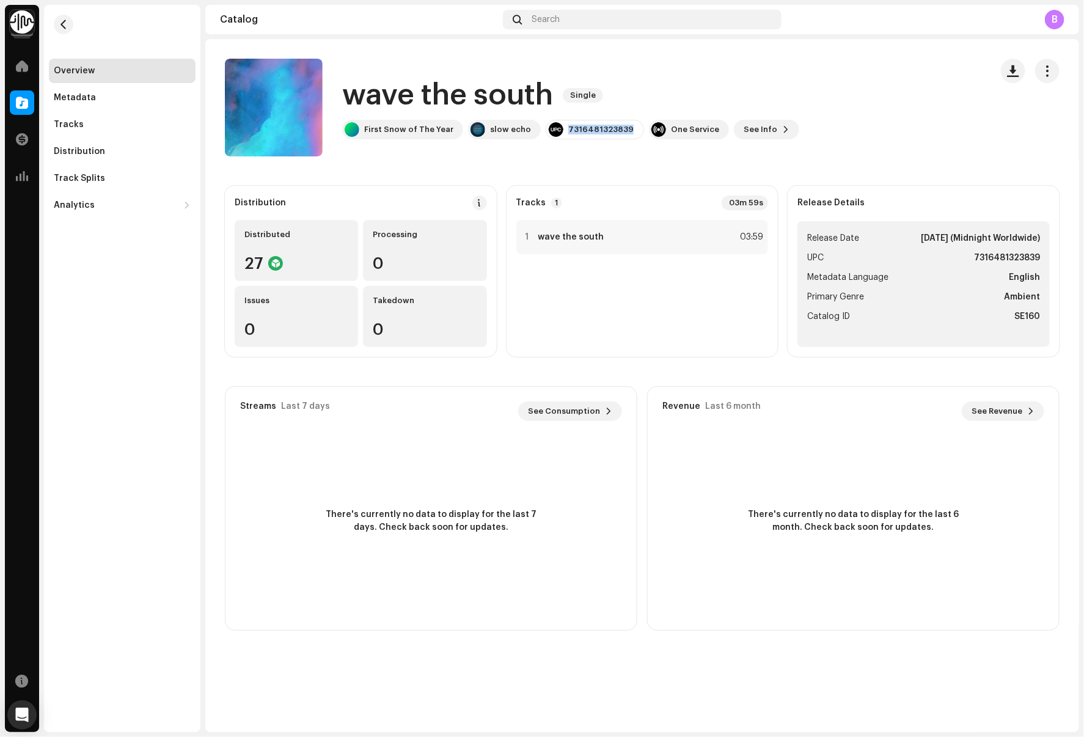
click at [598, 126] on div "7316481323839" at bounding box center [600, 130] width 65 height 10
copy div "7316481323839"
click at [121, 112] on div "Tracks" at bounding box center [122, 124] width 147 height 24
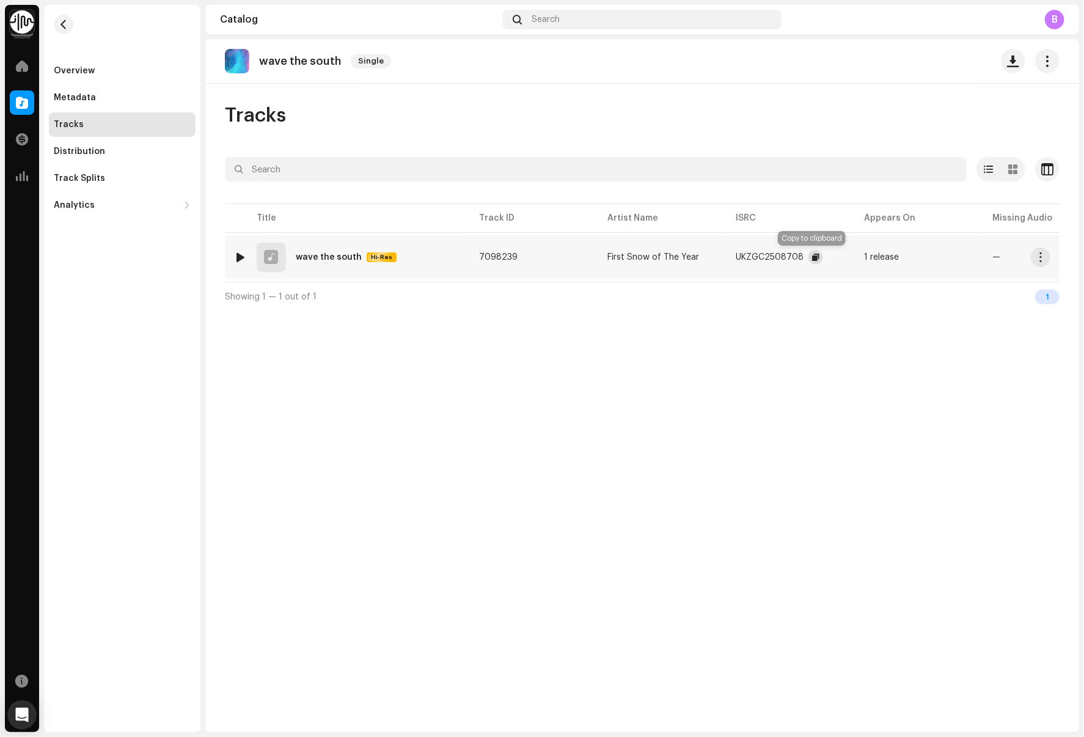
click at [814, 260] on span "button" at bounding box center [815, 257] width 7 height 10
